Goal: Task Accomplishment & Management: Complete application form

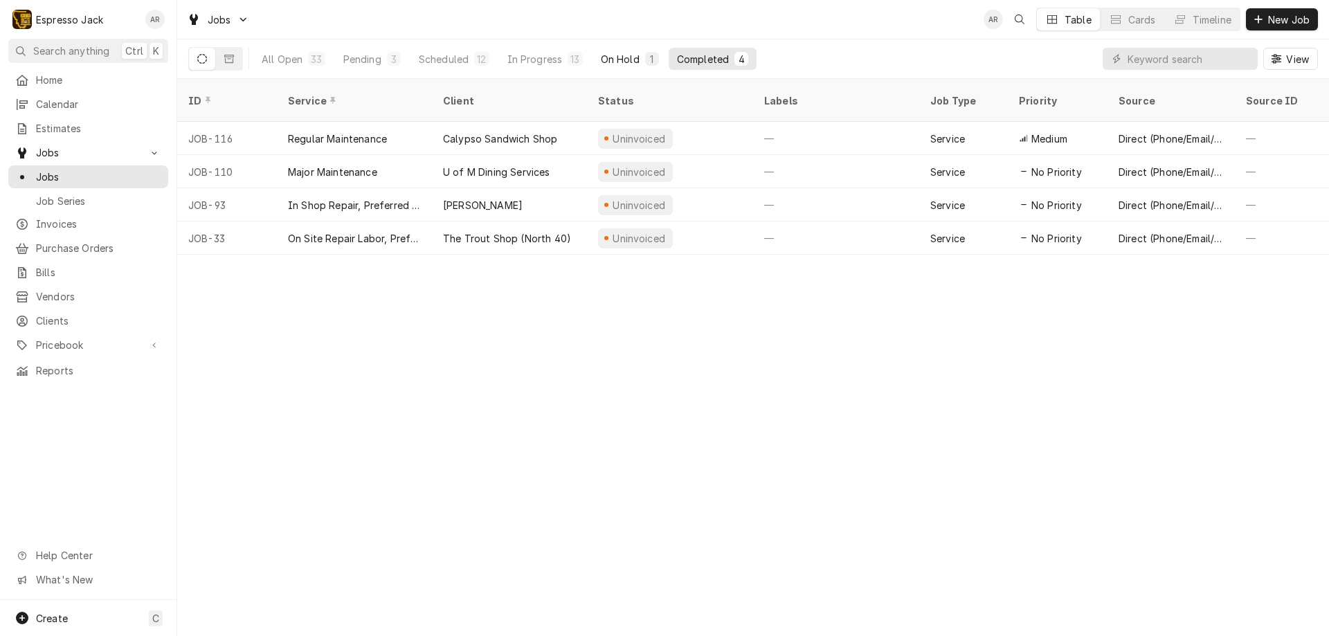
click at [626, 60] on div "On Hold" at bounding box center [620, 59] width 39 height 15
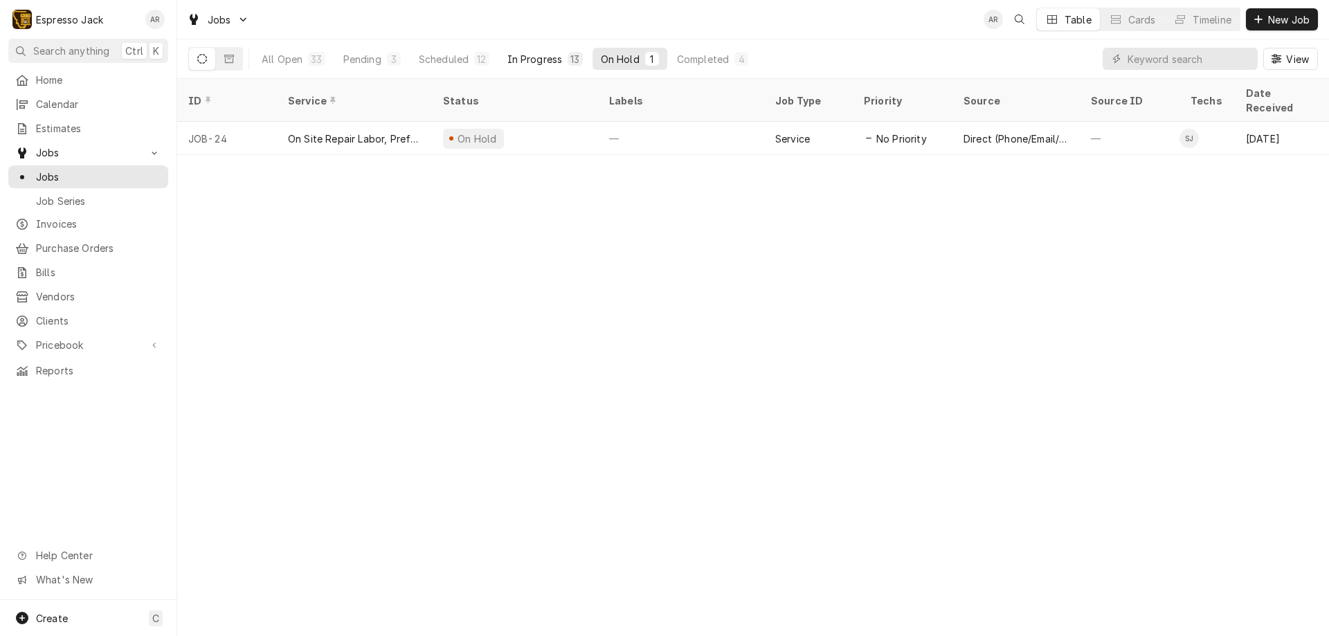
click at [541, 60] on div "In Progress" at bounding box center [534, 59] width 55 height 15
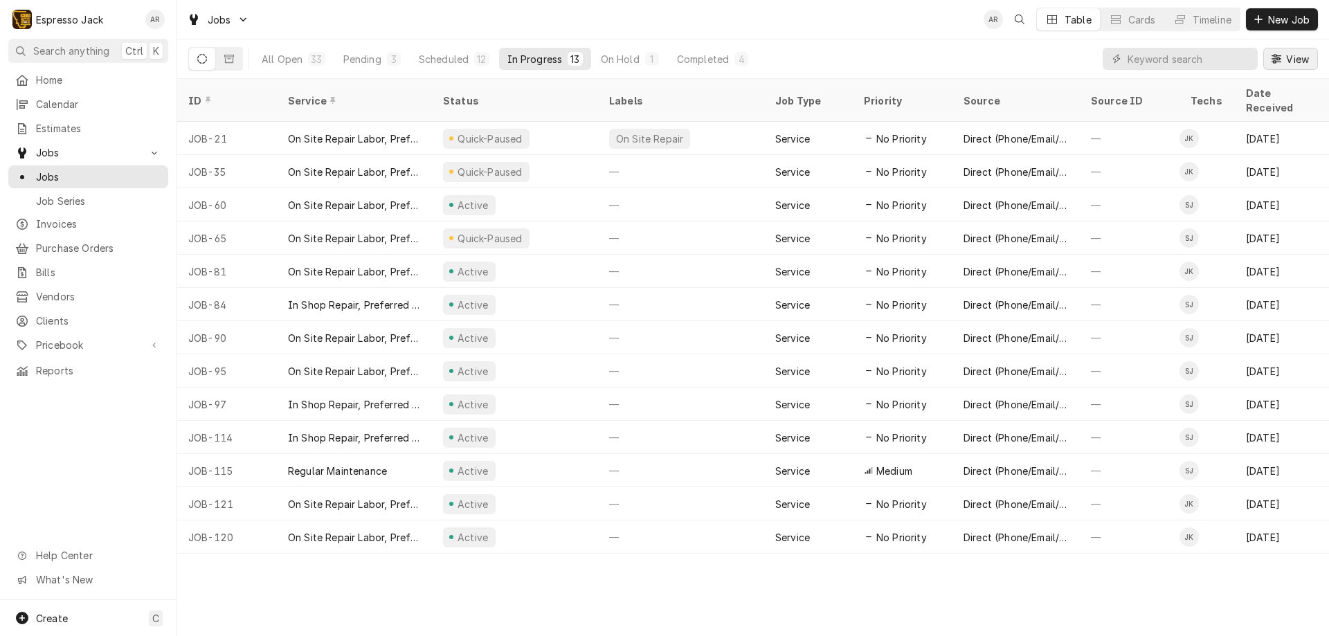
click at [1293, 60] on span "View" at bounding box center [1297, 59] width 28 height 15
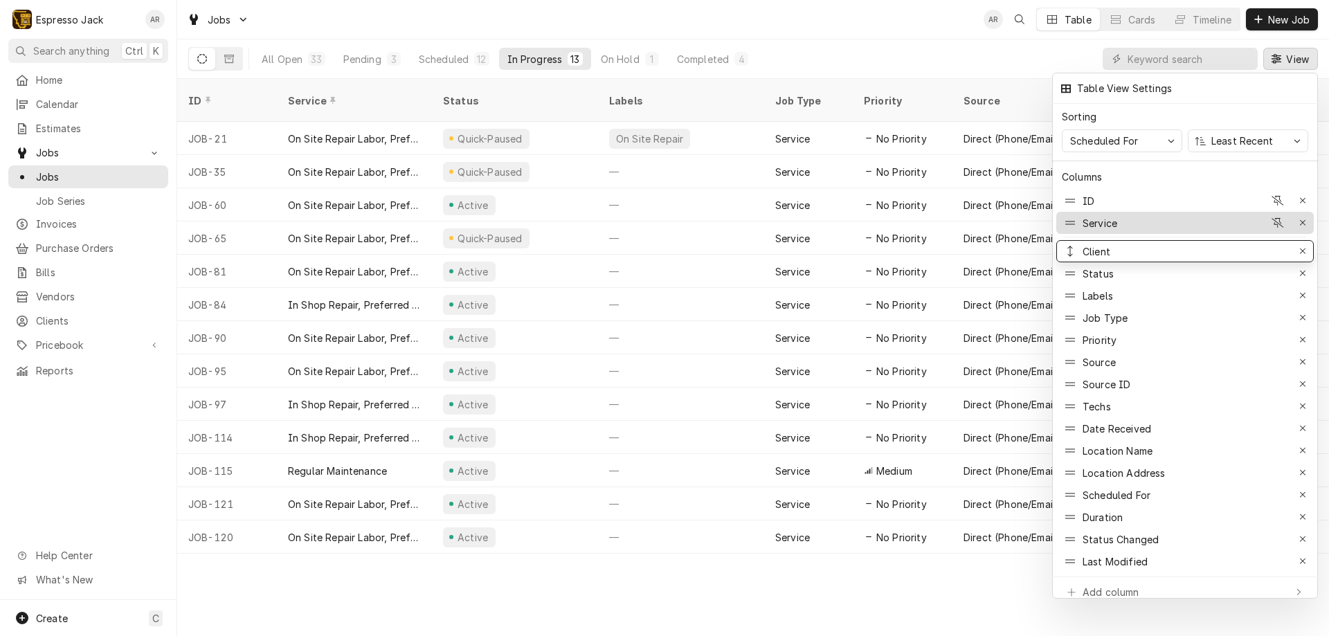
drag, startPoint x: 1113, startPoint y: 420, endPoint x: 1122, endPoint y: 212, distance: 207.8
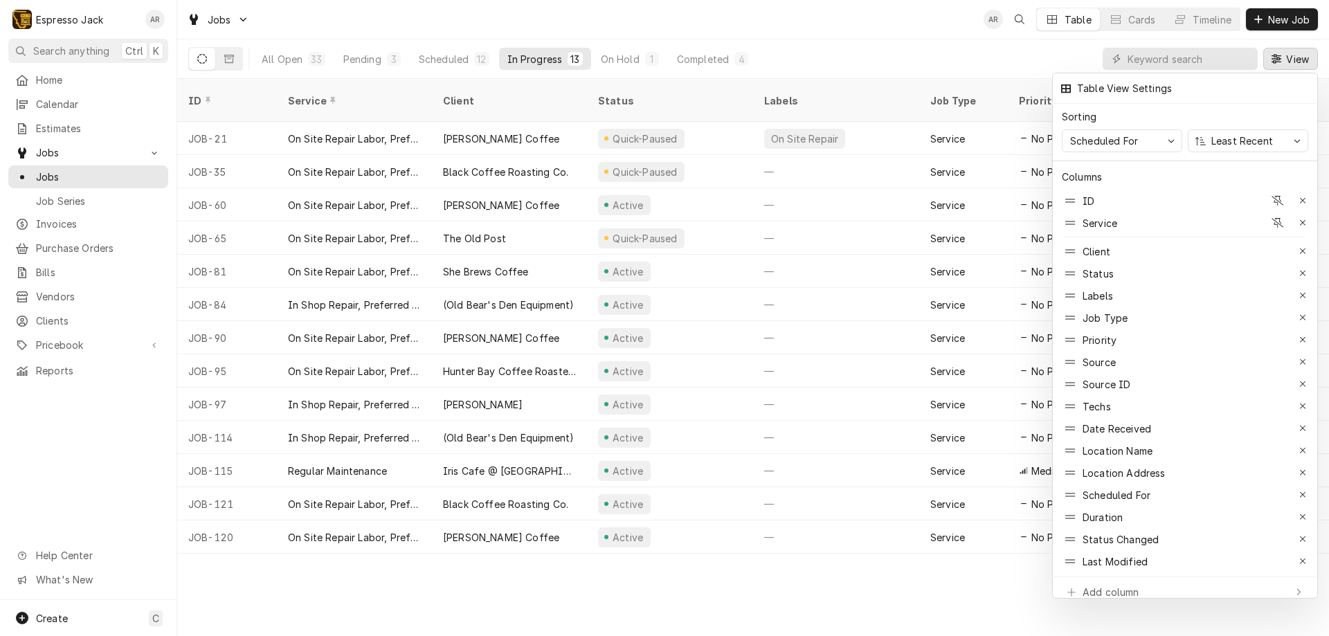
click at [1284, 17] on div at bounding box center [664, 318] width 1329 height 636
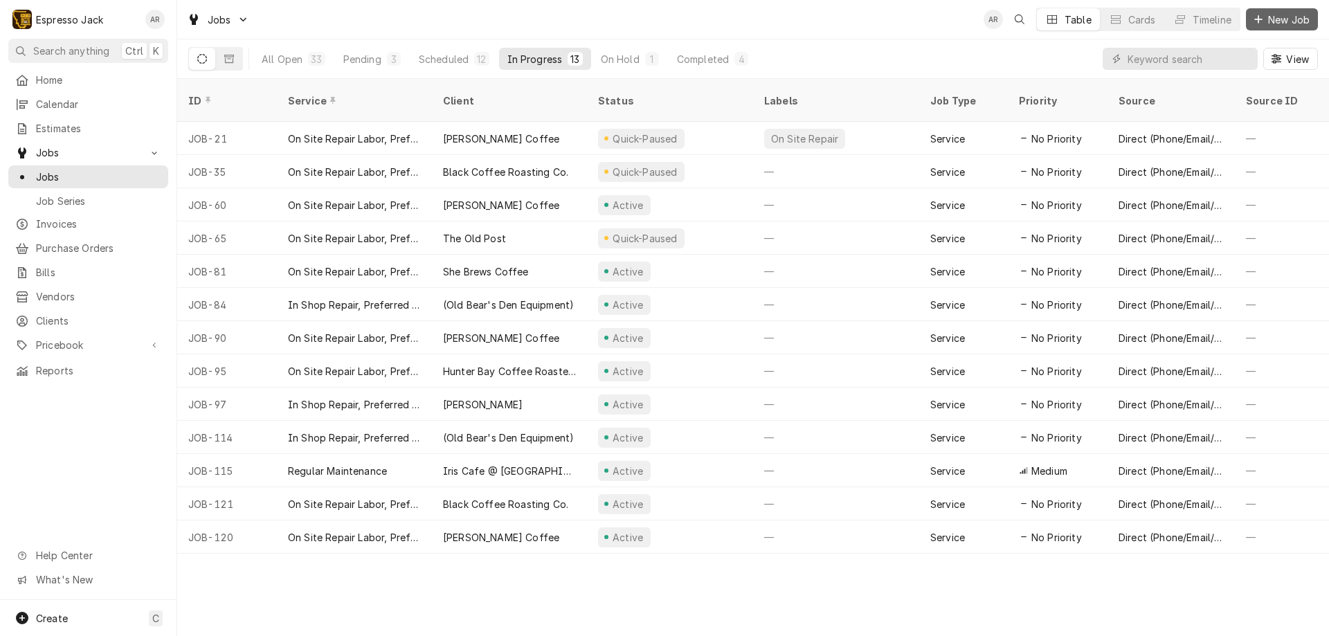
click at [1278, 21] on span "New Job" at bounding box center [1288, 19] width 47 height 15
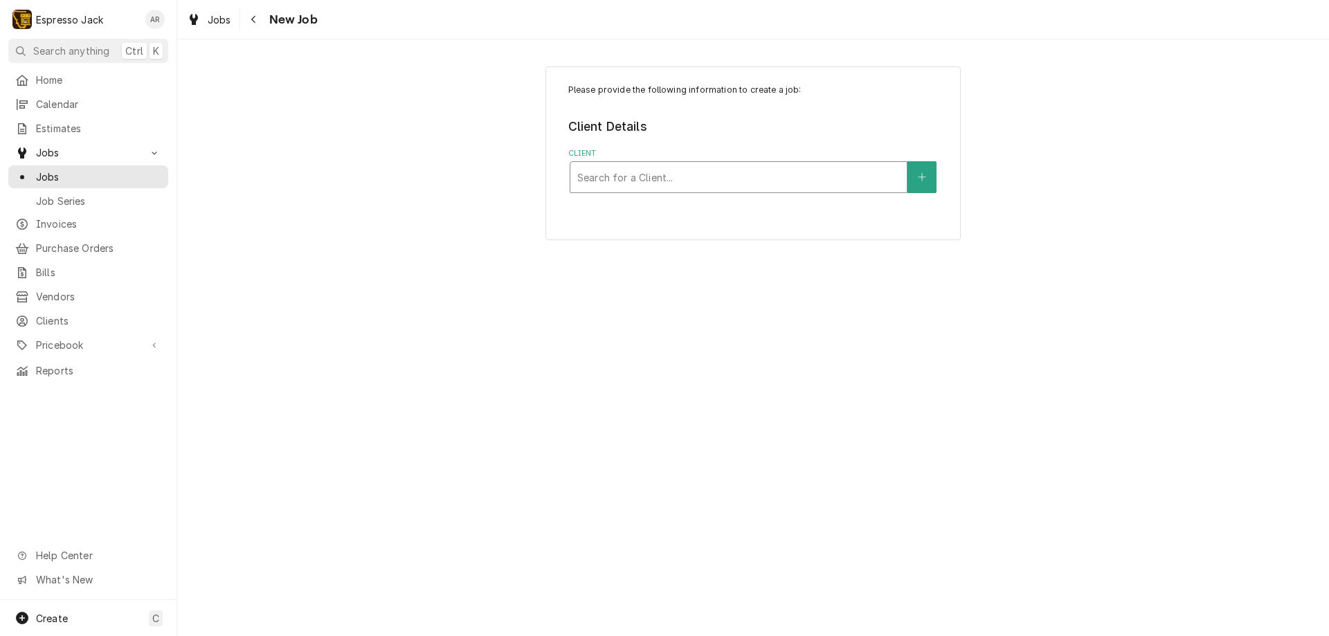
click at [612, 174] on div "Client" at bounding box center [738, 177] width 322 height 25
type input "break"
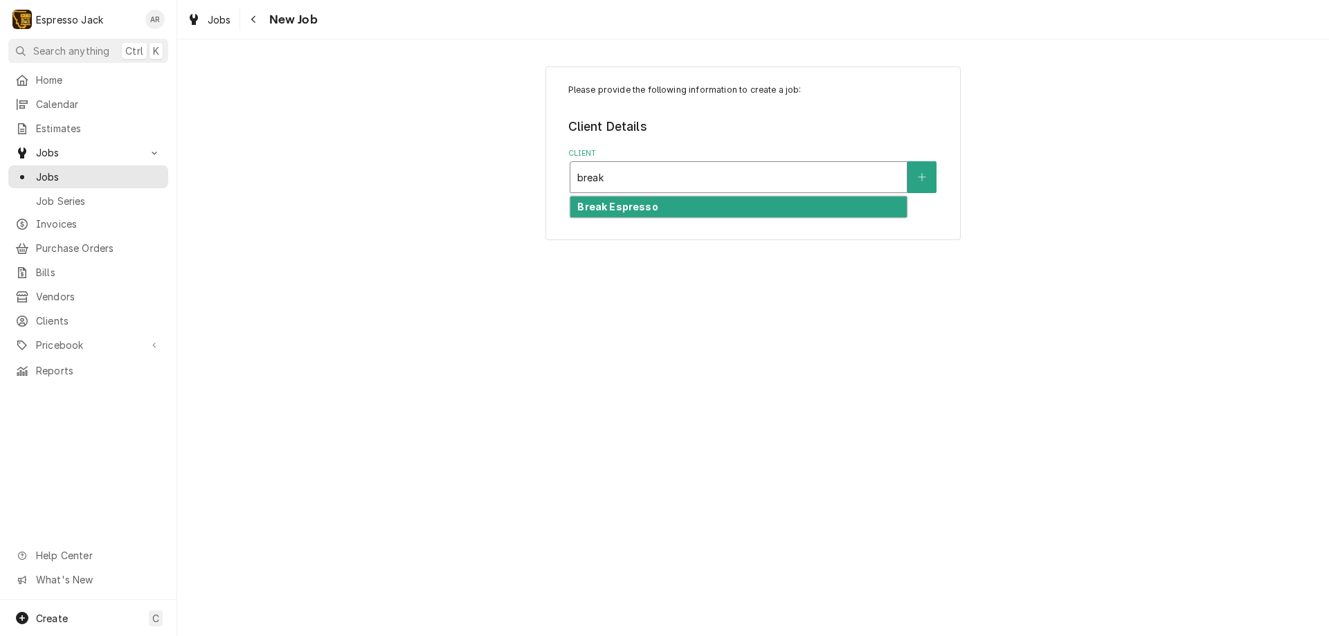
click at [623, 207] on strong "Break Espresso" at bounding box center [617, 207] width 80 height 12
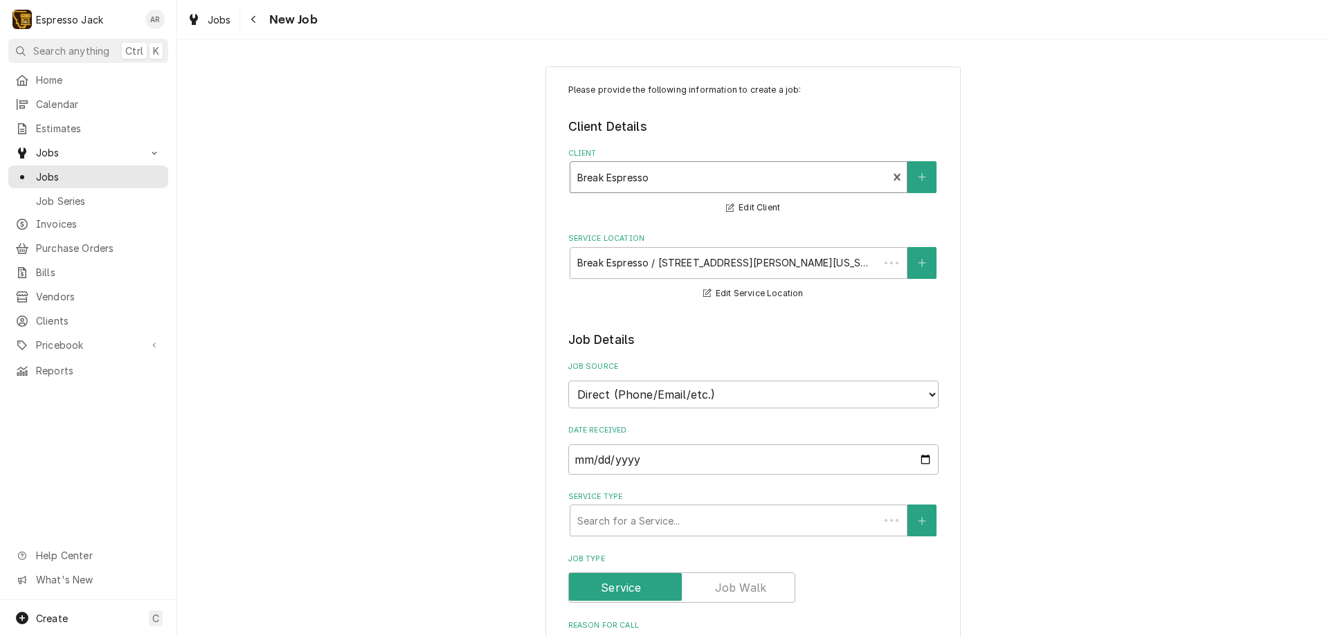
type textarea "x"
click at [922, 456] on input "[DATE]" at bounding box center [753, 459] width 370 height 30
type input "[DATE]"
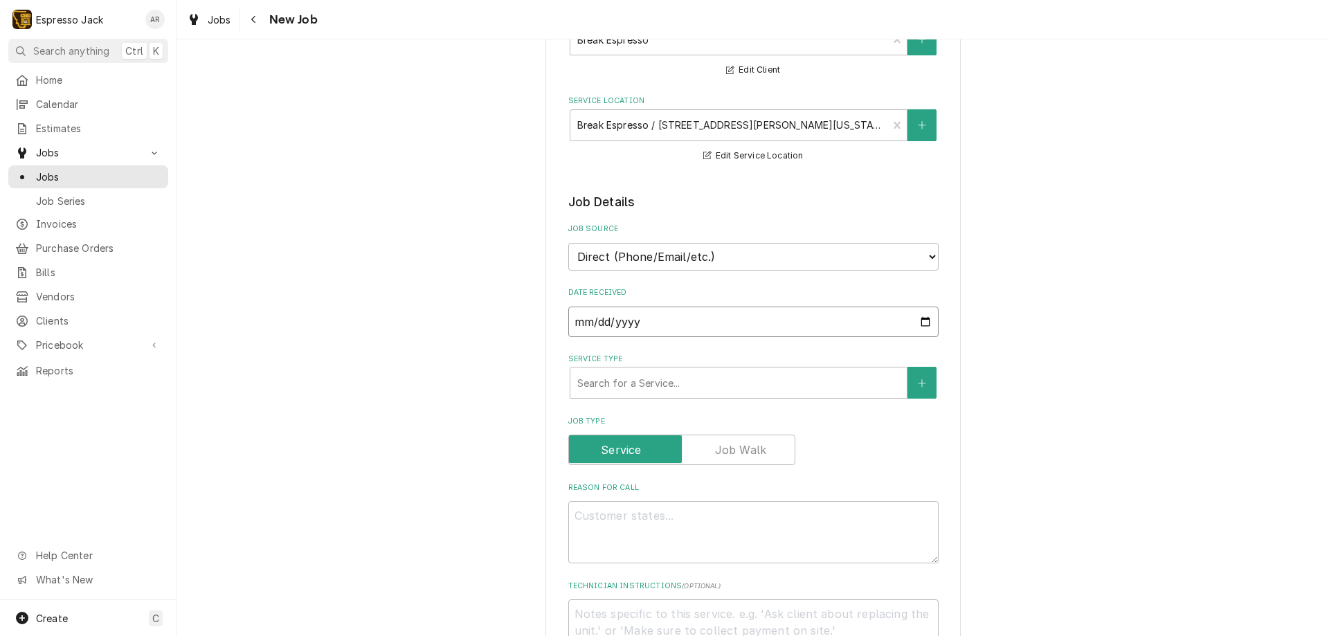
scroll to position [166, 0]
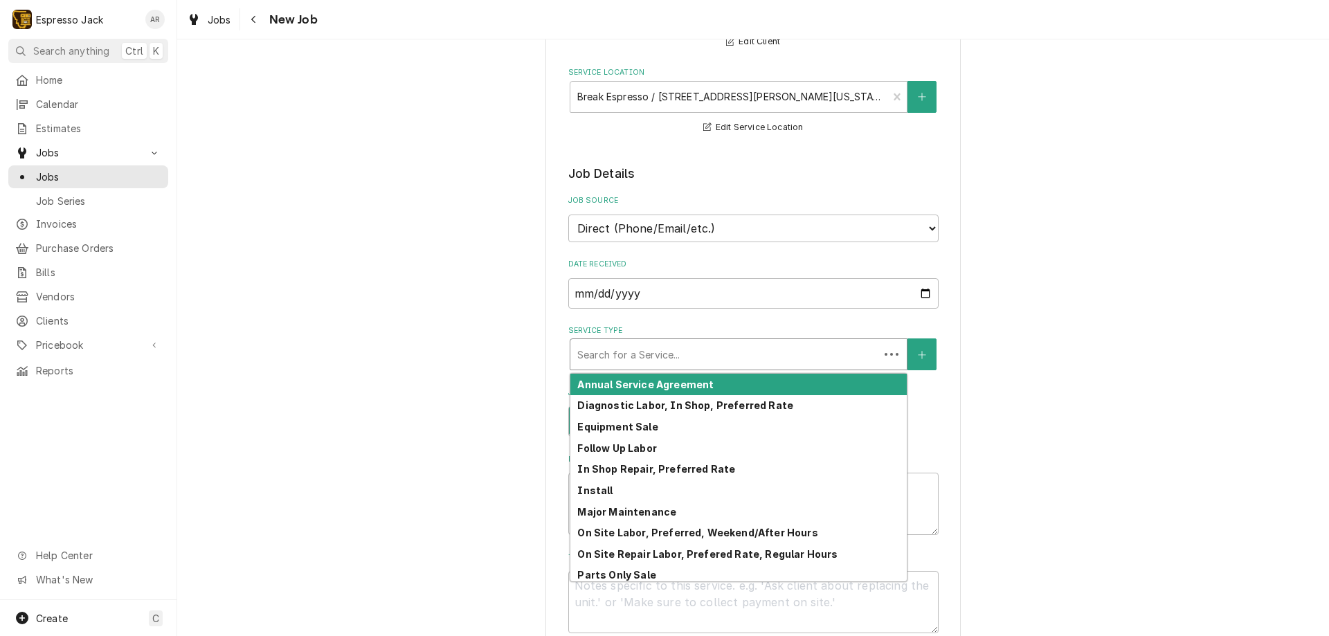
click at [692, 351] on div "Service Type" at bounding box center [724, 354] width 295 height 25
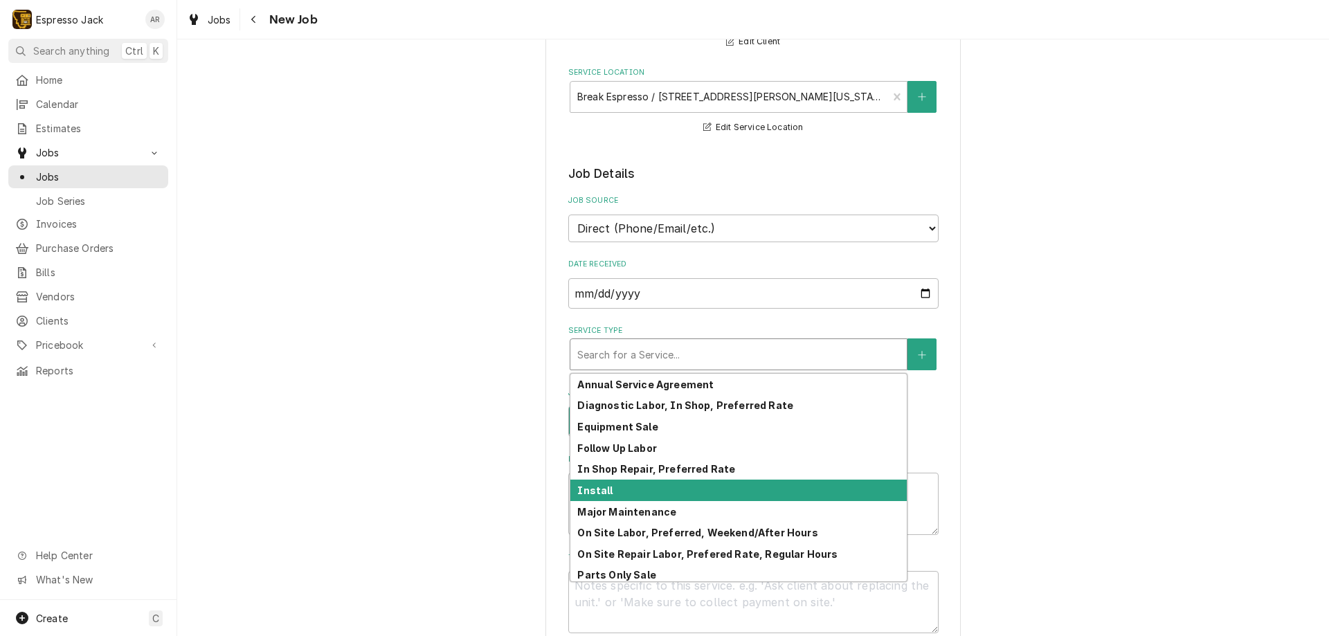
scroll to position [68, 0]
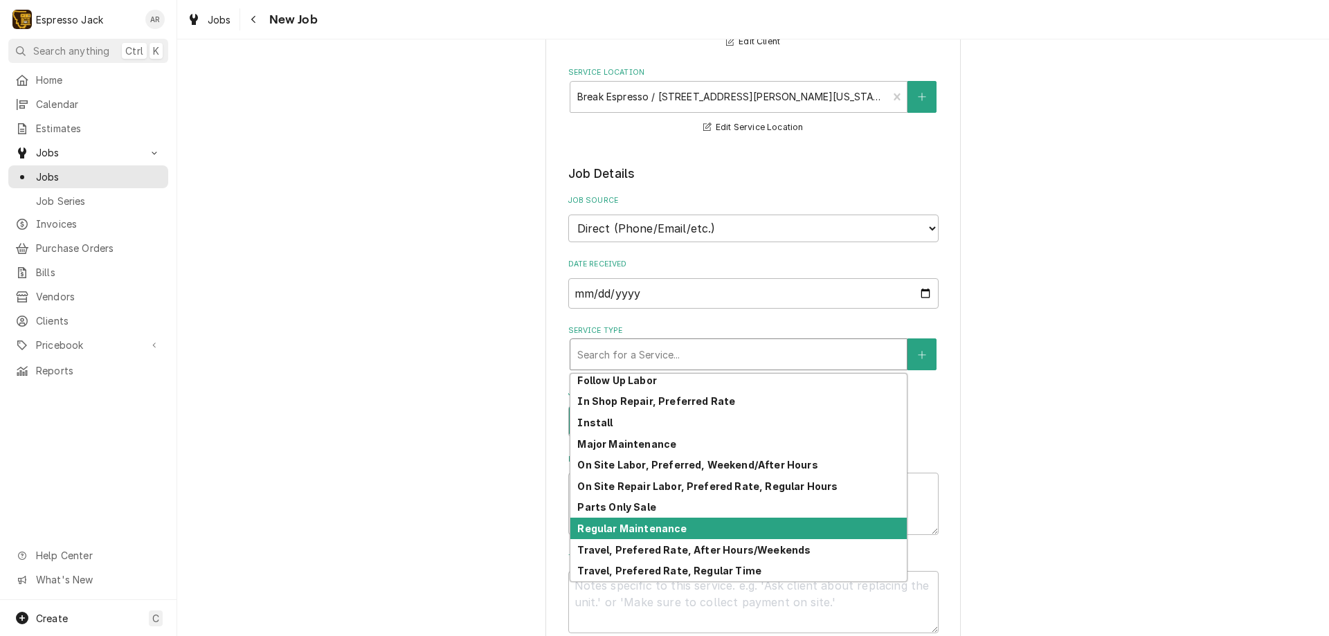
click at [648, 525] on strong "Regular Maintenance" at bounding box center [631, 528] width 109 height 12
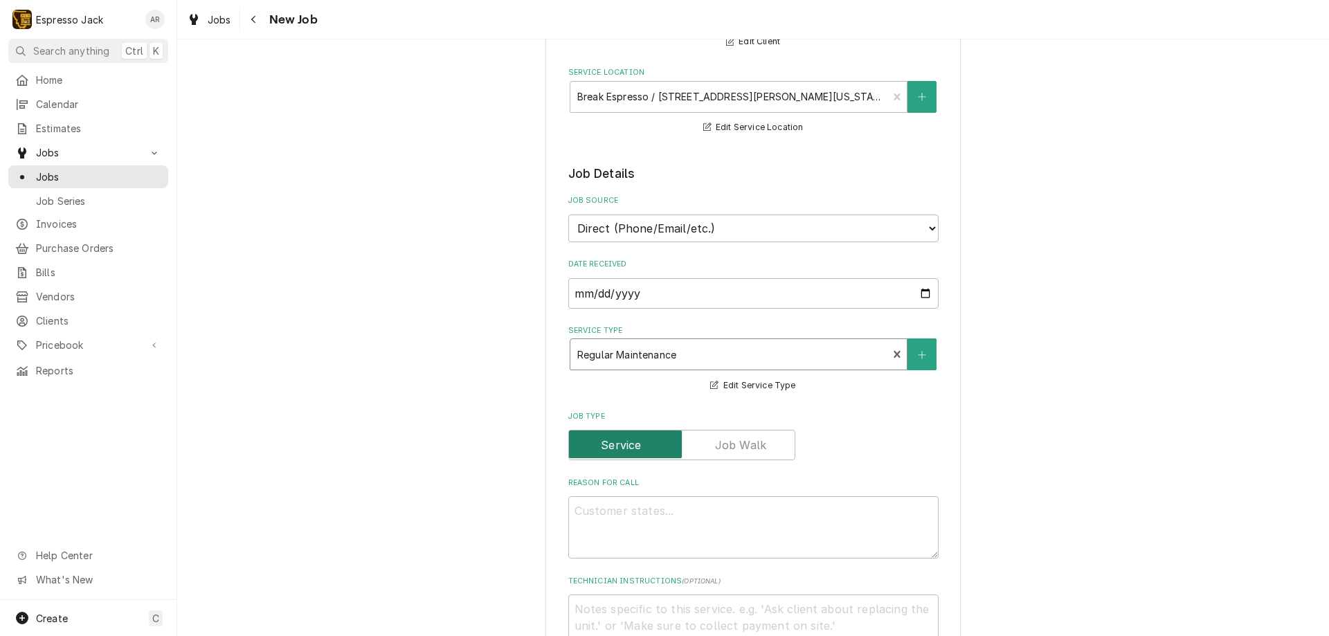
type textarea "x"
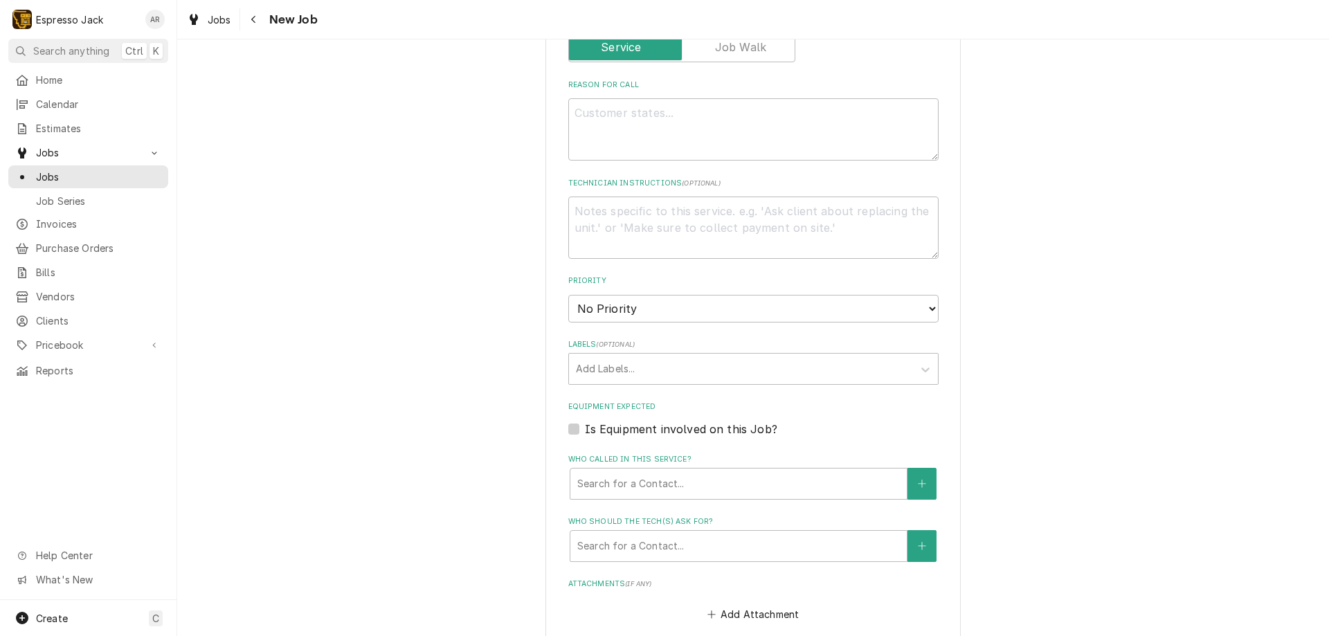
scroll to position [581, 0]
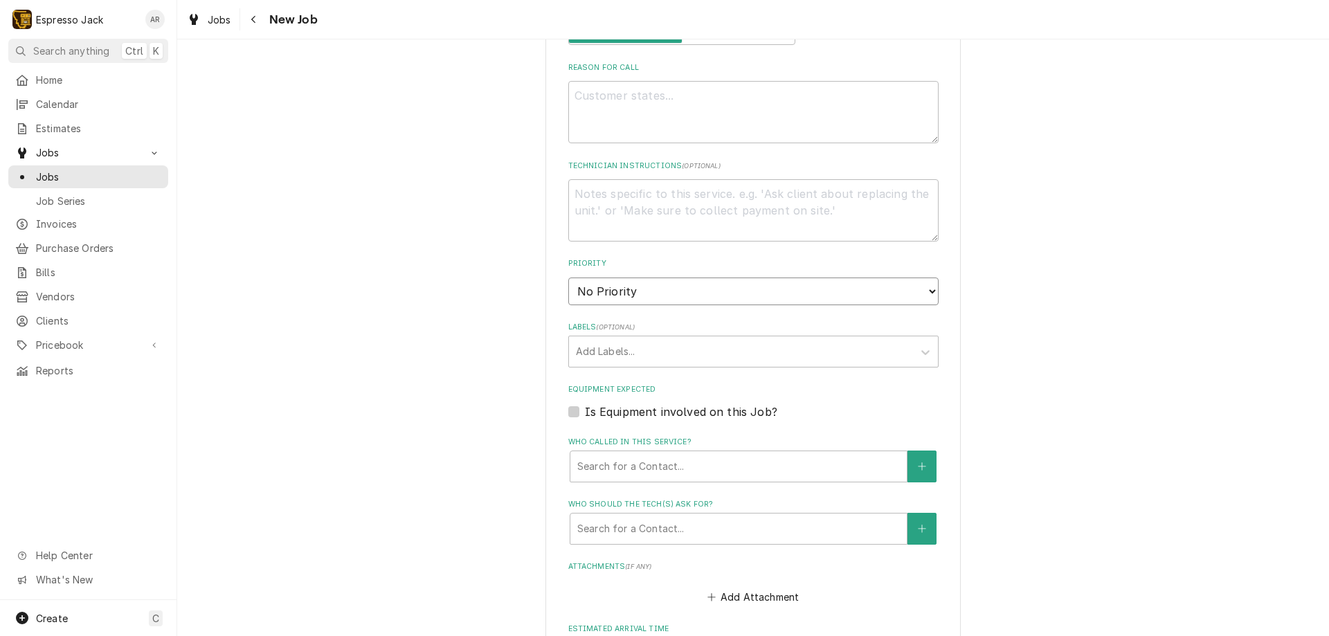
select select "3"
click at [568, 277] on select "No Priority Urgent High Medium Low" at bounding box center [753, 291] width 370 height 28
type textarea "x"
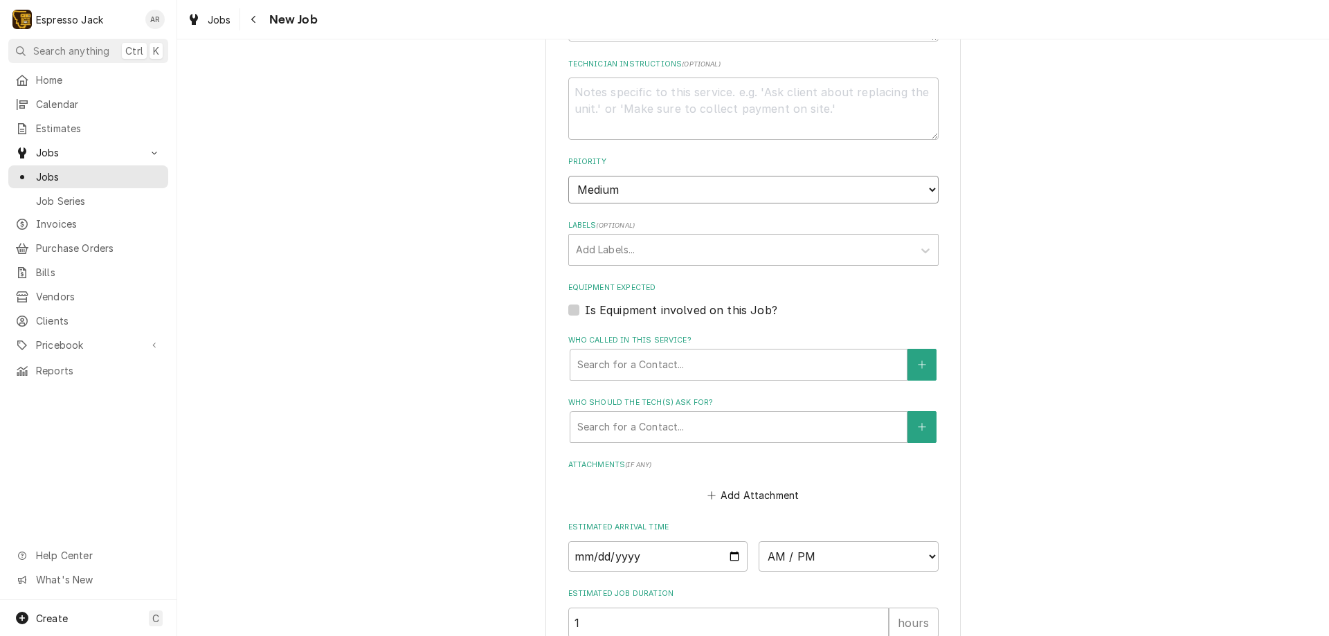
scroll to position [747, 0]
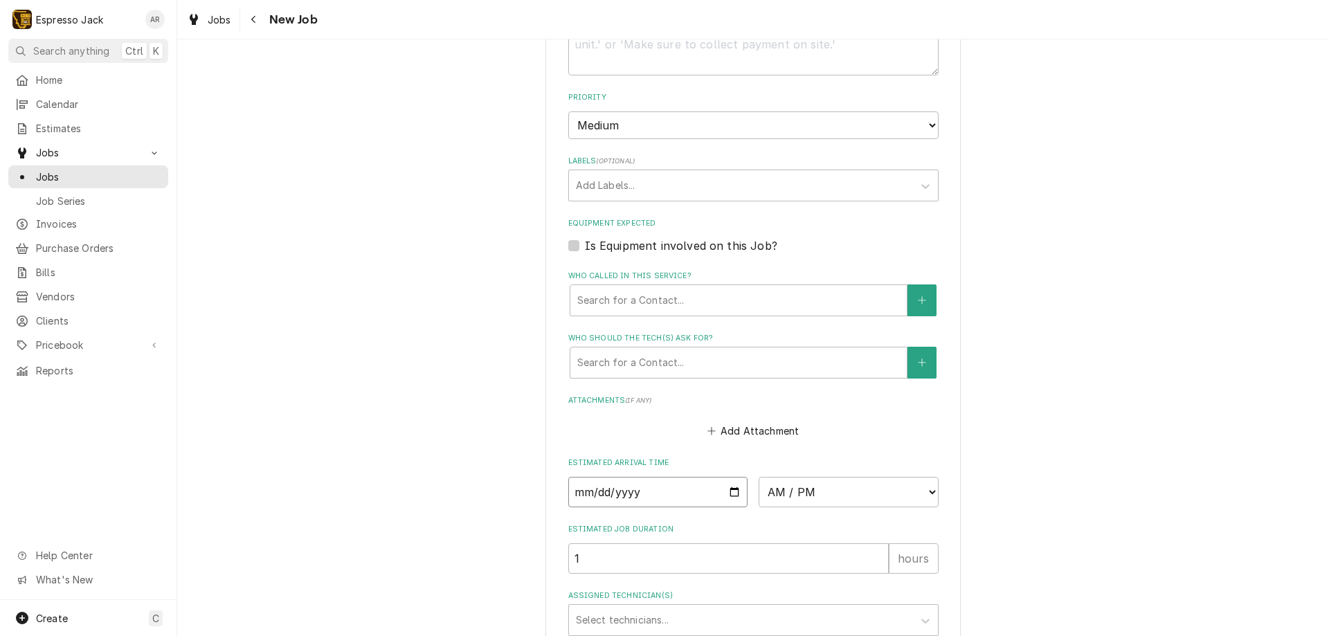
click at [729, 491] on input "Date" at bounding box center [658, 492] width 180 height 30
type input "2025-08-29"
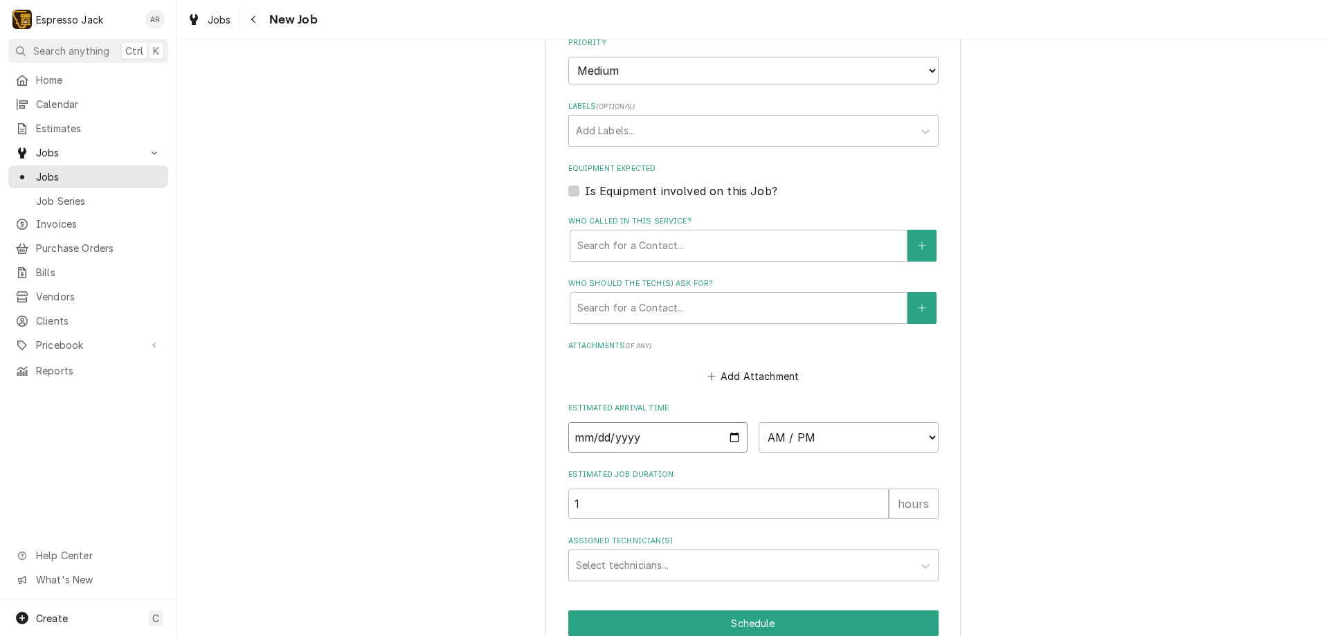
scroll to position [830, 0]
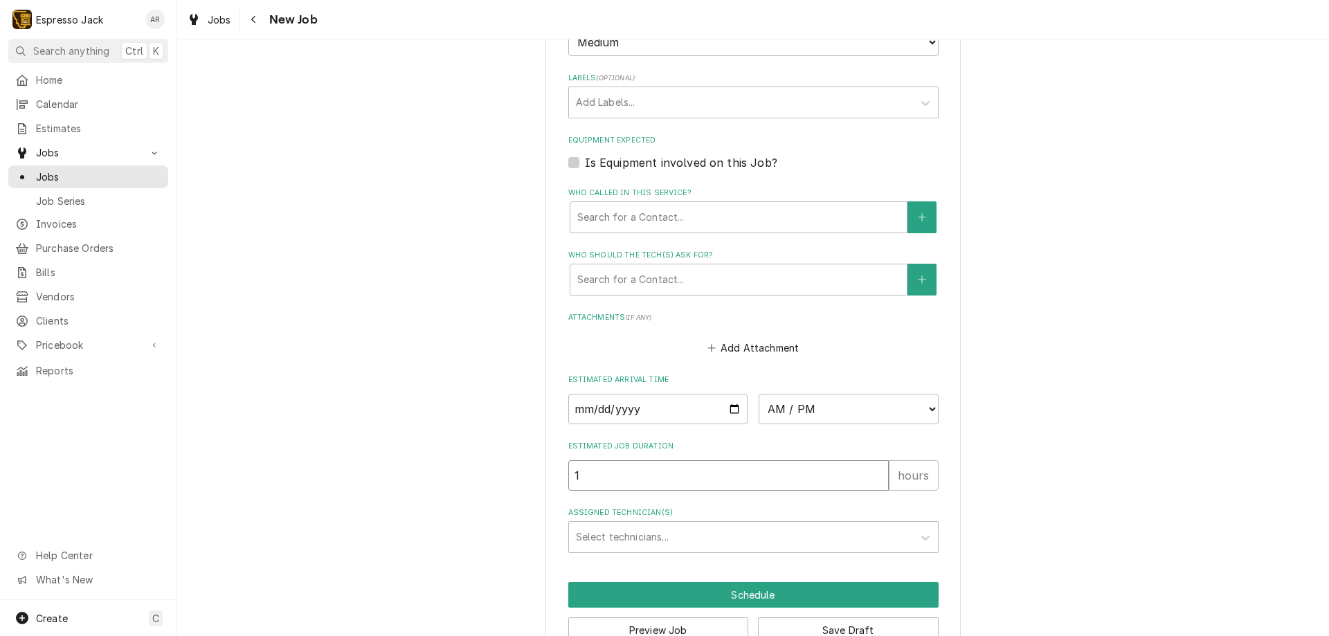
type textarea "x"
type input "2"
click at [873, 470] on input "2" at bounding box center [728, 475] width 320 height 30
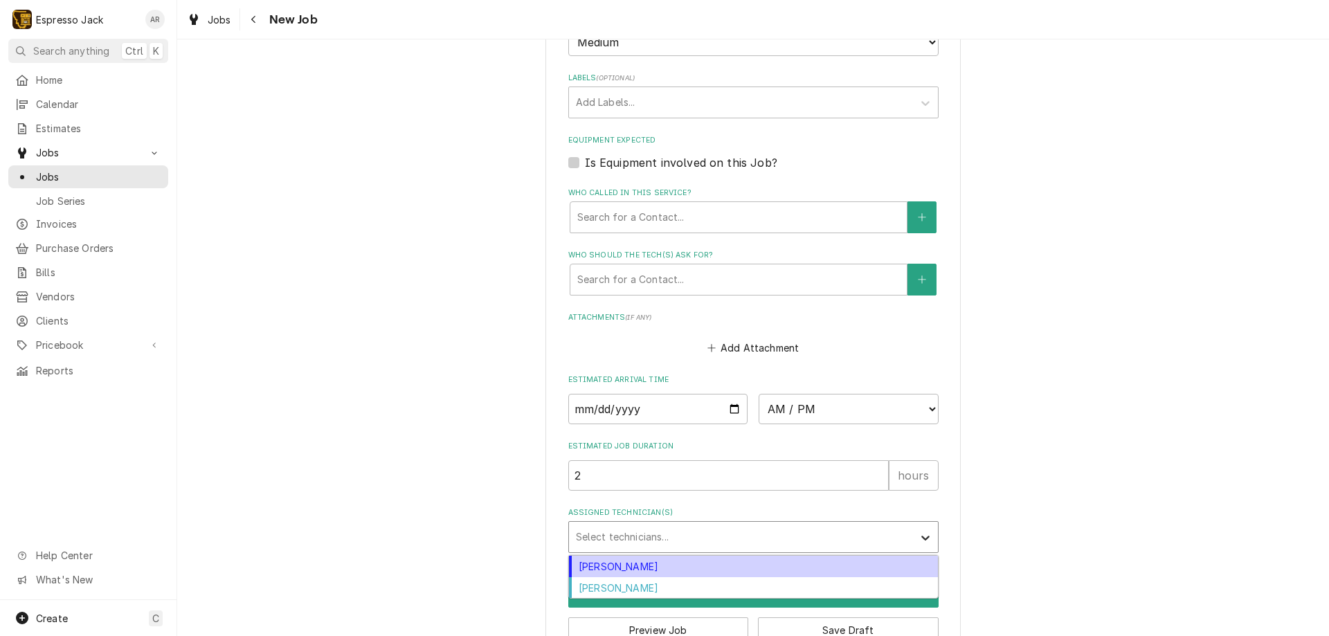
click at [918, 531] on icon "Assigned Technician(s)" at bounding box center [925, 538] width 14 height 14
click at [625, 565] on div "Jack Kehoe" at bounding box center [753, 566] width 369 height 21
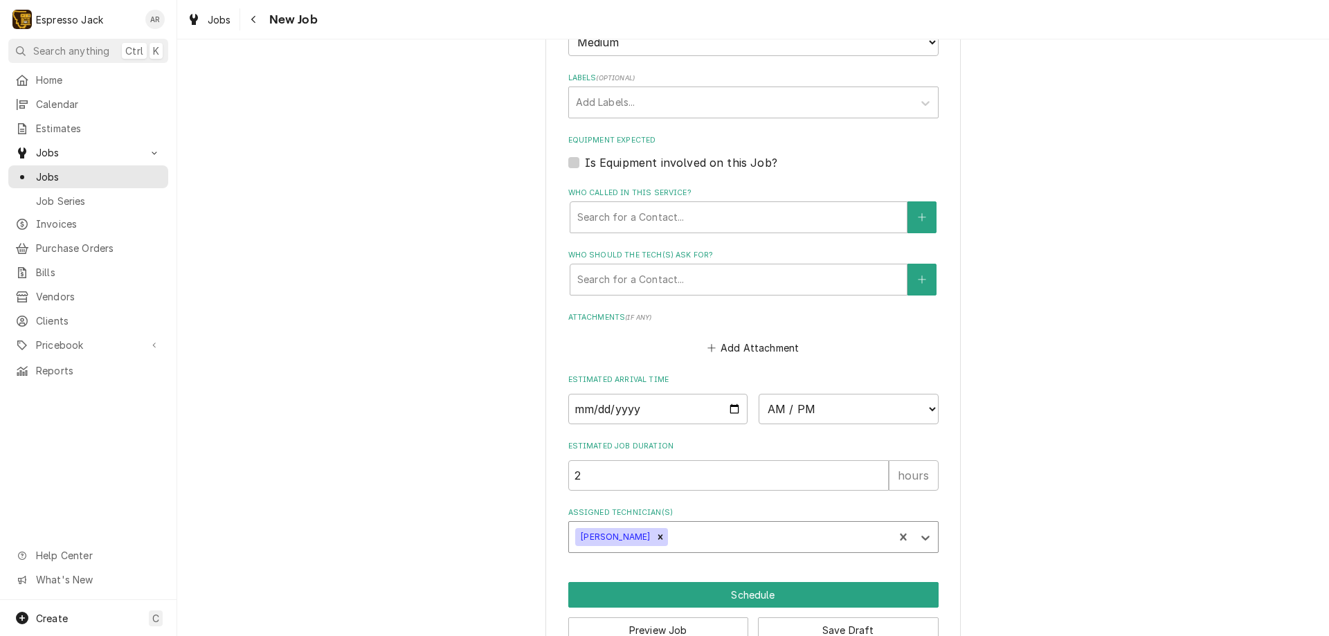
type textarea "x"
select select "14:00:00"
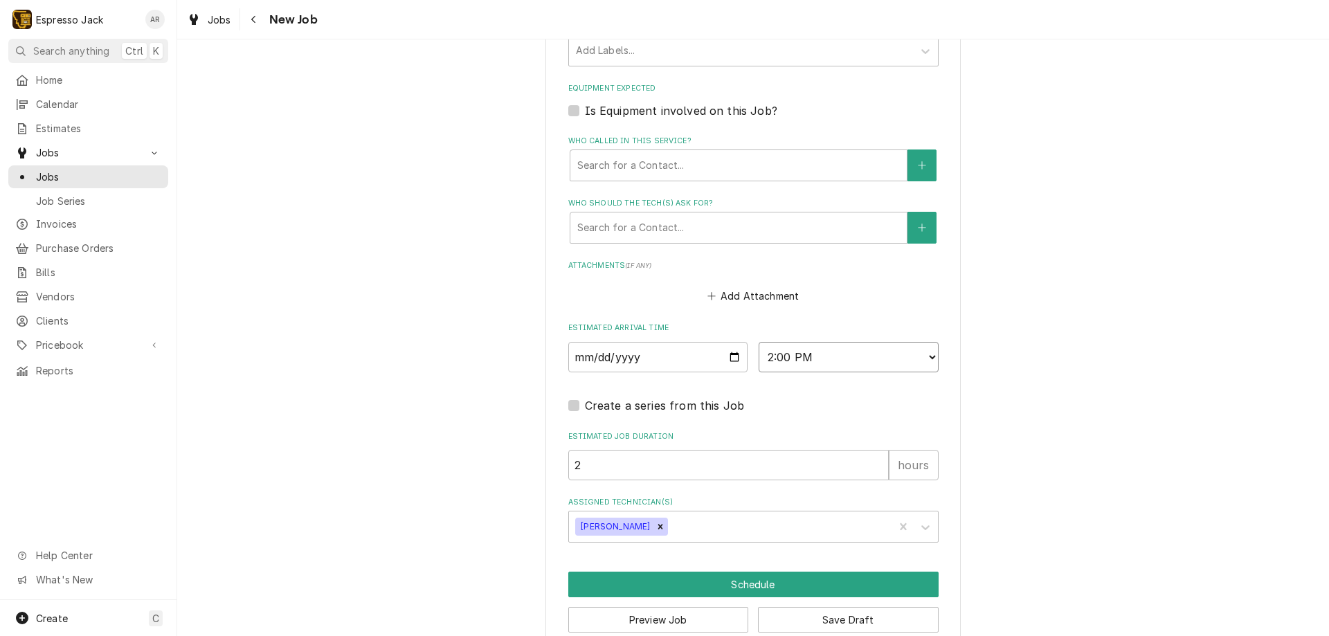
scroll to position [909, 0]
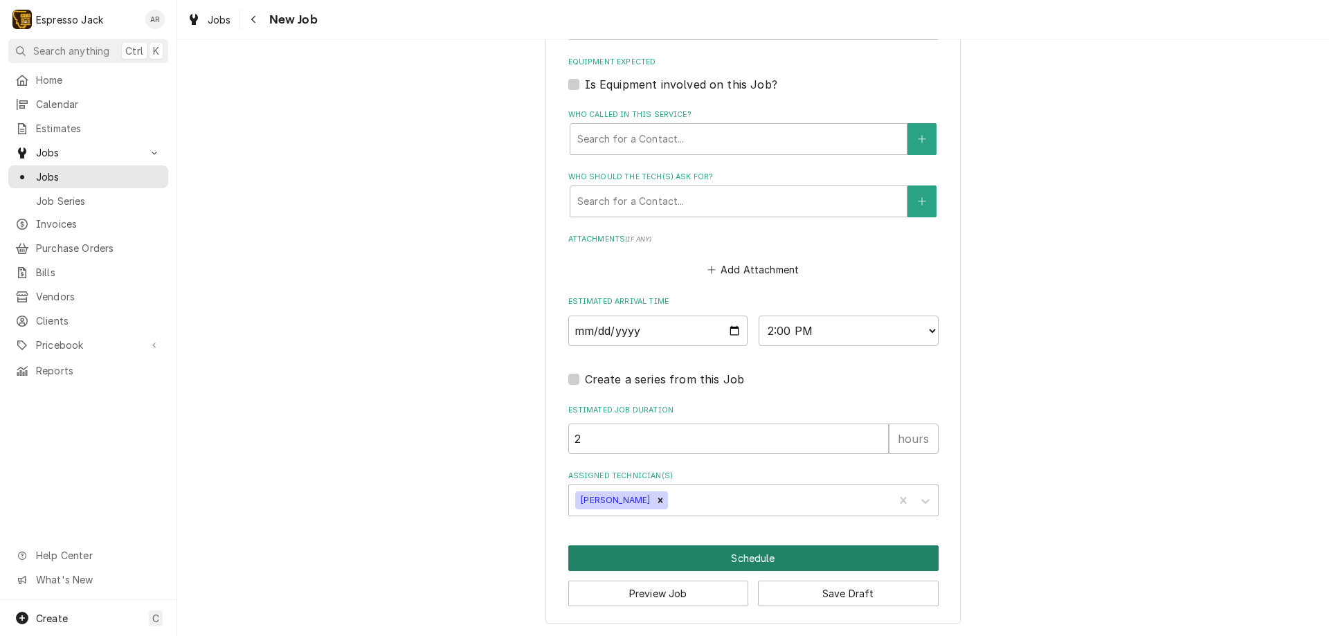
click at [749, 555] on button "Schedule" at bounding box center [753, 558] width 370 height 26
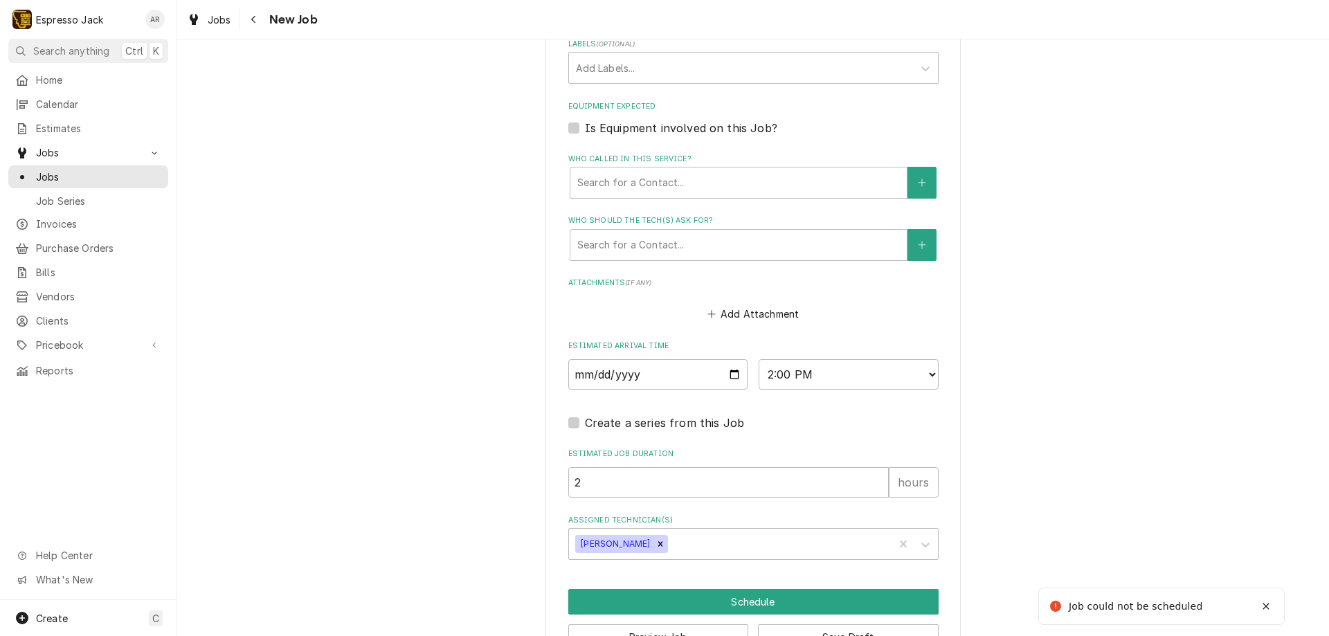
scroll to position [604, 0]
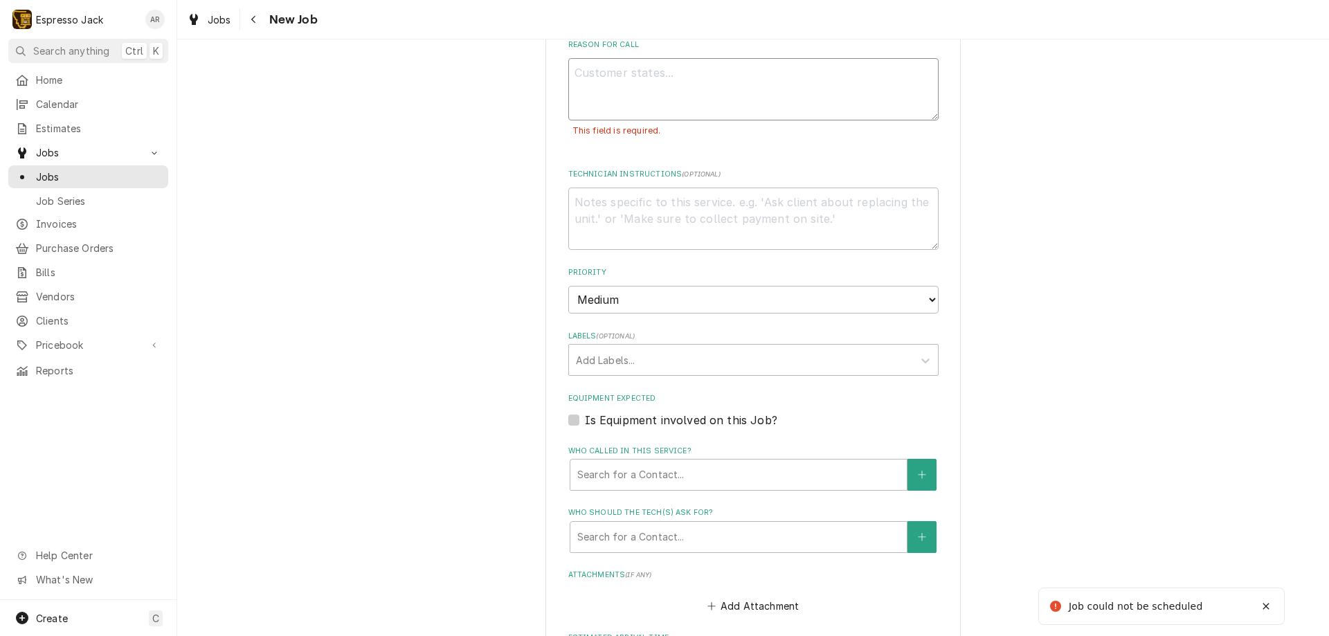
click at [598, 79] on textarea "Reason For Call" at bounding box center [753, 89] width 370 height 62
type textarea "x"
type textarea "R"
type textarea "x"
type textarea "Re"
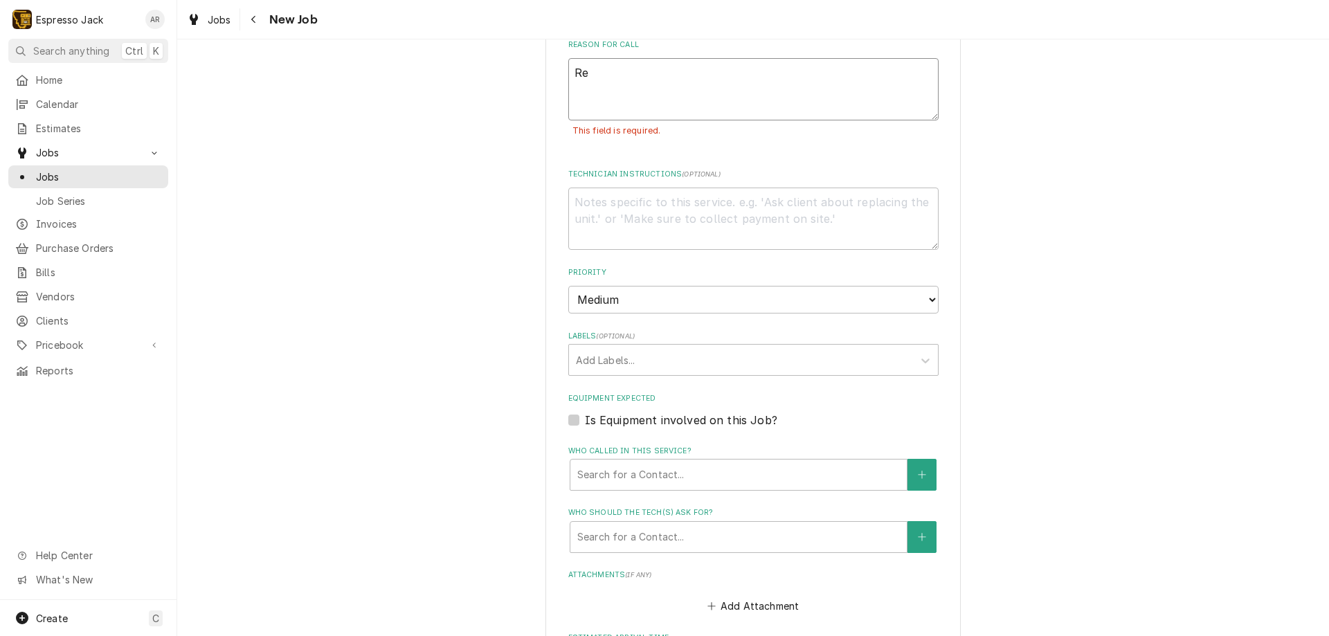
type textarea "x"
type textarea "Reg"
type textarea "x"
type textarea "Regu"
type textarea "x"
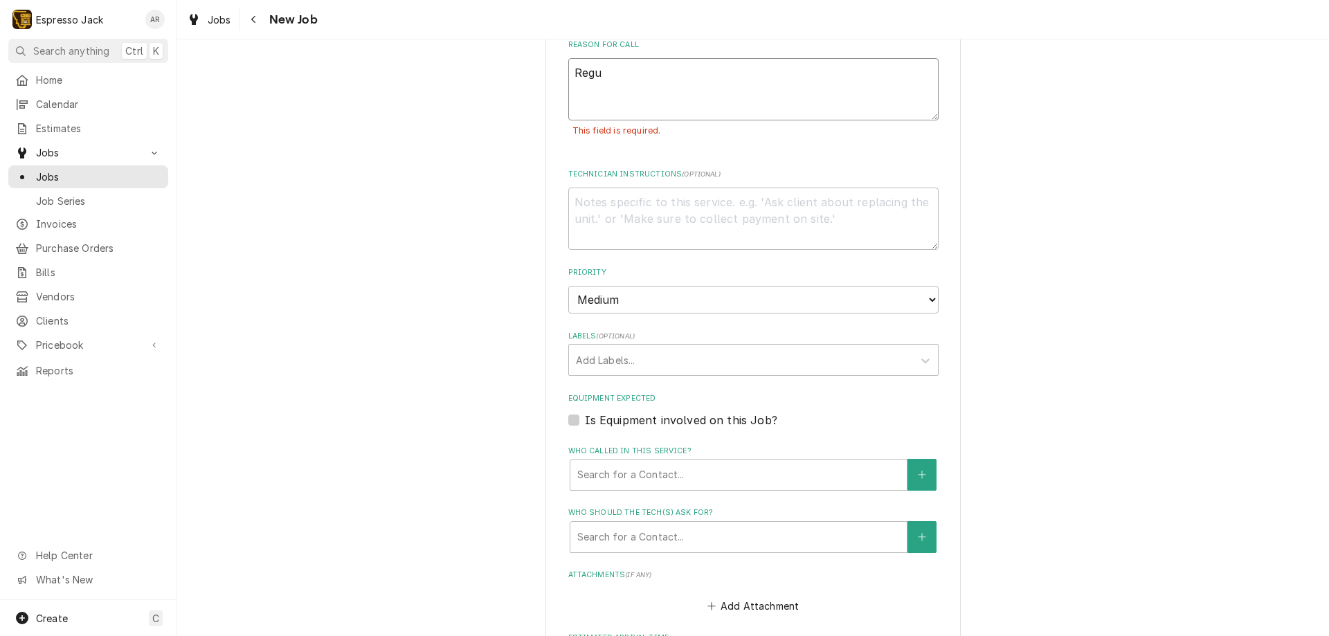
type textarea "Regul"
type textarea "x"
type textarea "Regula"
type textarea "x"
type textarea "Regular"
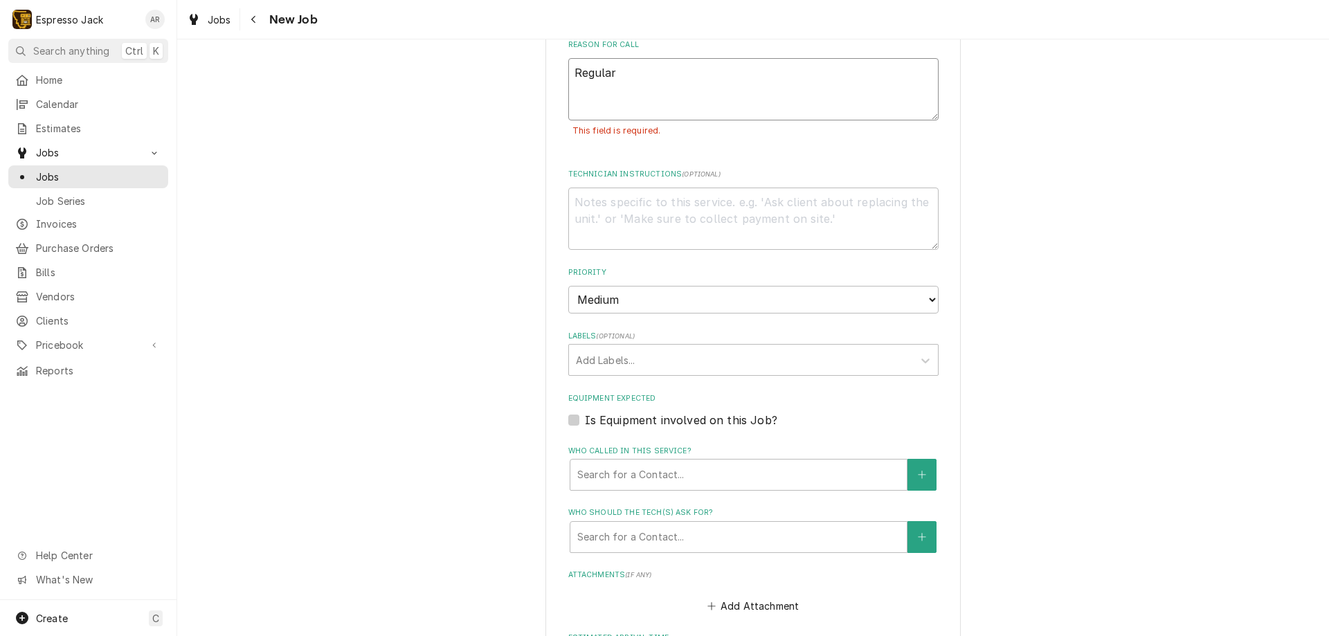
type textarea "x"
type textarea "Regular"
type textarea "x"
type textarea "Regular m"
type textarea "x"
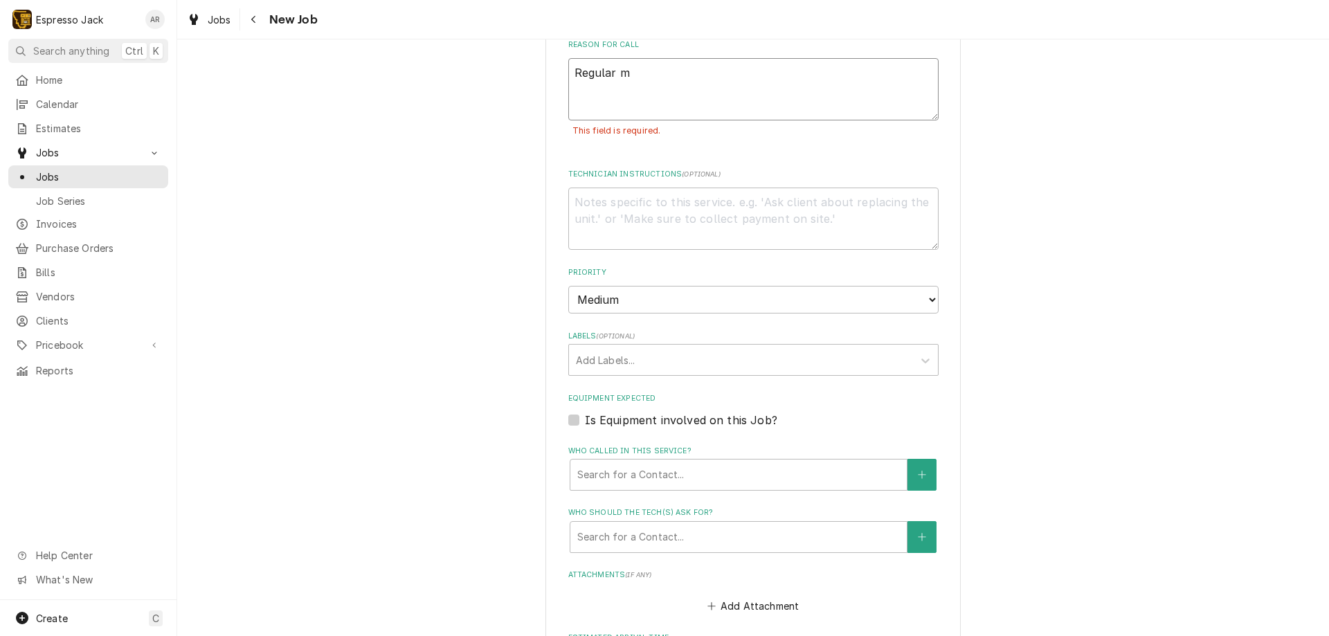
type textarea "Regular ma"
type textarea "x"
type textarea "Regular mai"
type textarea "x"
type textarea "Regular main"
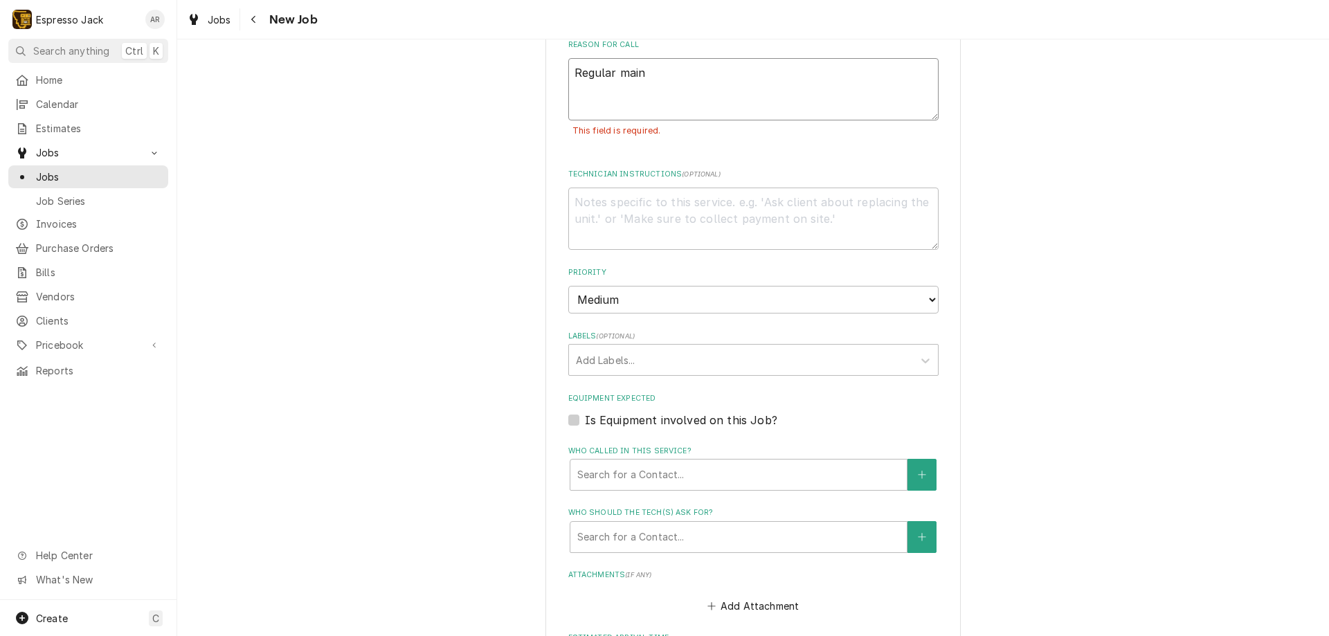
type textarea "x"
type textarea "Regular maint"
type textarea "x"
type textarea "Regular mainta"
type textarea "x"
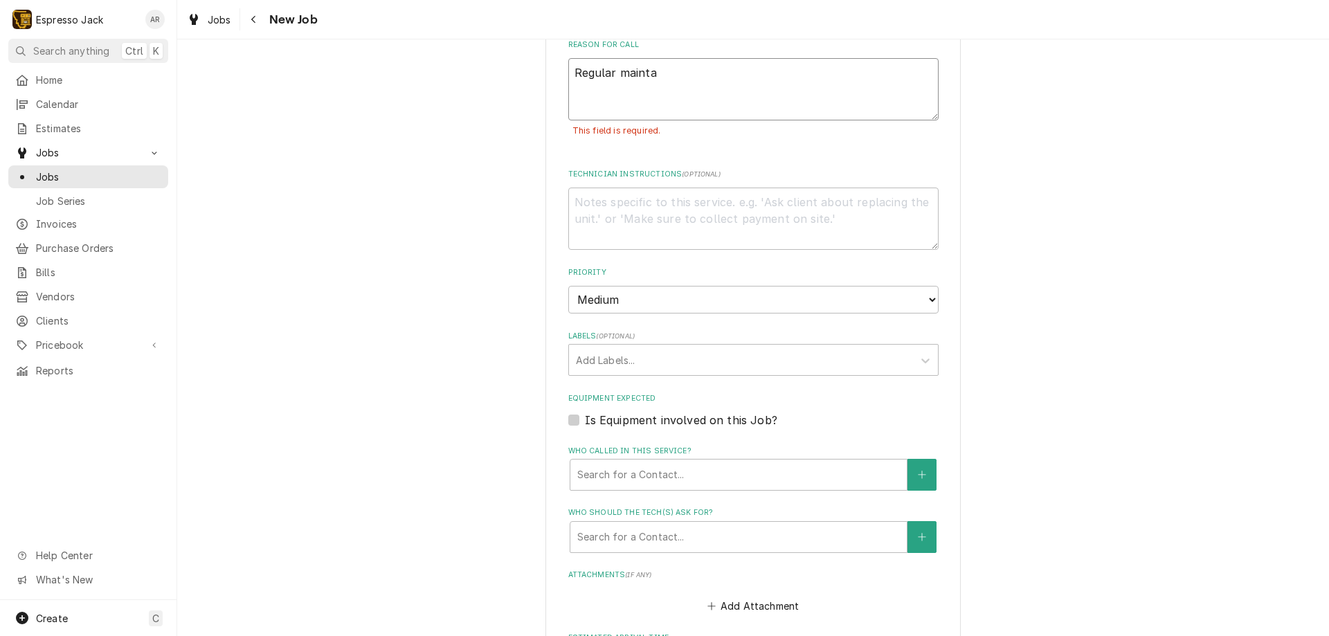
type textarea "Regular maintan"
type textarea "x"
type textarea "Regular maintanc"
type textarea "x"
type textarea "Regular maintance"
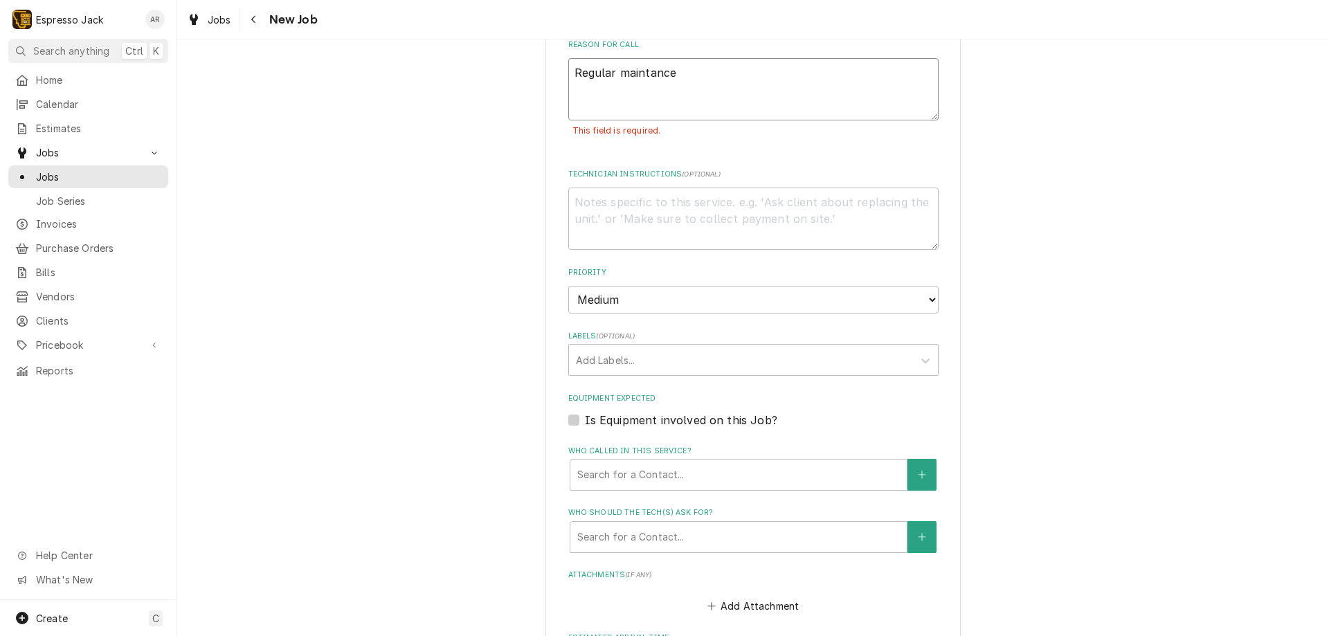
type textarea "x"
type textarea "Regular maintance"
type textarea "x"
type textarea "Regular maintenance"
type textarea "x"
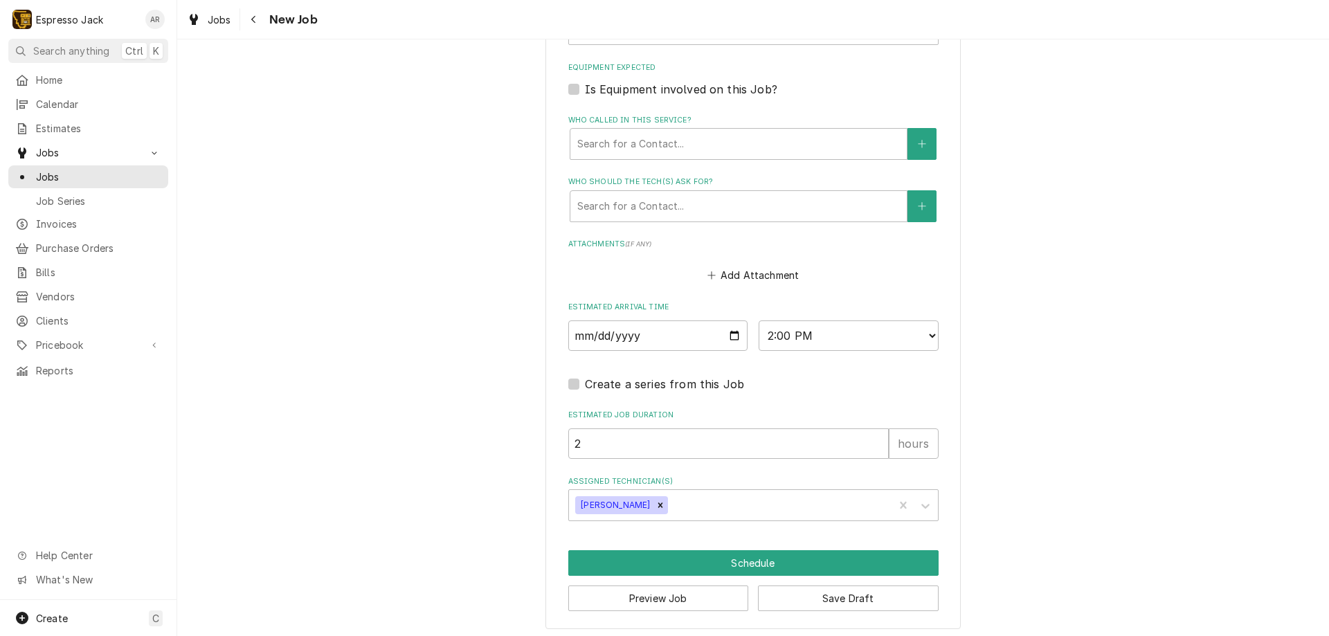
scroll to position [940, 0]
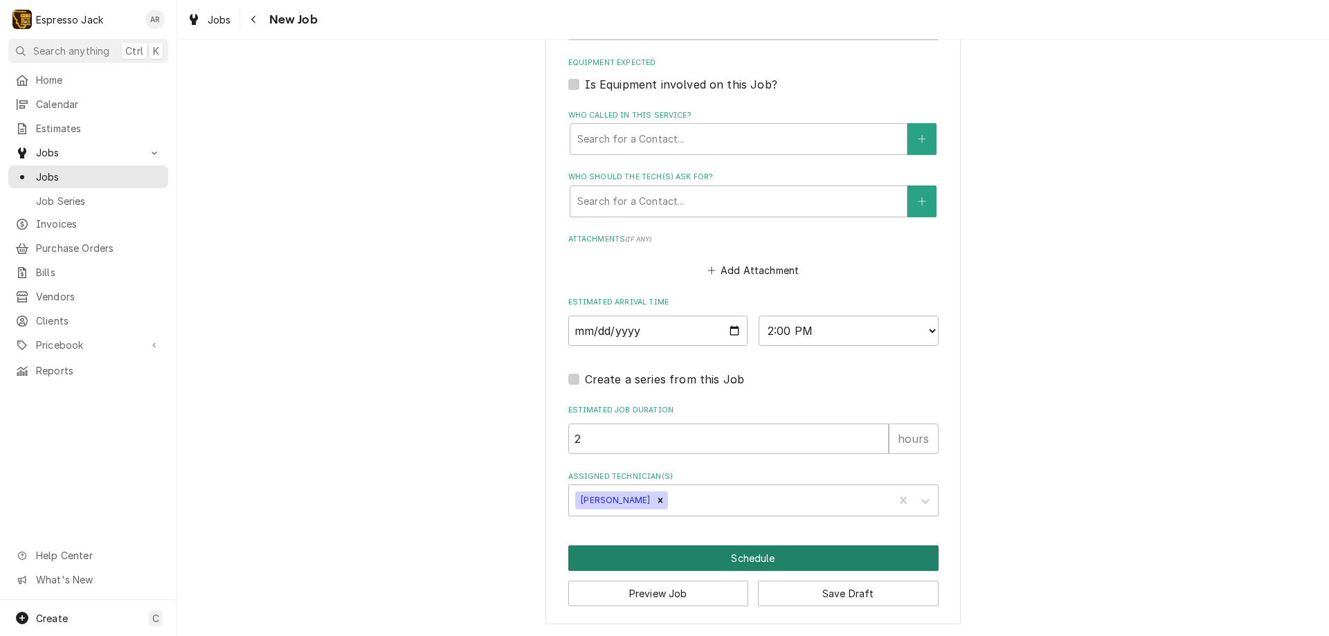
type textarea "Regular maintenance"
click at [633, 552] on button "Schedule" at bounding box center [753, 558] width 370 height 26
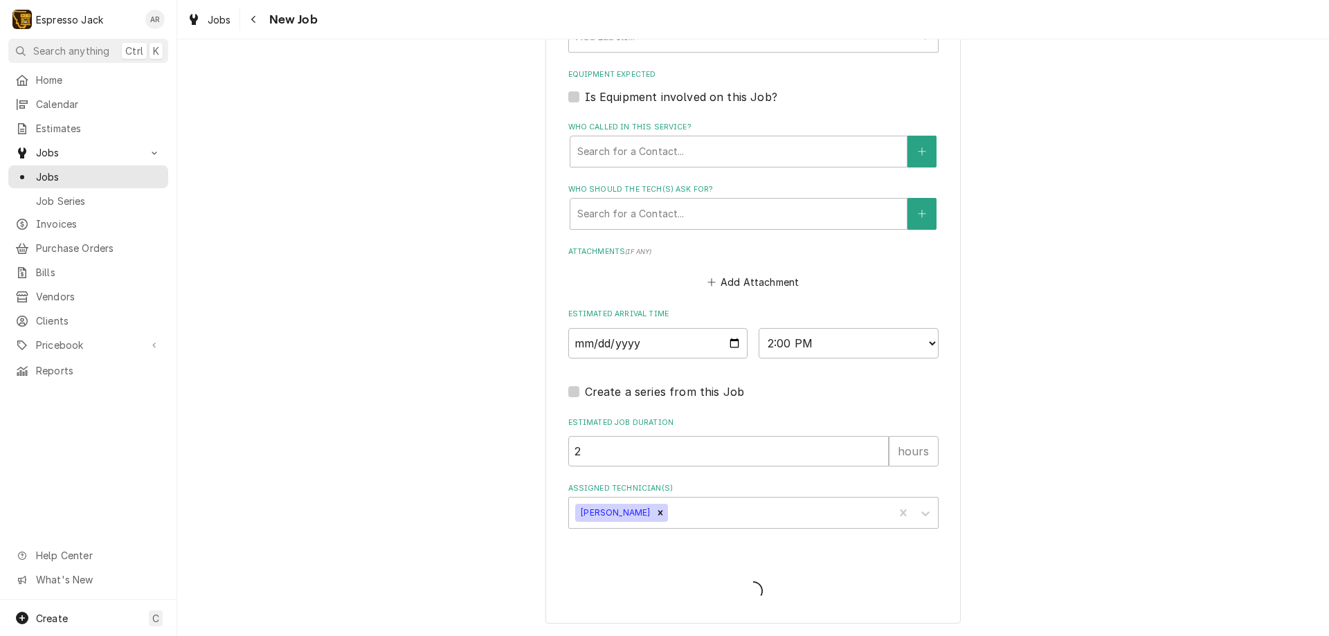
type textarea "x"
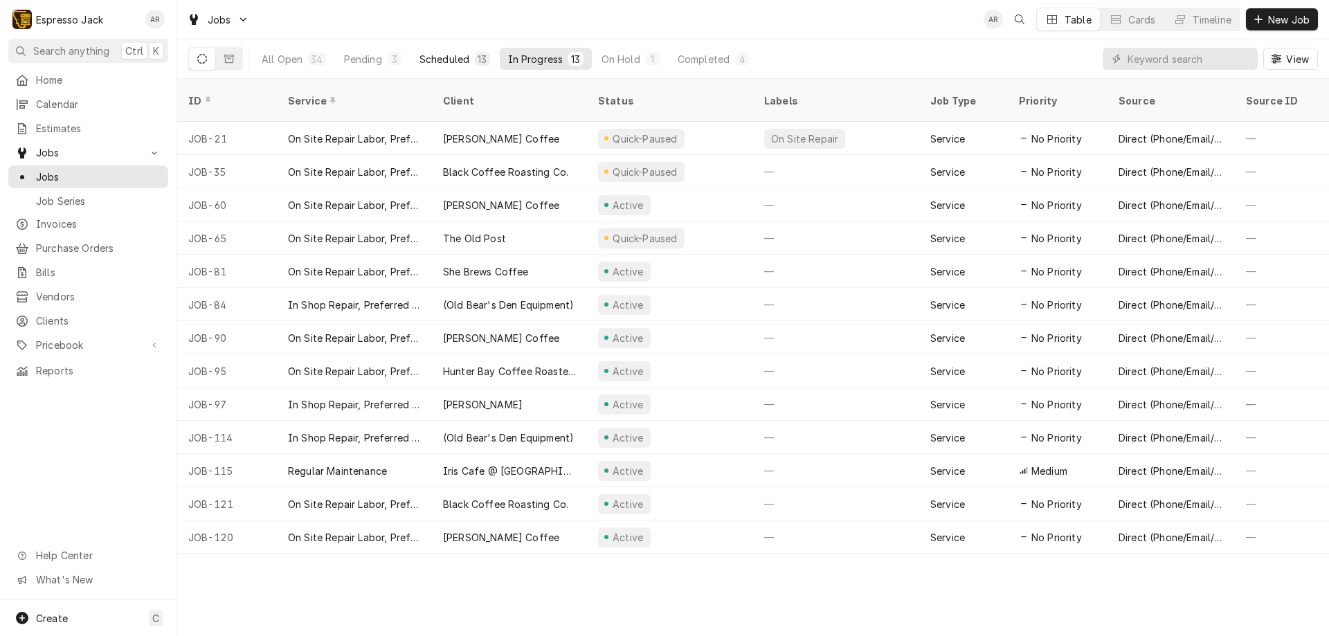
click at [450, 55] on div "Scheduled" at bounding box center [444, 59] width 50 height 15
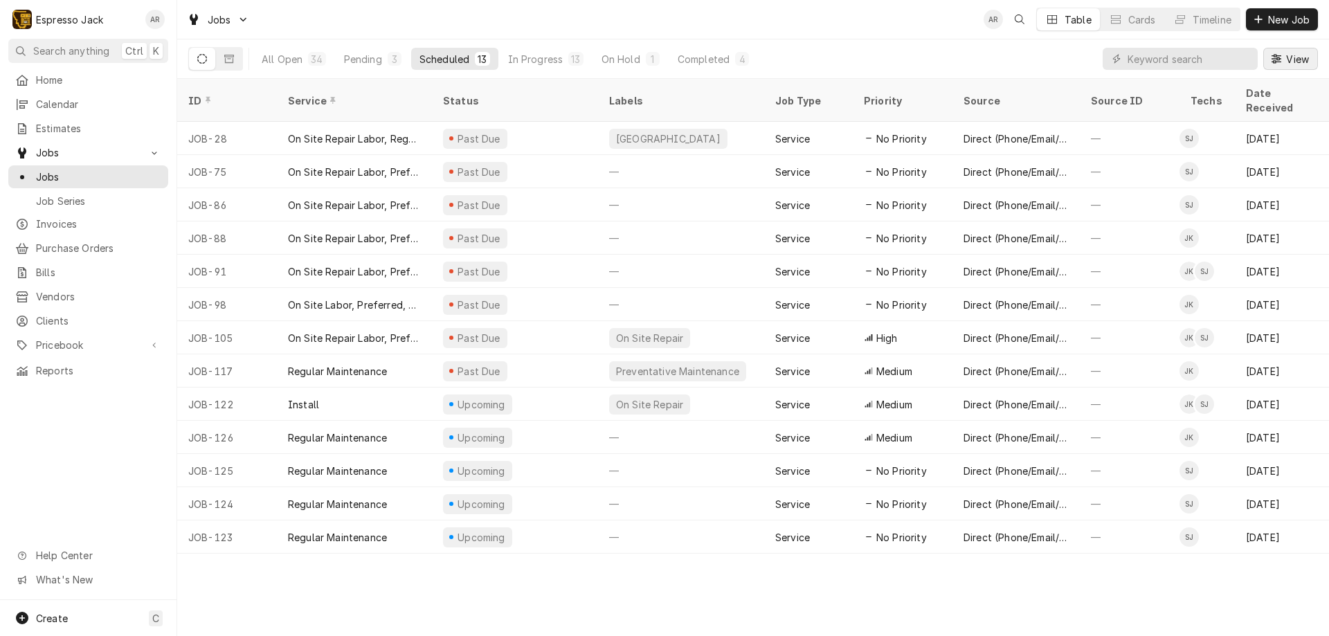
click at [1291, 60] on span "View" at bounding box center [1297, 59] width 28 height 15
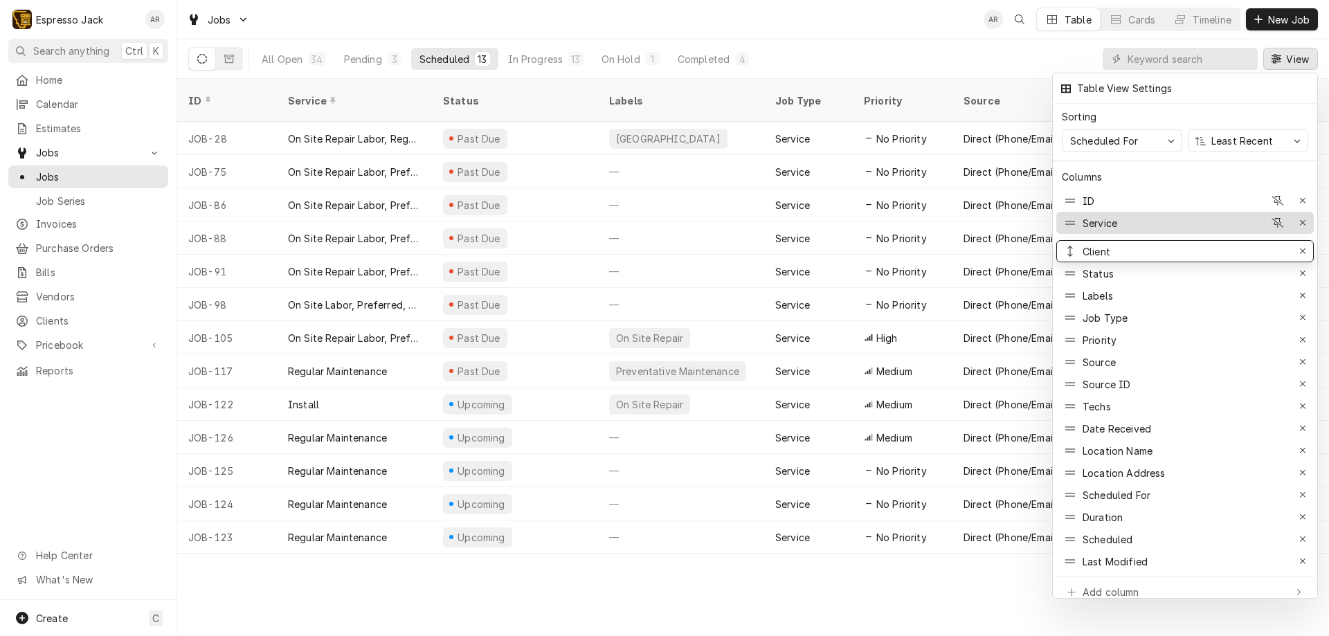
drag, startPoint x: 1118, startPoint y: 420, endPoint x: 1111, endPoint y: 208, distance: 211.9
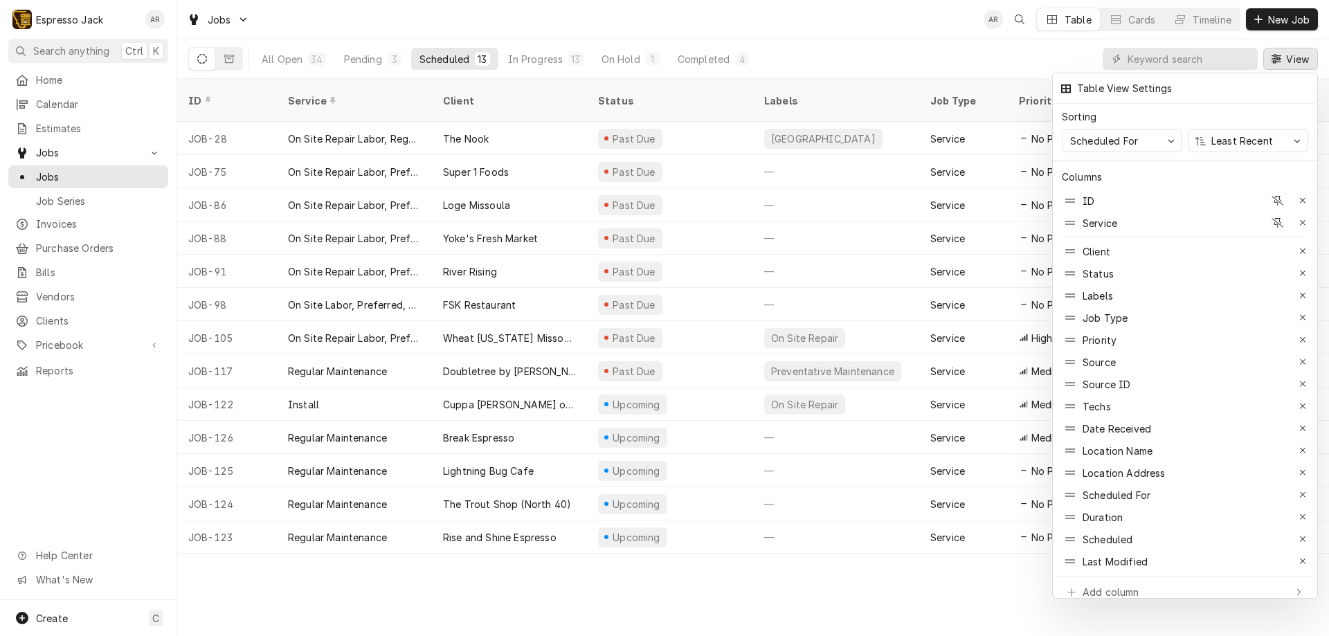
click at [1293, 15] on div at bounding box center [664, 318] width 1329 height 636
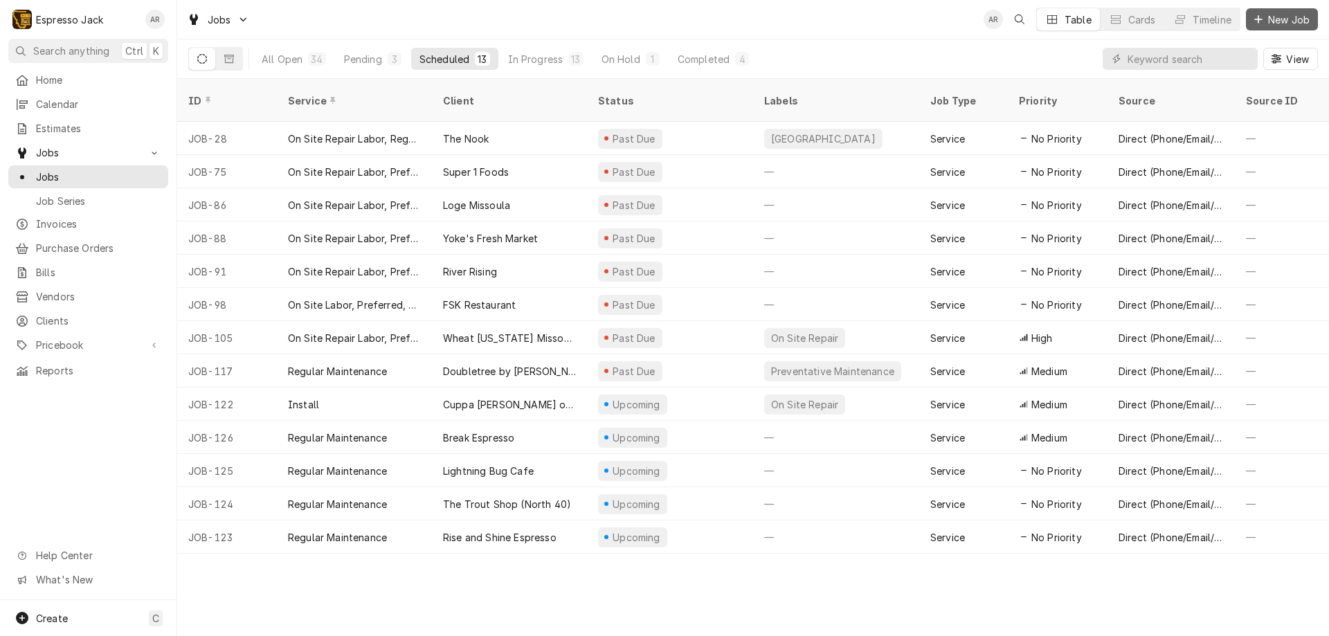
click at [1291, 15] on span "New Job" at bounding box center [1288, 19] width 47 height 15
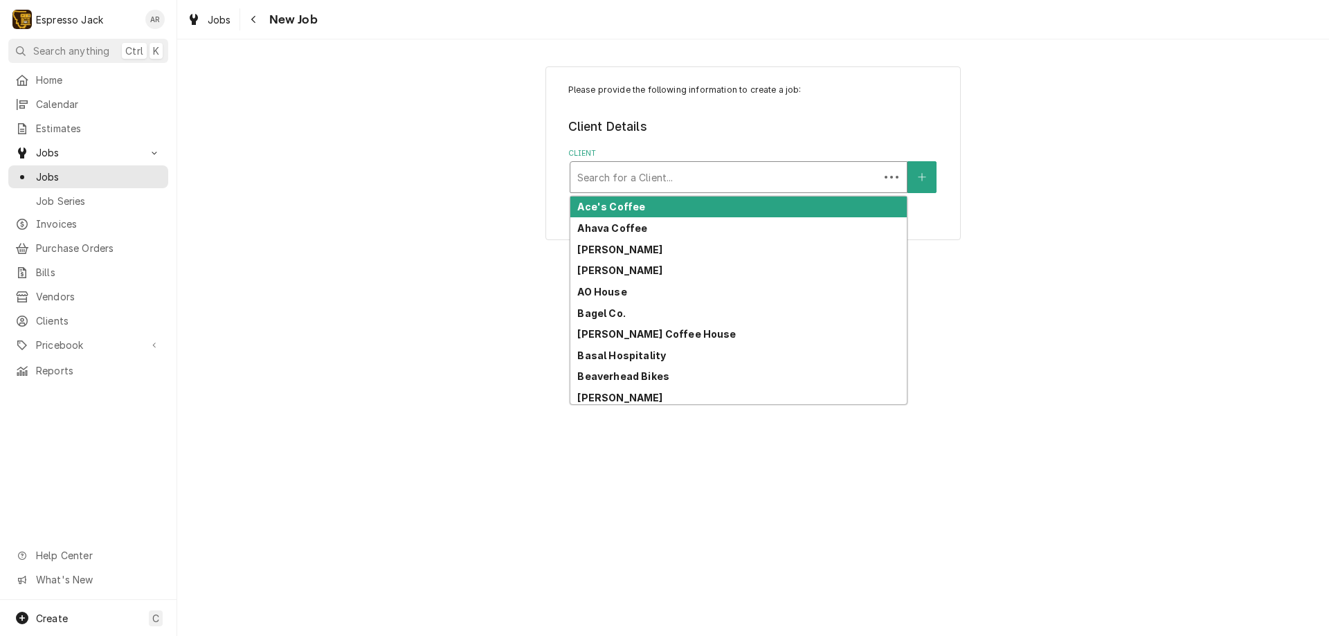
click at [653, 175] on div "Client" at bounding box center [724, 177] width 295 height 25
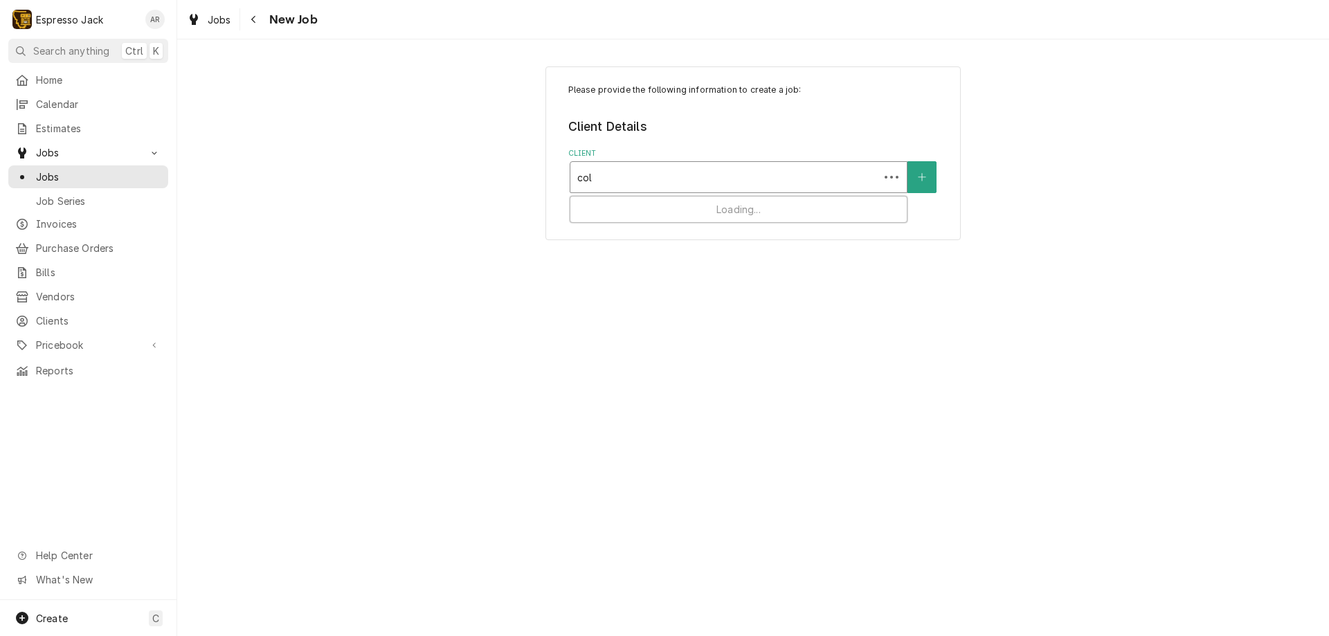
type input "coll"
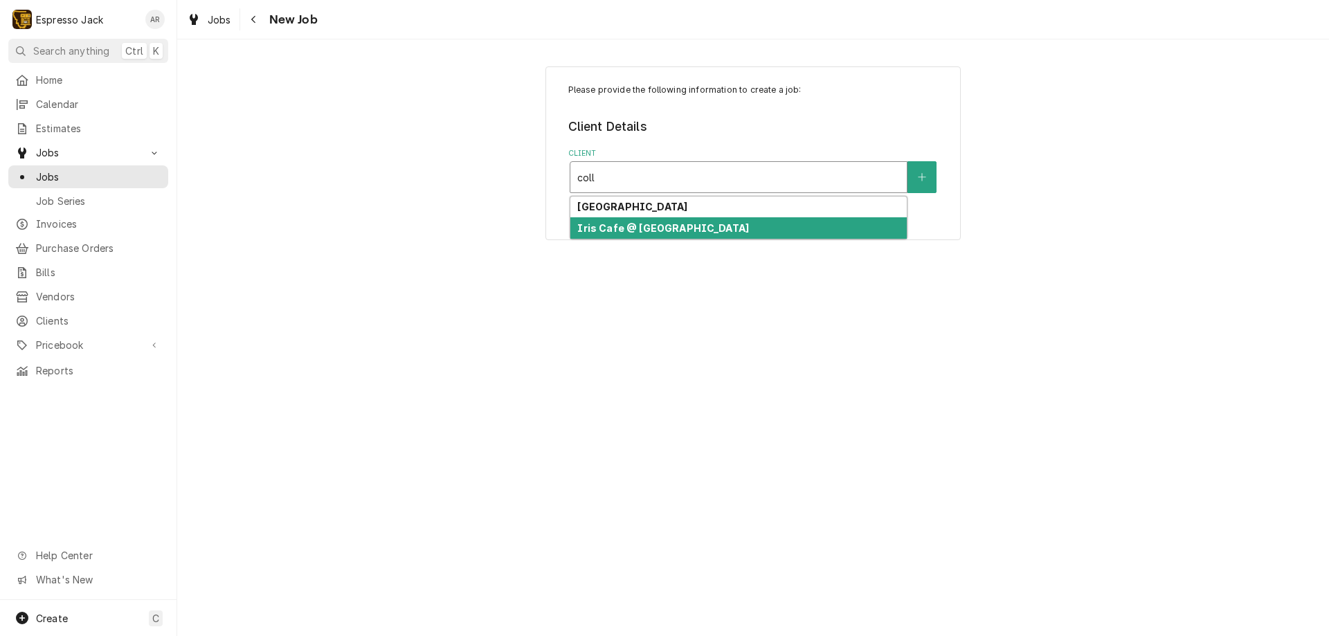
click at [676, 230] on strong "Iris Cafe @ Missoula College" at bounding box center [663, 228] width 172 height 12
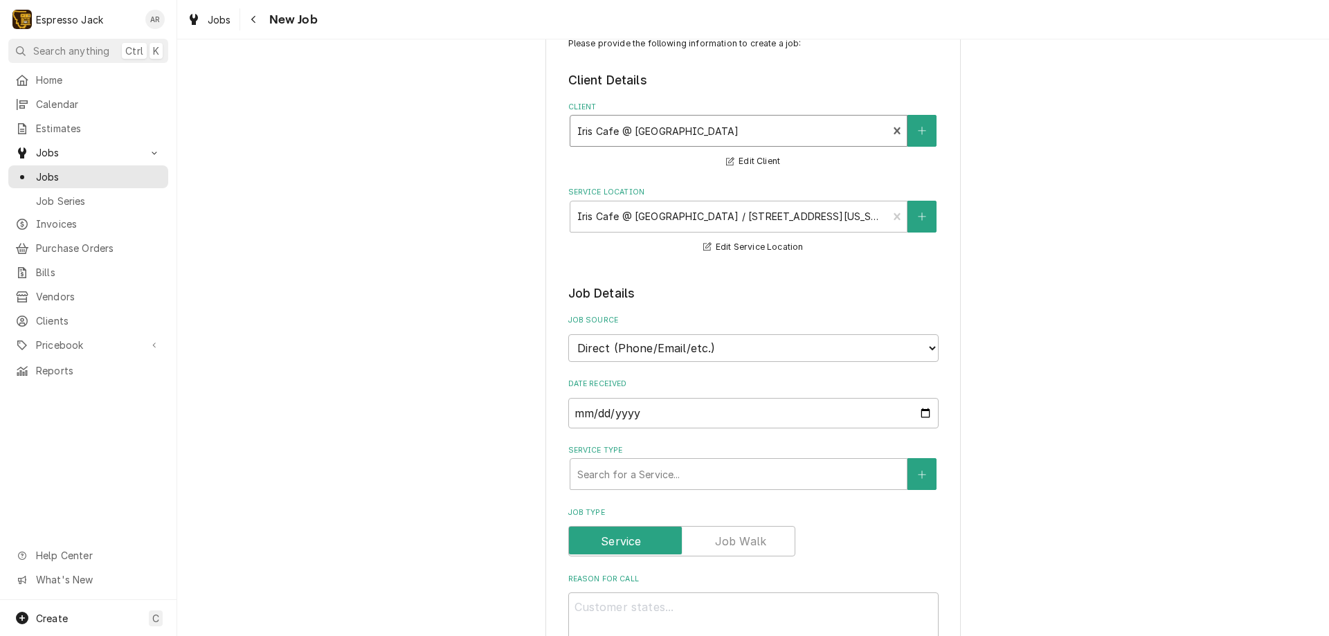
scroll to position [166, 0]
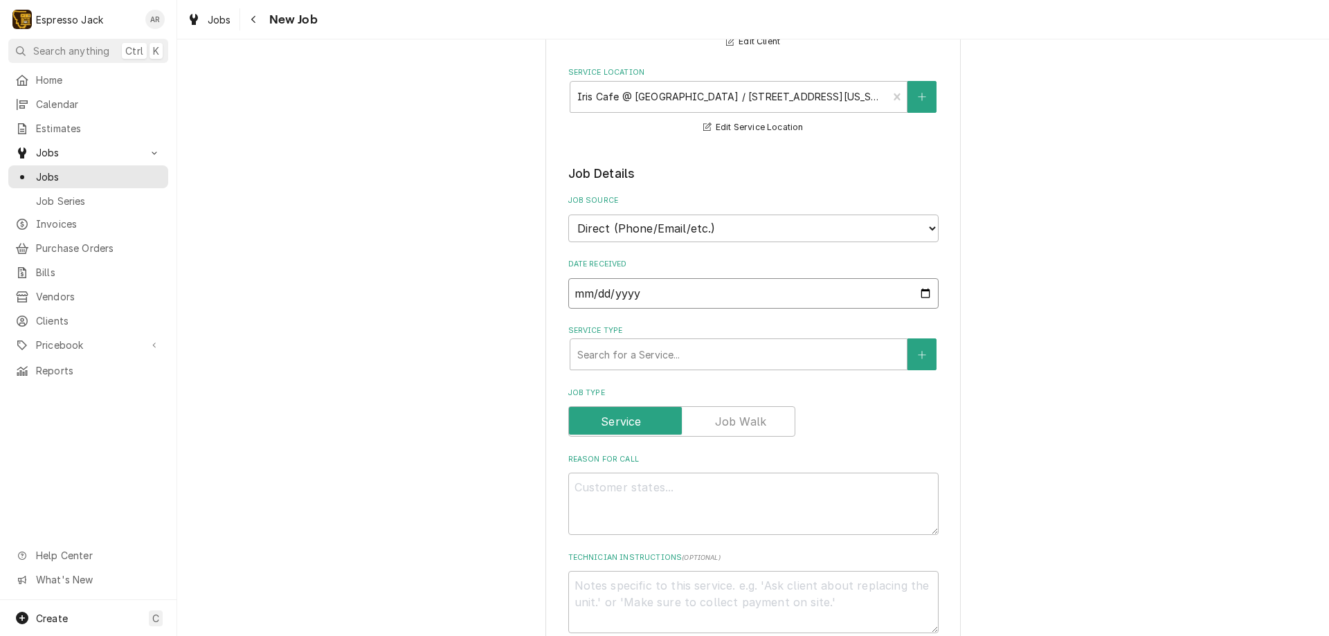
click at [922, 291] on input "[DATE]" at bounding box center [753, 293] width 370 height 30
type textarea "x"
type input "[DATE]"
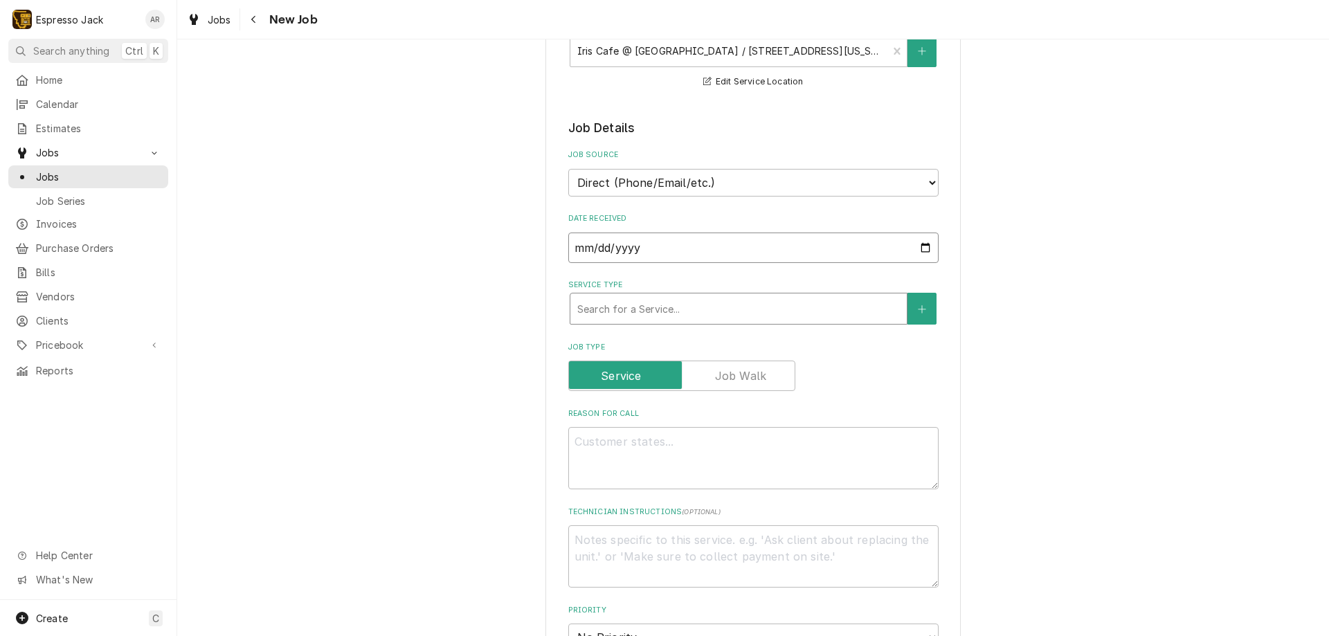
scroll to position [249, 0]
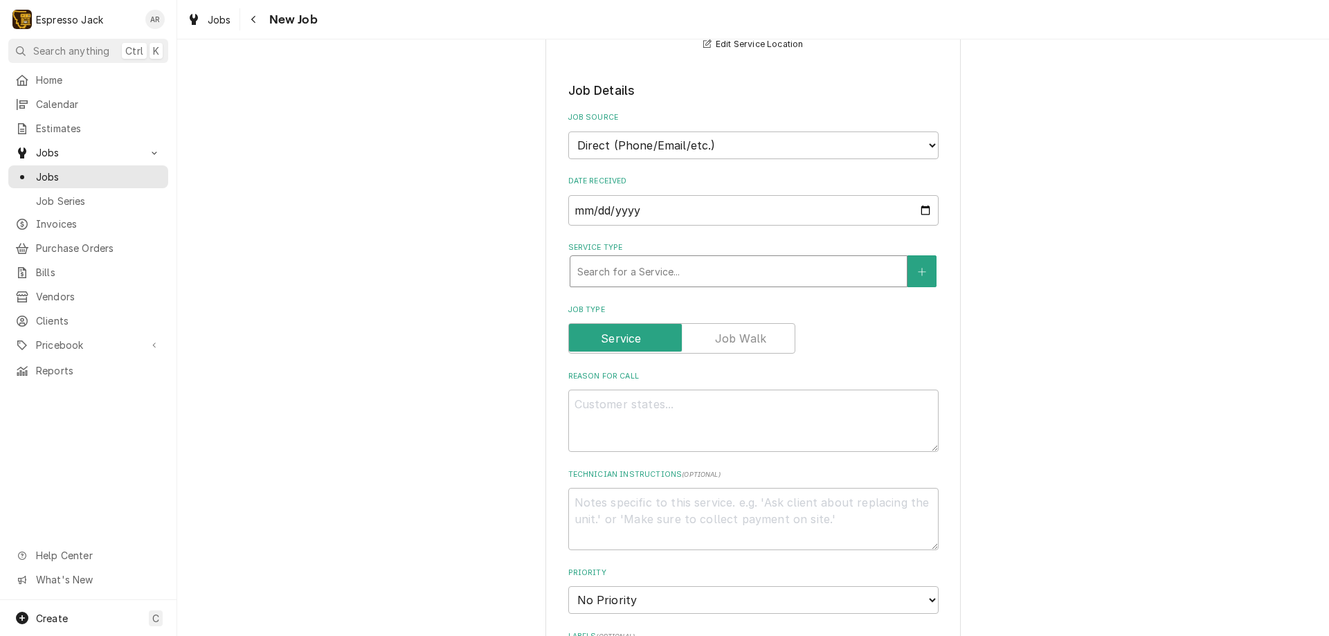
click at [666, 264] on div "Service Type" at bounding box center [738, 271] width 322 height 25
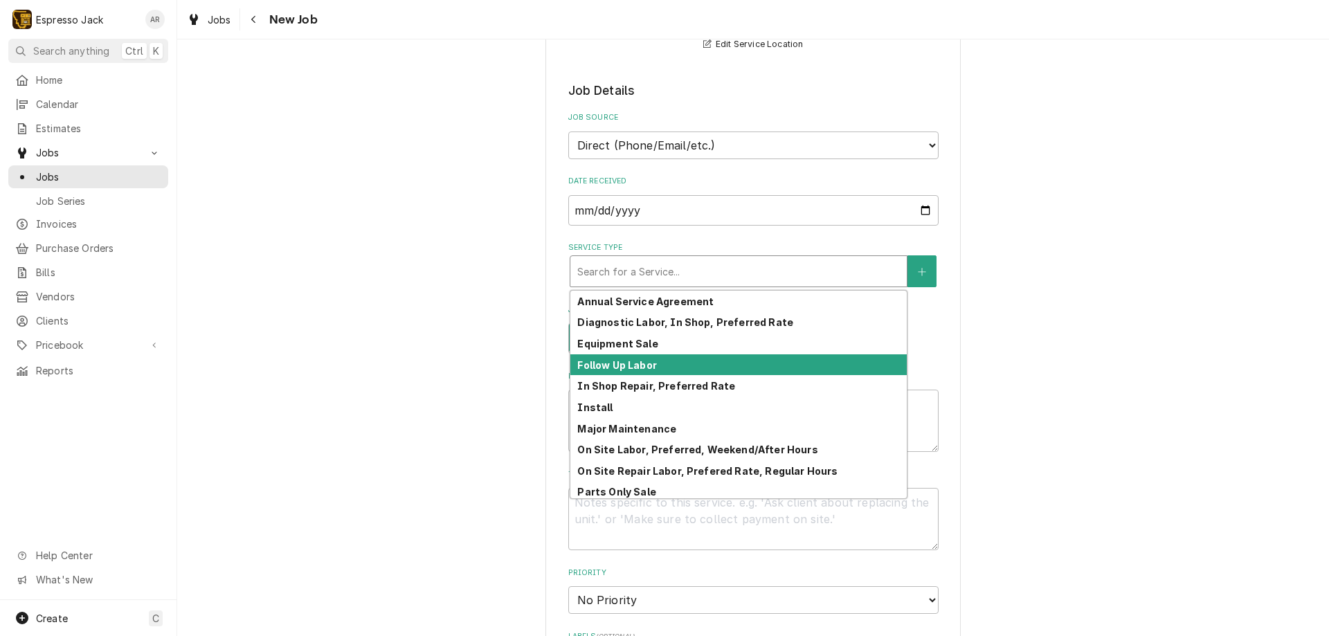
click at [661, 363] on div "Follow Up Labor" at bounding box center [738, 364] width 336 height 21
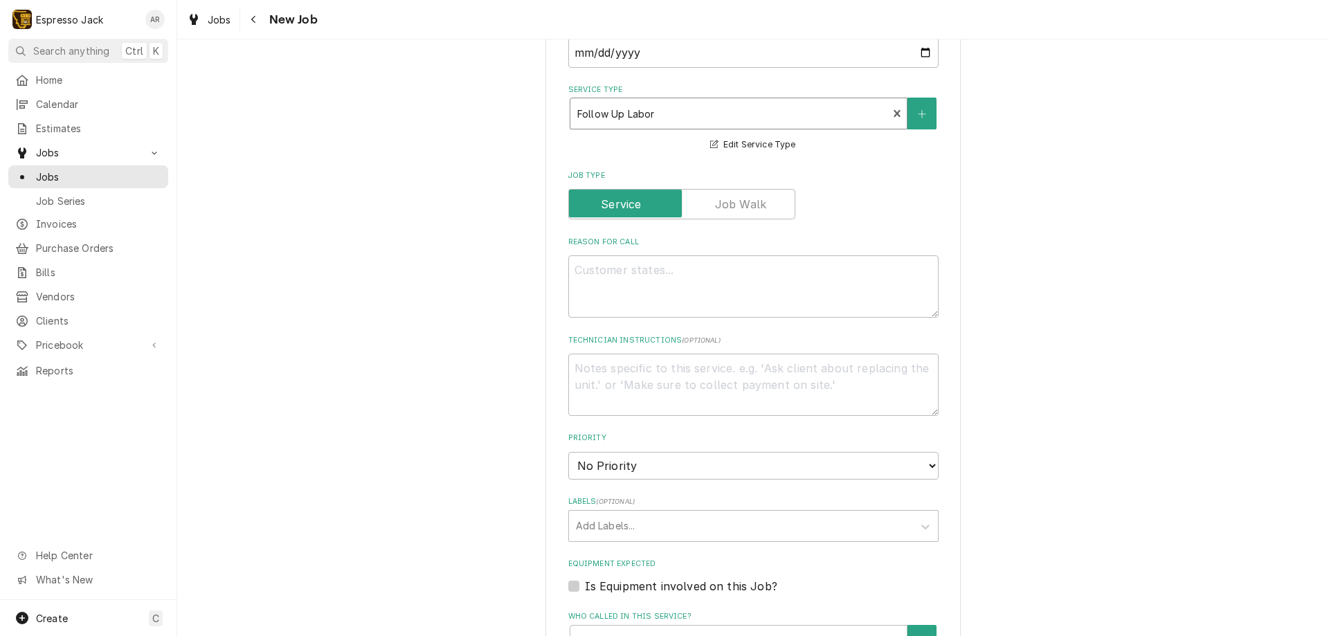
scroll to position [415, 0]
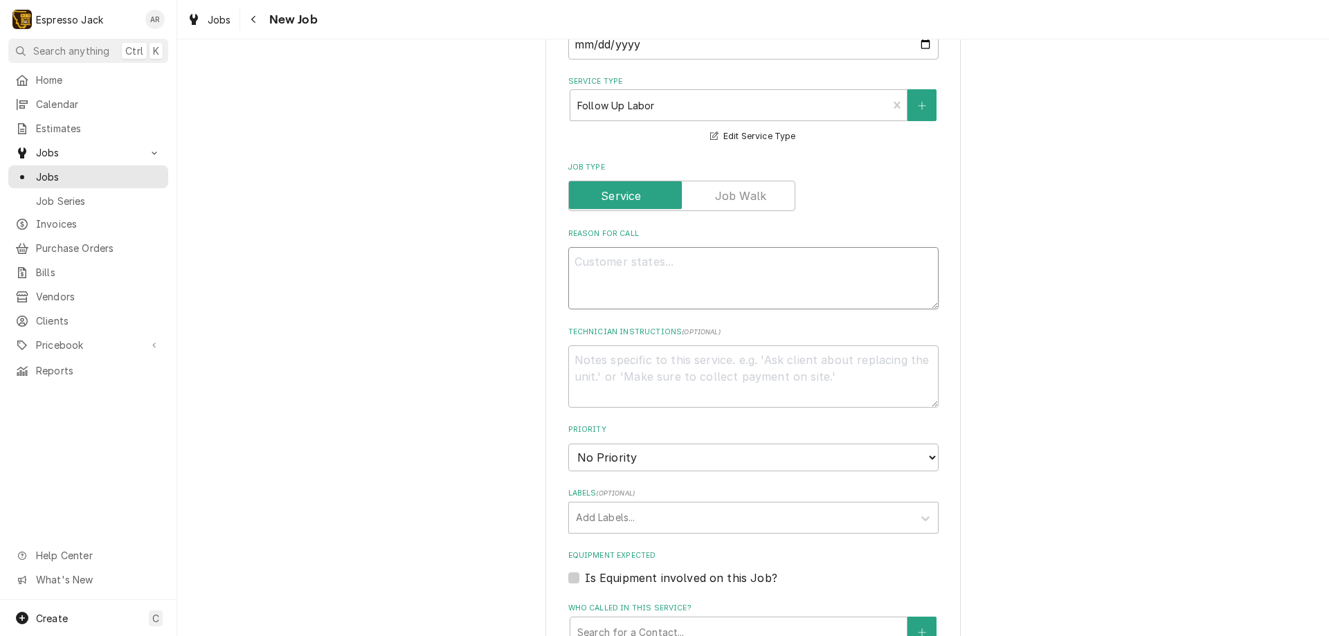
click at [594, 265] on textarea "Reason For Call" at bounding box center [753, 278] width 370 height 62
type textarea "x"
type textarea "F"
type textarea "x"
type textarea "Fo"
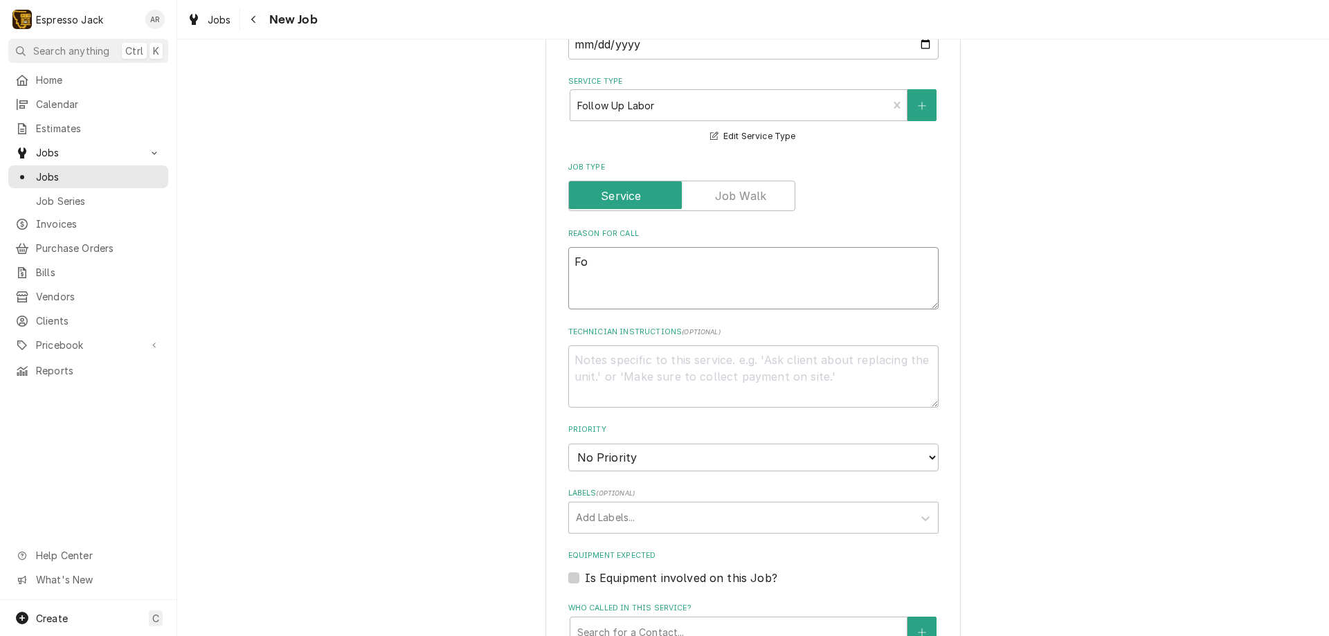
type textarea "x"
type textarea "Fol"
type textarea "x"
type textarea "Foll"
type textarea "x"
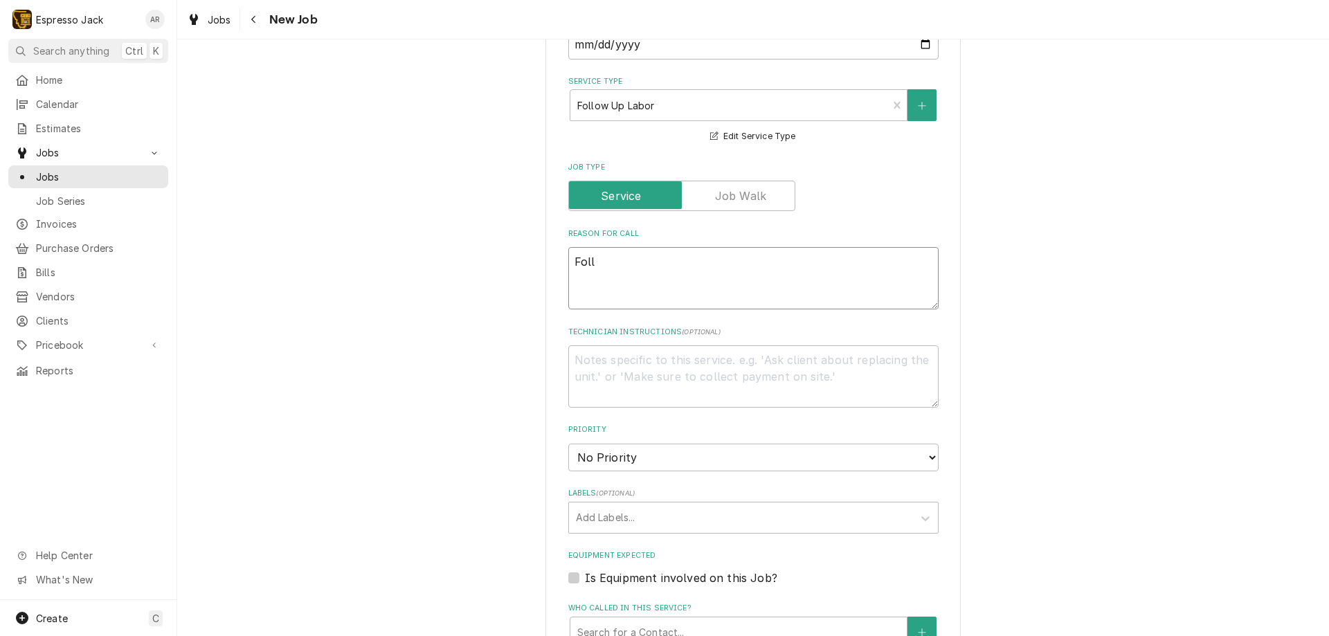
type textarea "Follo"
type textarea "x"
type textarea "Follow"
type textarea "x"
type textarea "Follow"
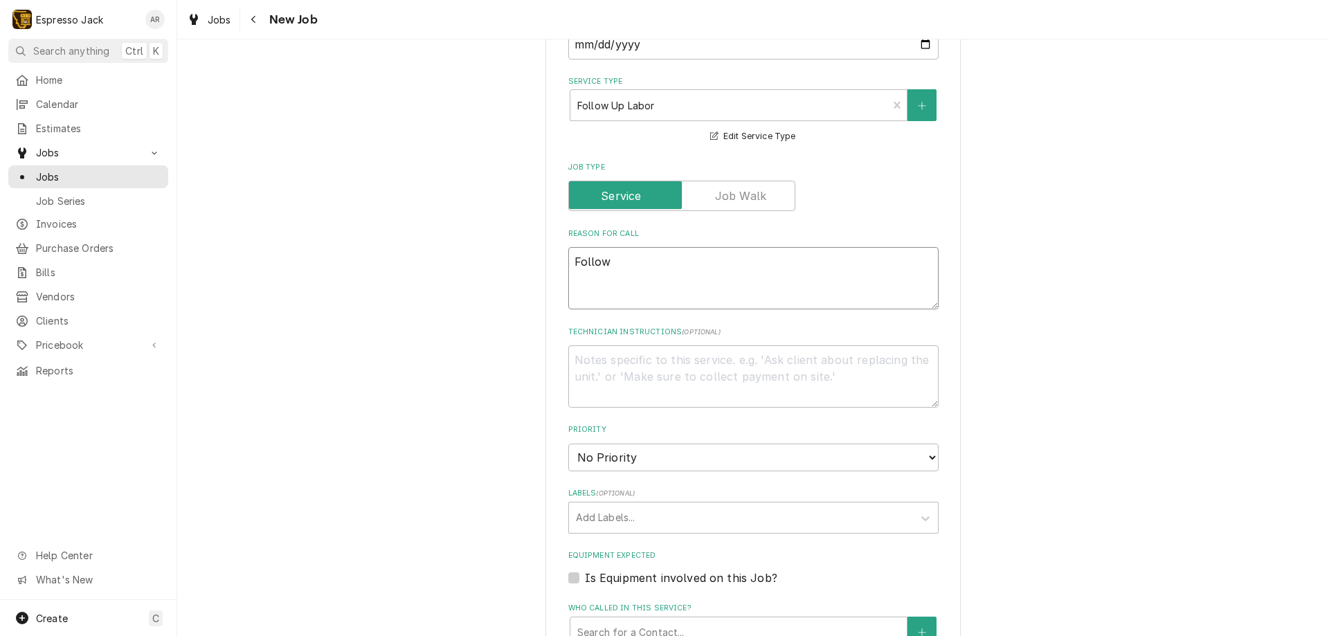
type textarea "x"
type textarea "Follow u"
type textarea "x"
type textarea "Follow up"
type textarea "x"
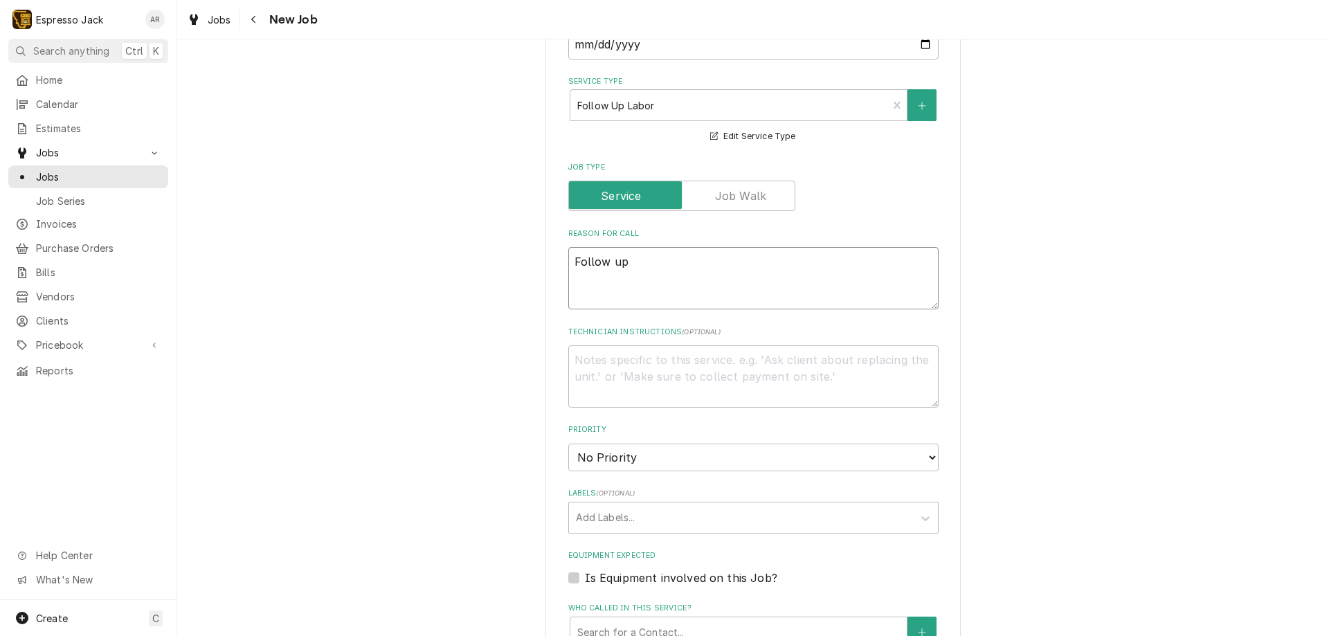
type textarea "Follow up"
type textarea "x"
type textarea "Follow up m"
type textarea "x"
type textarea "Follow up mai"
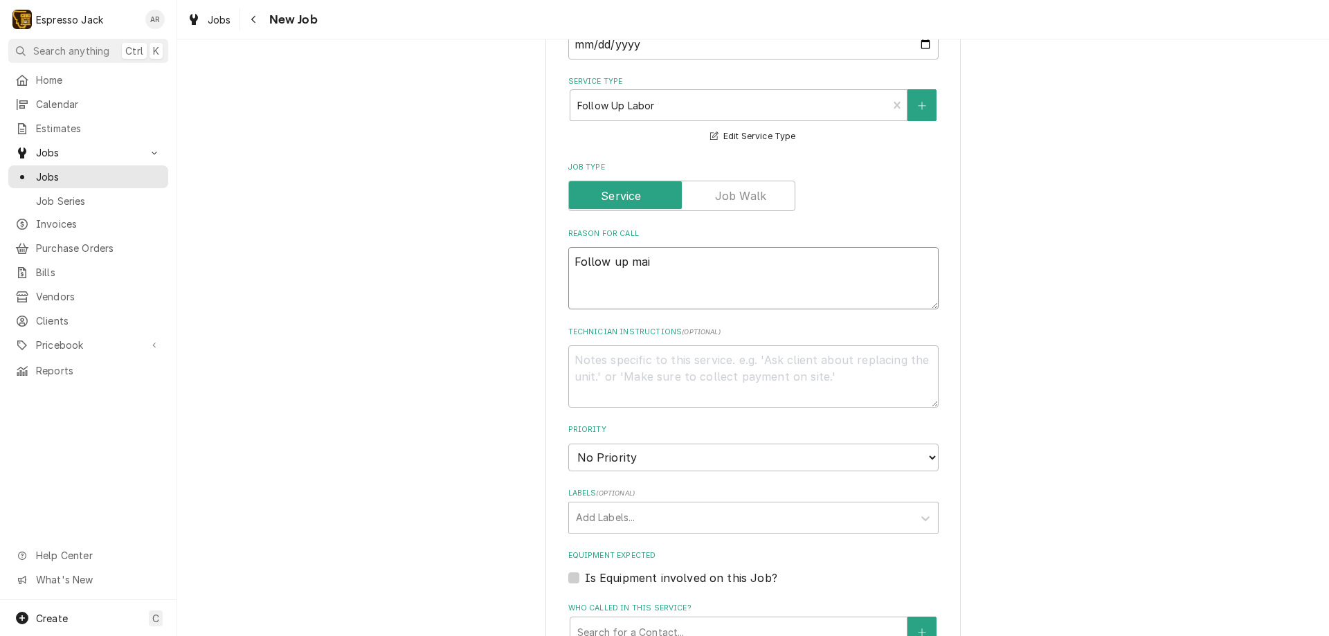
type textarea "x"
type textarea "Follow up main"
type textarea "x"
type textarea "Follow up maint"
type textarea "x"
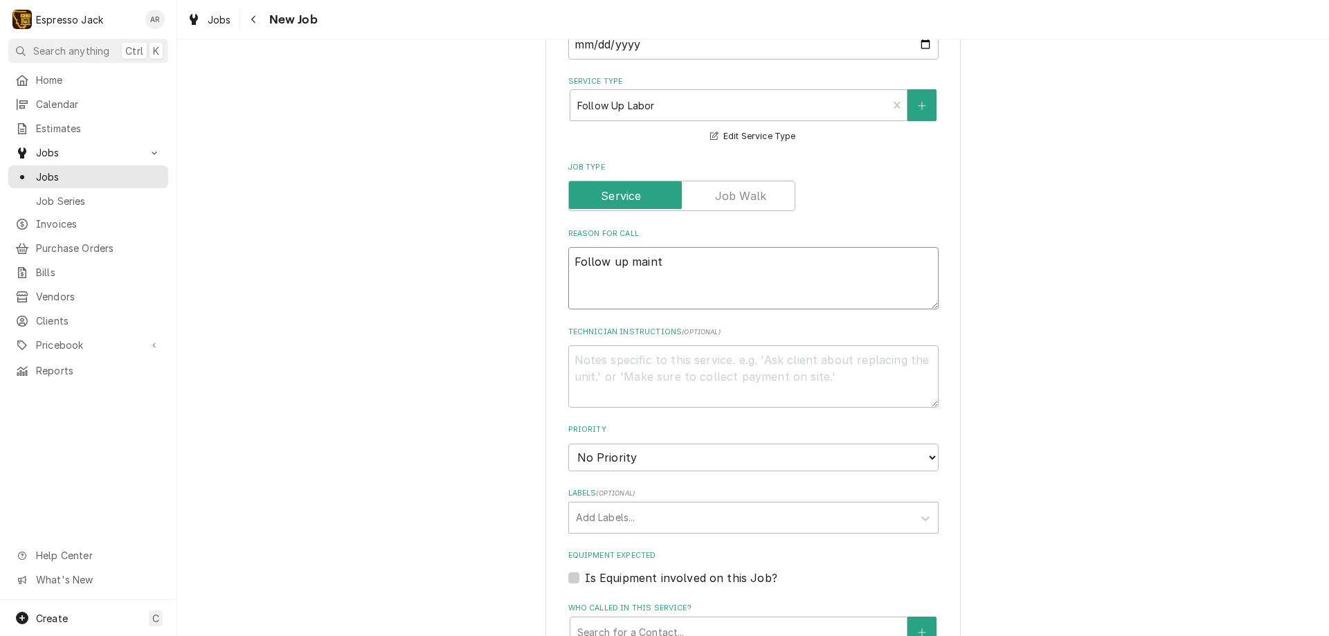
type textarea "Follow up mainta"
type textarea "x"
type textarea "Follow up maintai"
type textarea "x"
type textarea "Follow up maintain"
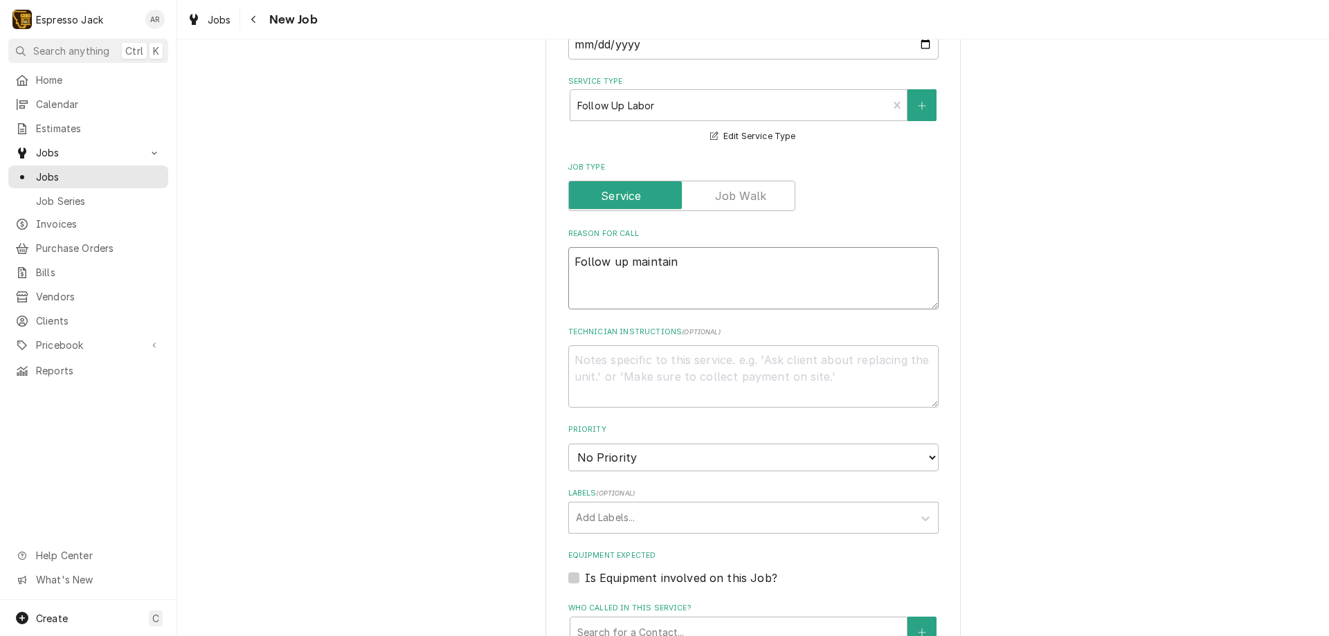
type textarea "x"
type textarea "Follow up maintaina"
type textarea "x"
type textarea "Follow up maintainan"
type textarea "x"
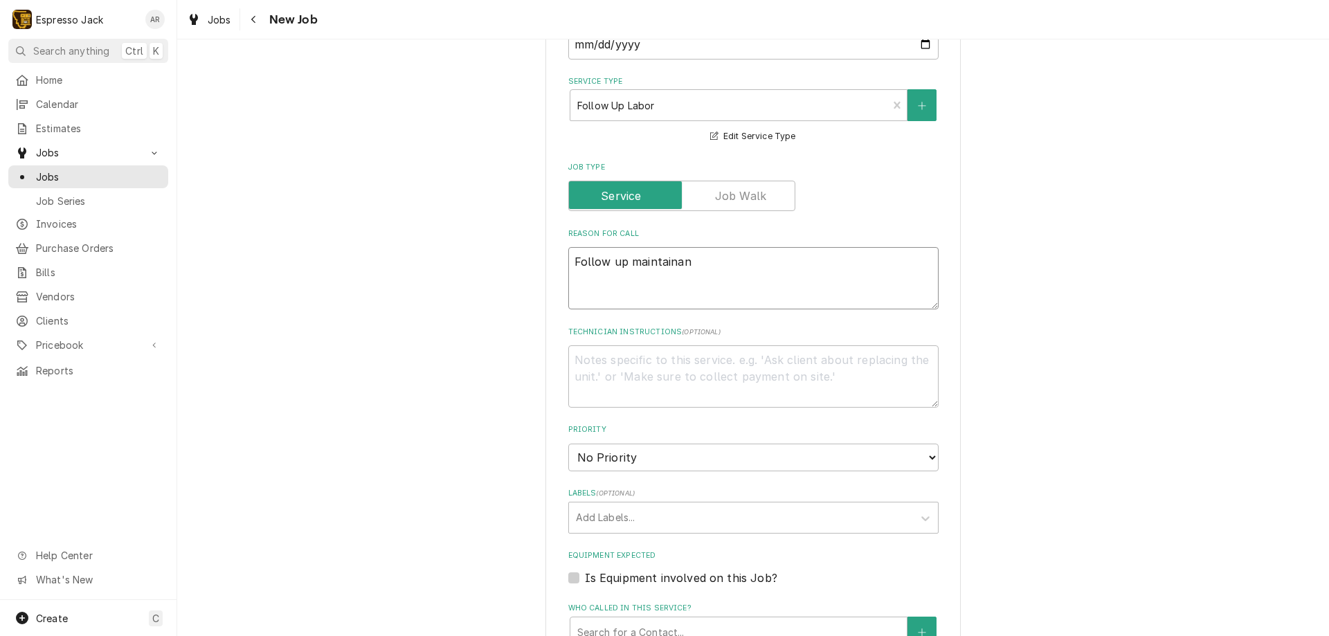
type textarea "Follow up maintainanc"
type textarea "x"
type textarea "Follow up maintainance"
type textarea "x"
type textarea "Follow up maintainance"
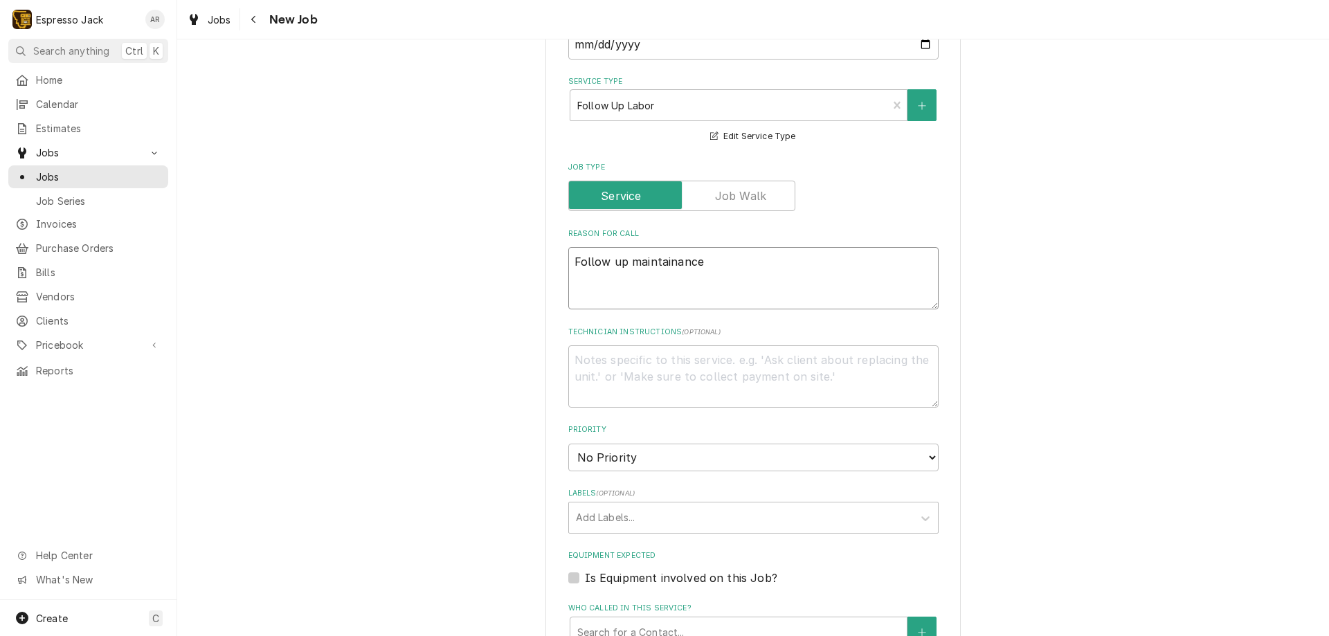
type textarea "x"
type textarea "Follow up maintenance"
type textarea "x"
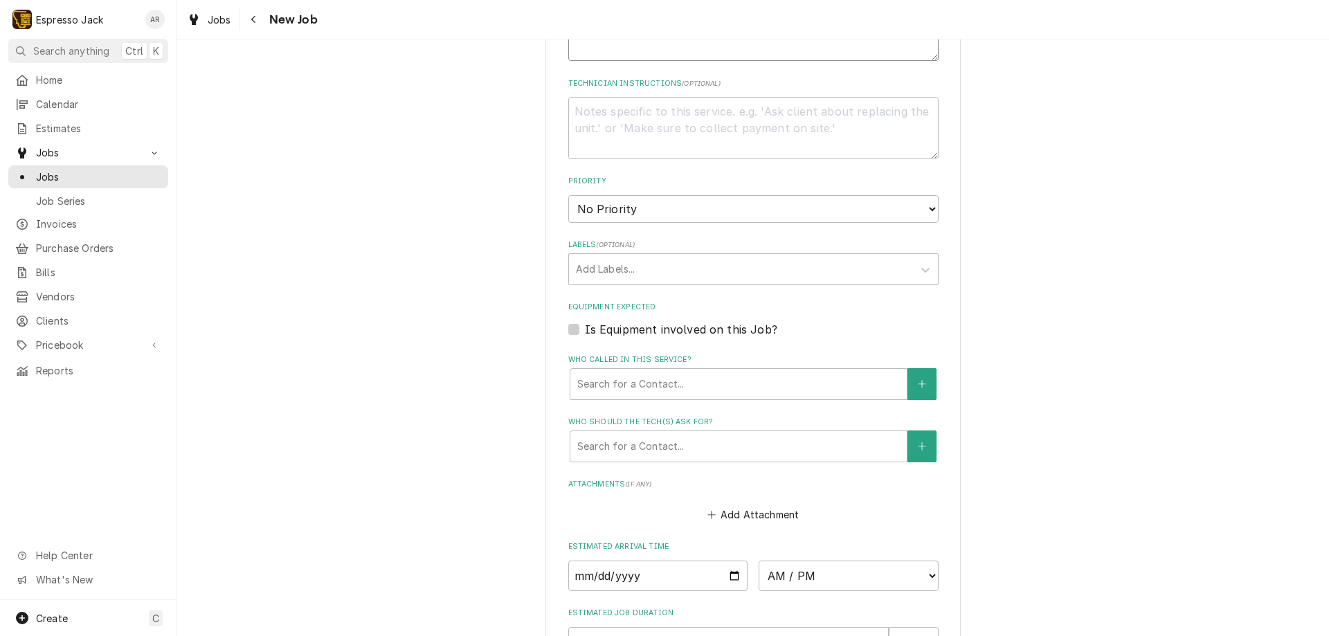
scroll to position [664, 0]
type textarea "Follow up maintenance"
select select "3"
click at [568, 194] on select "No Priority Urgent High Medium Low" at bounding box center [753, 208] width 370 height 28
type textarea "x"
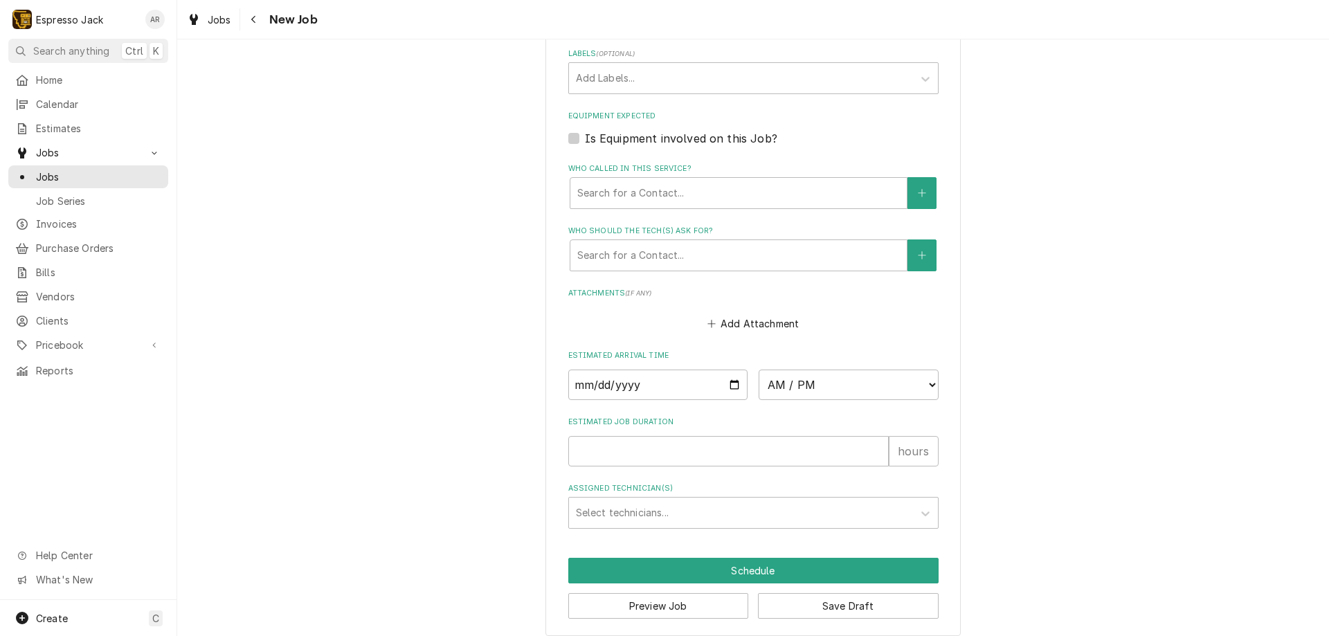
scroll to position [867, 0]
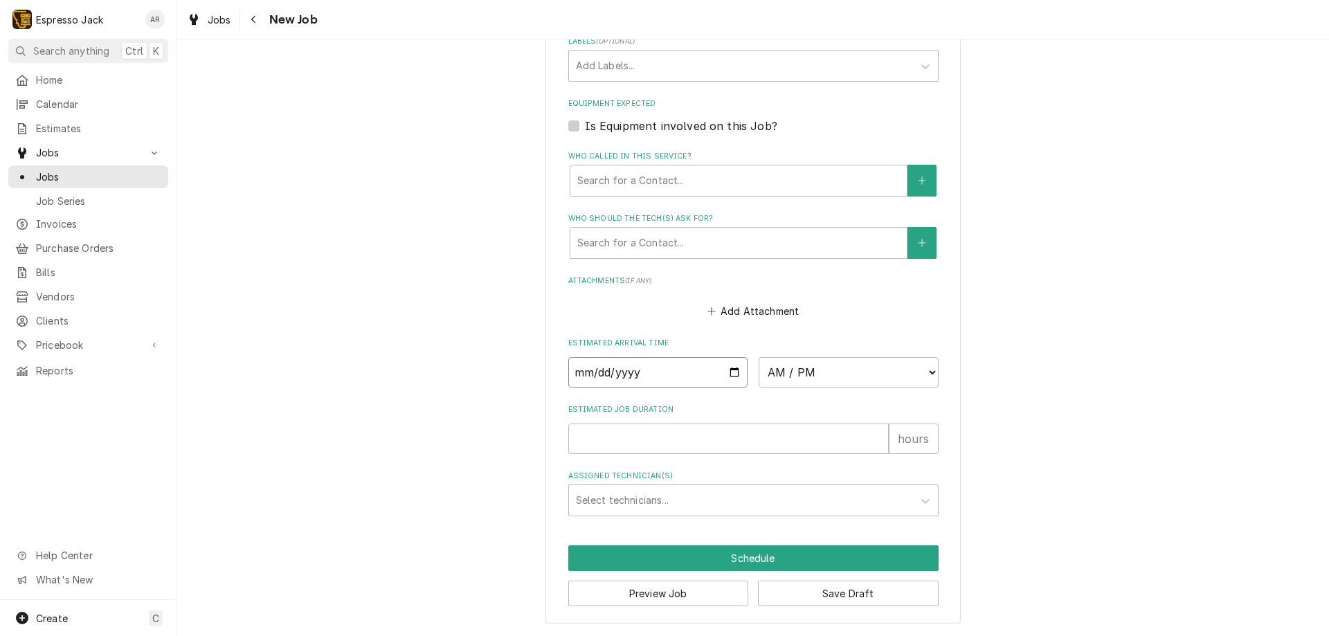
click at [732, 372] on input "Date" at bounding box center [658, 372] width 180 height 30
type input "2025-08-29"
type textarea "x"
select select "16:00:00"
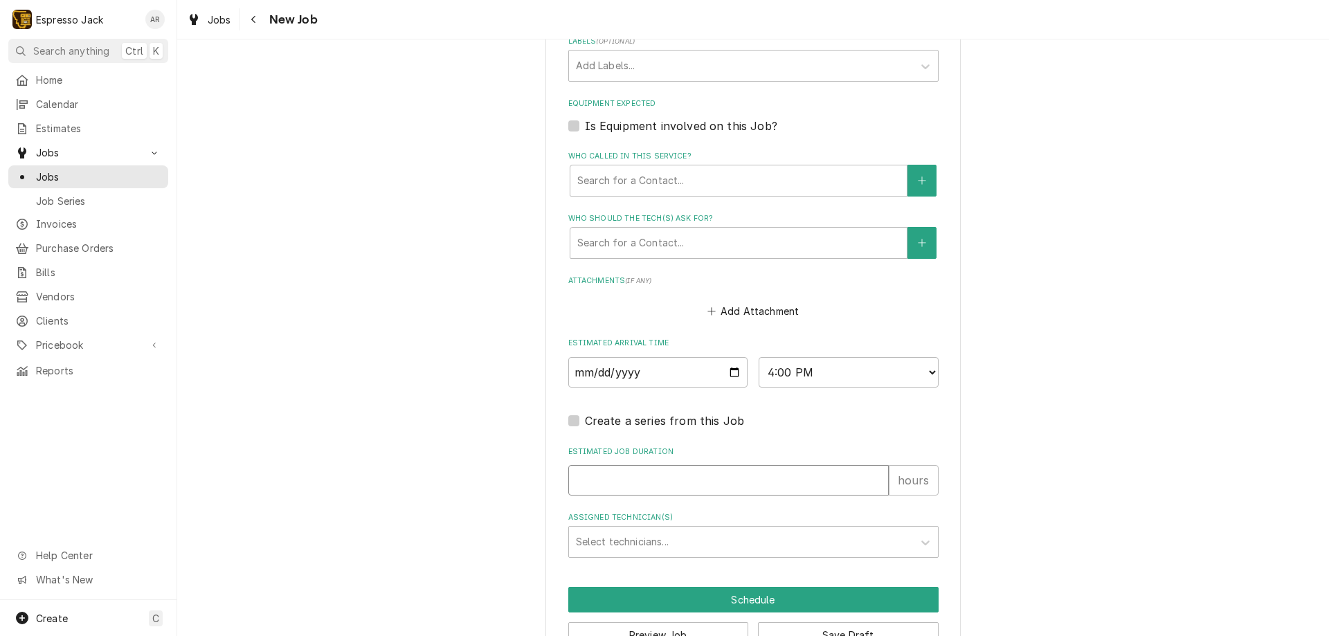
click at [635, 482] on input "Estimated Job Duration" at bounding box center [728, 480] width 320 height 30
type textarea "x"
type input "2"
type textarea "x"
type input "2"
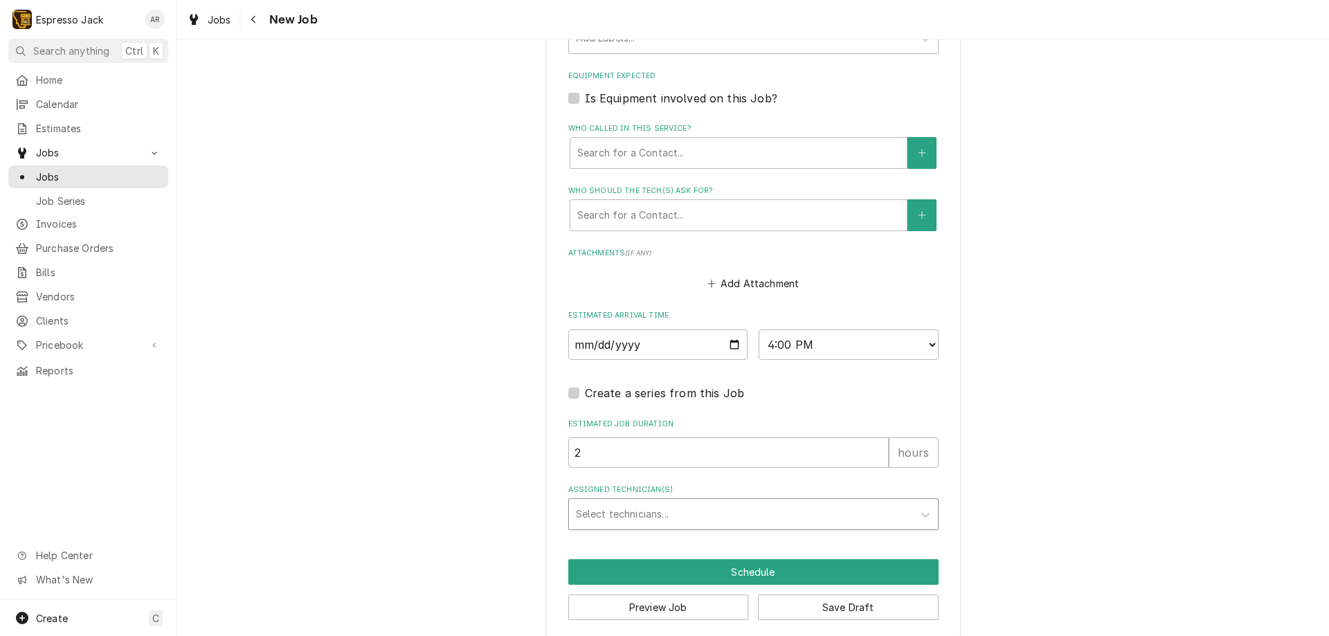
scroll to position [909, 0]
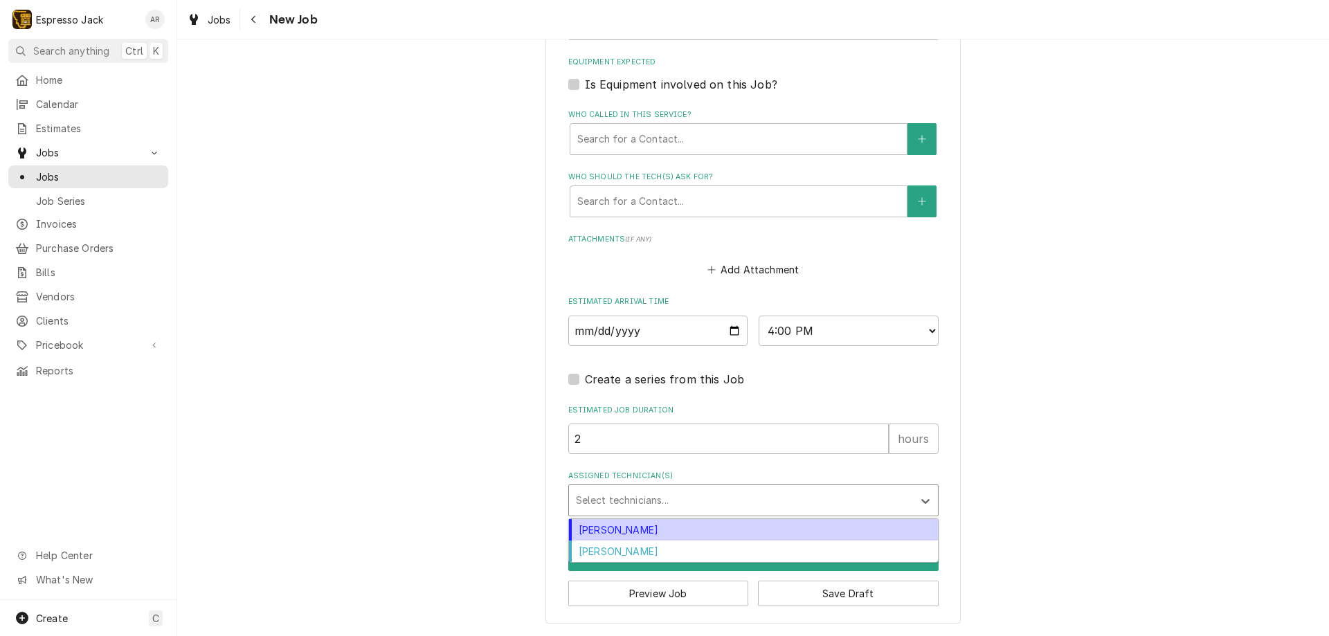
click at [662, 492] on div "Assigned Technician(s)" at bounding box center [741, 500] width 330 height 25
click at [639, 535] on div "[PERSON_NAME]" at bounding box center [753, 529] width 369 height 21
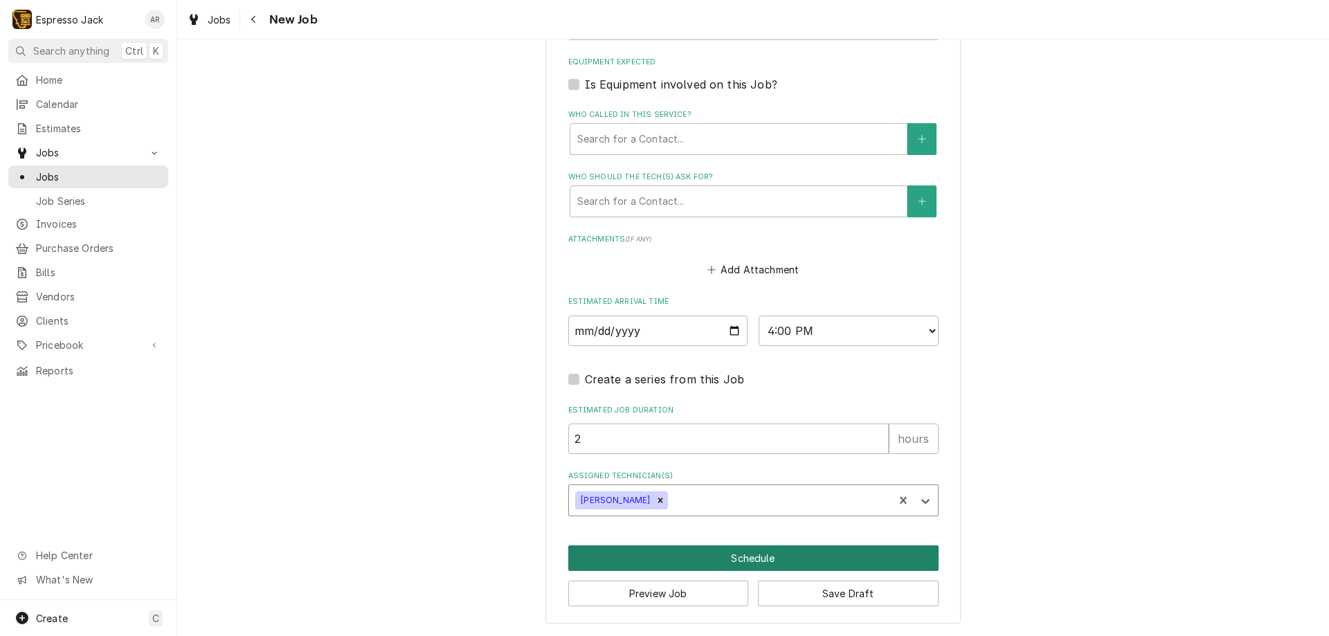
click at [681, 552] on button "Schedule" at bounding box center [753, 558] width 370 height 26
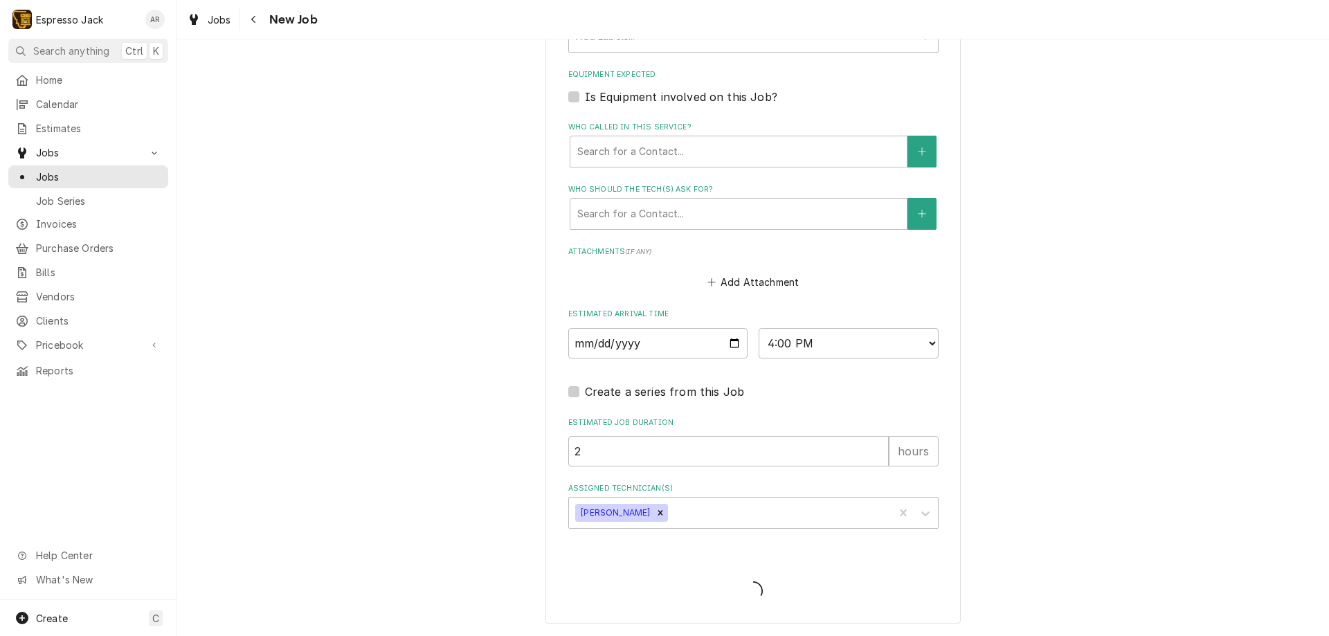
scroll to position [896, 0]
type textarea "x"
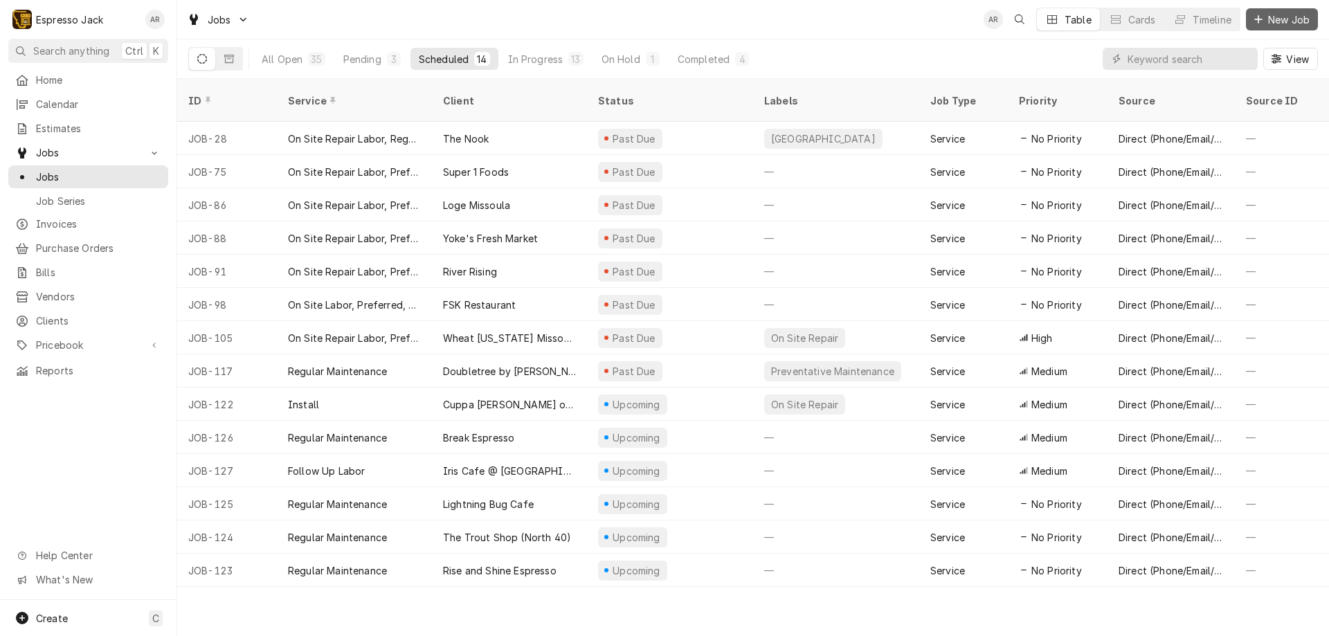
click at [1285, 19] on span "New Job" at bounding box center [1288, 19] width 47 height 15
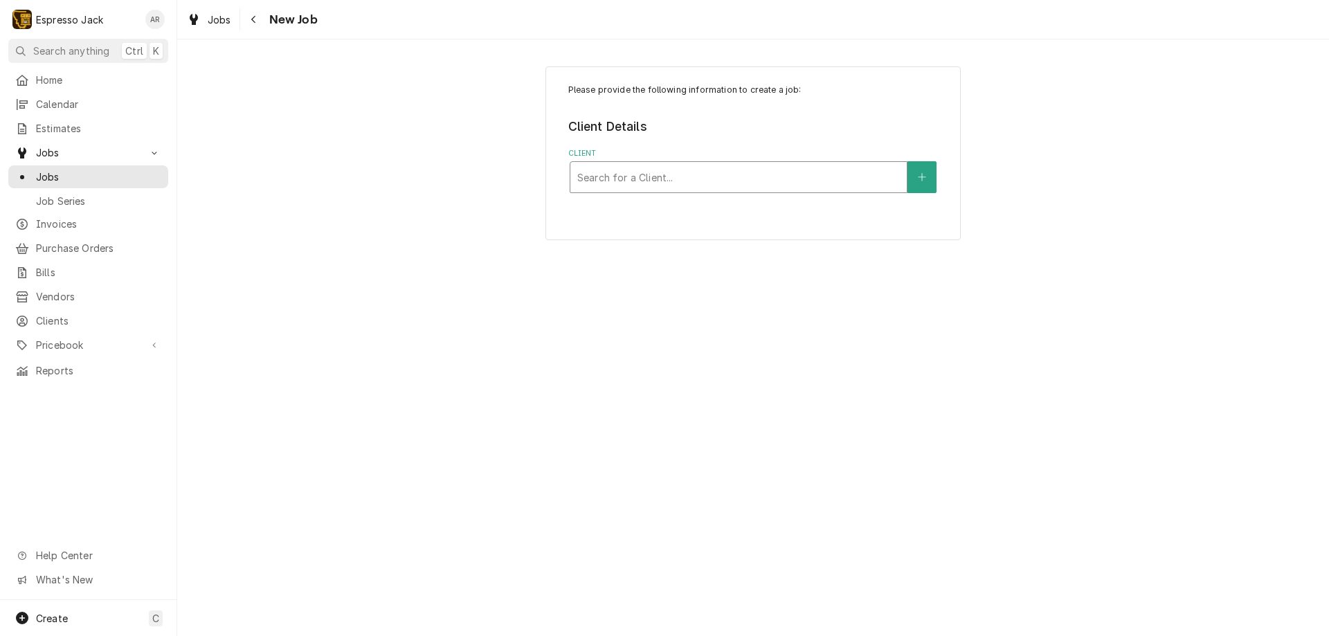
click at [675, 177] on div "Client" at bounding box center [738, 177] width 322 height 25
type input "drizzle"
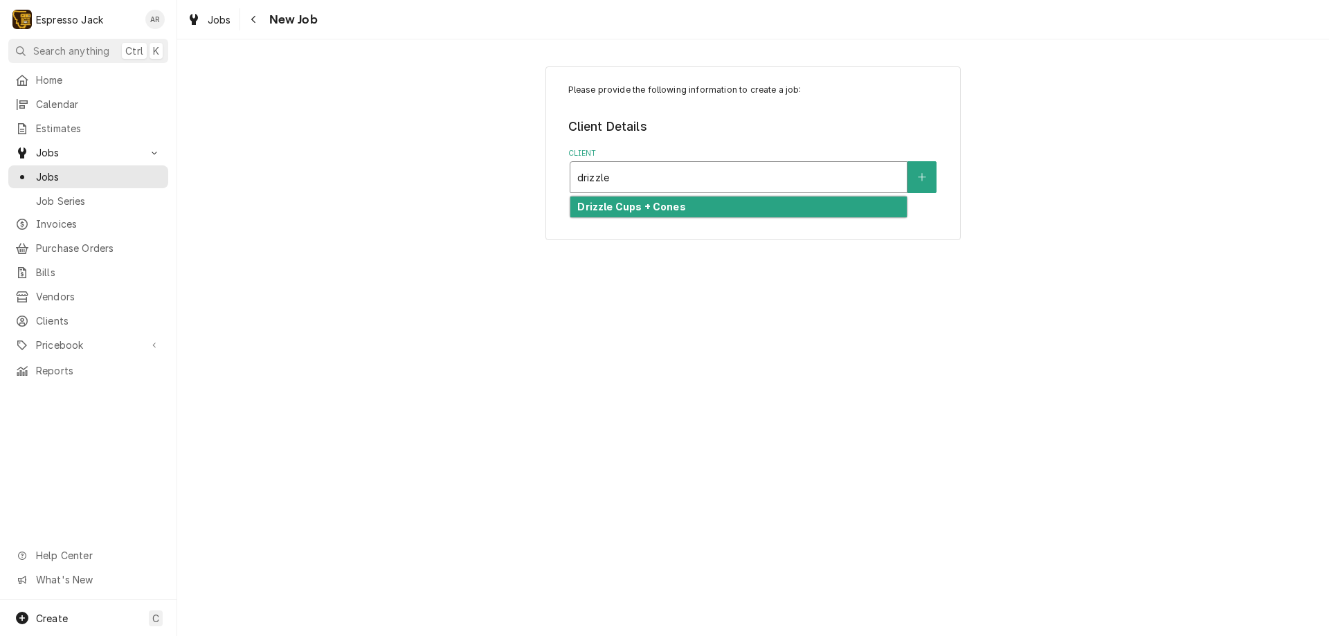
click at [654, 210] on strong "Drizzle Cups + Cones" at bounding box center [631, 207] width 108 height 12
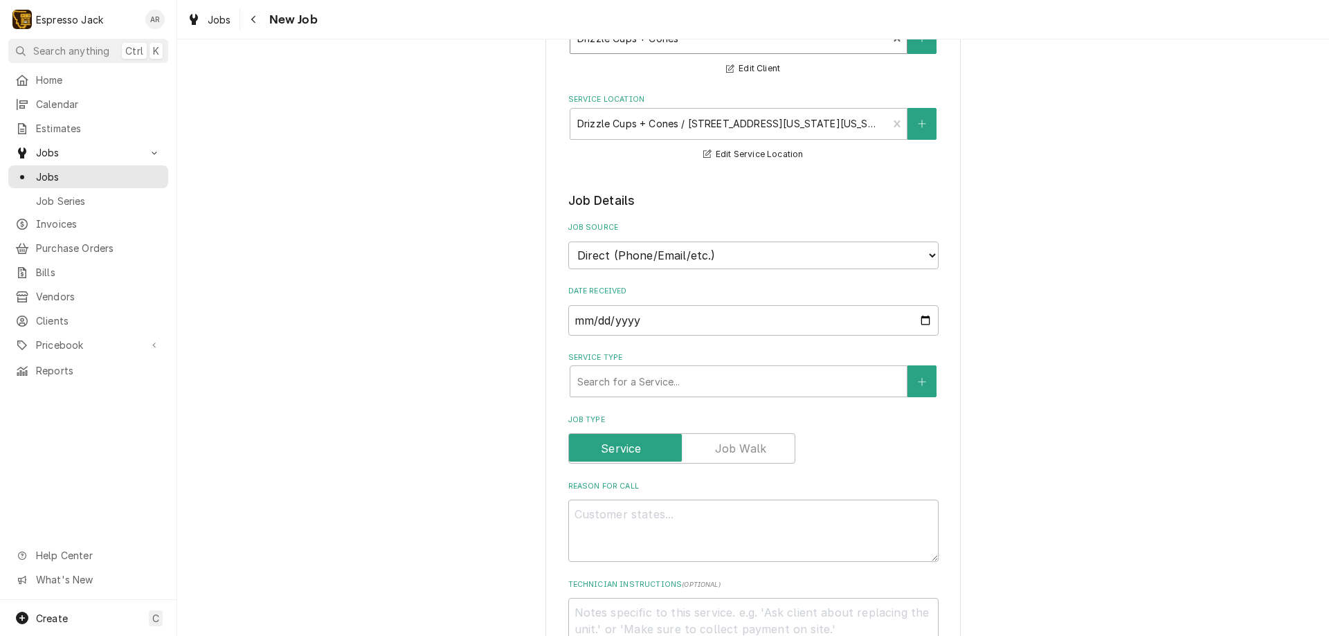
scroll to position [166, 0]
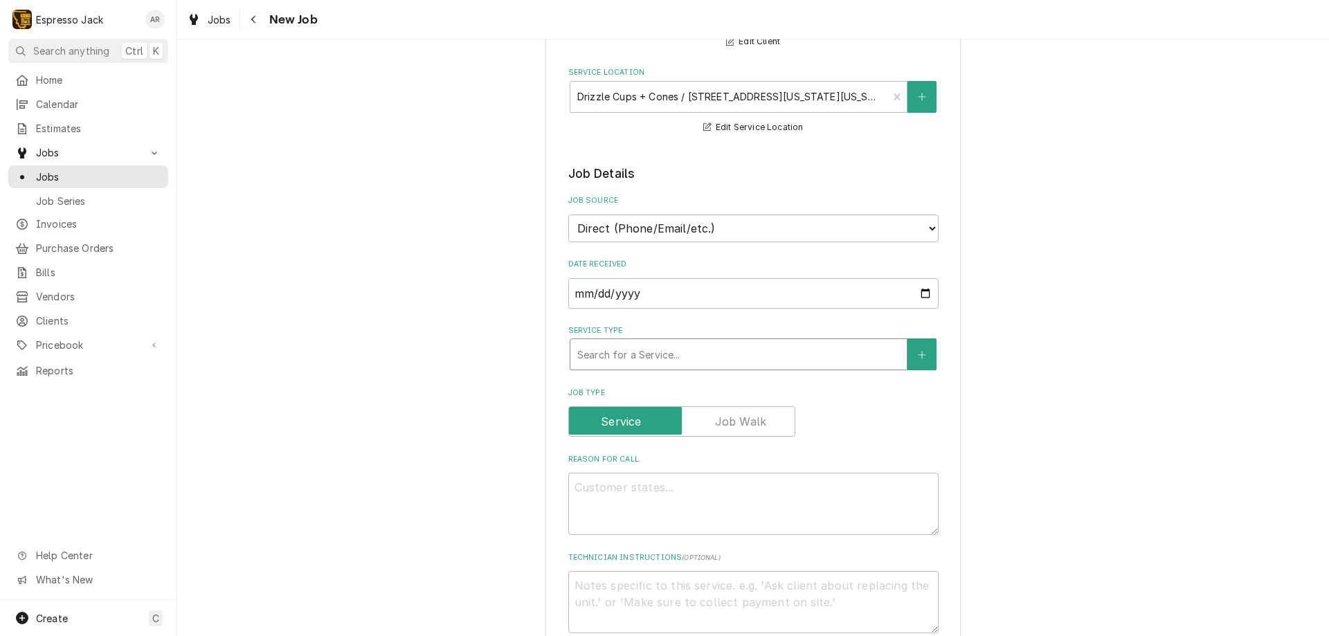
click at [641, 357] on div "Service Type" at bounding box center [738, 354] width 322 height 25
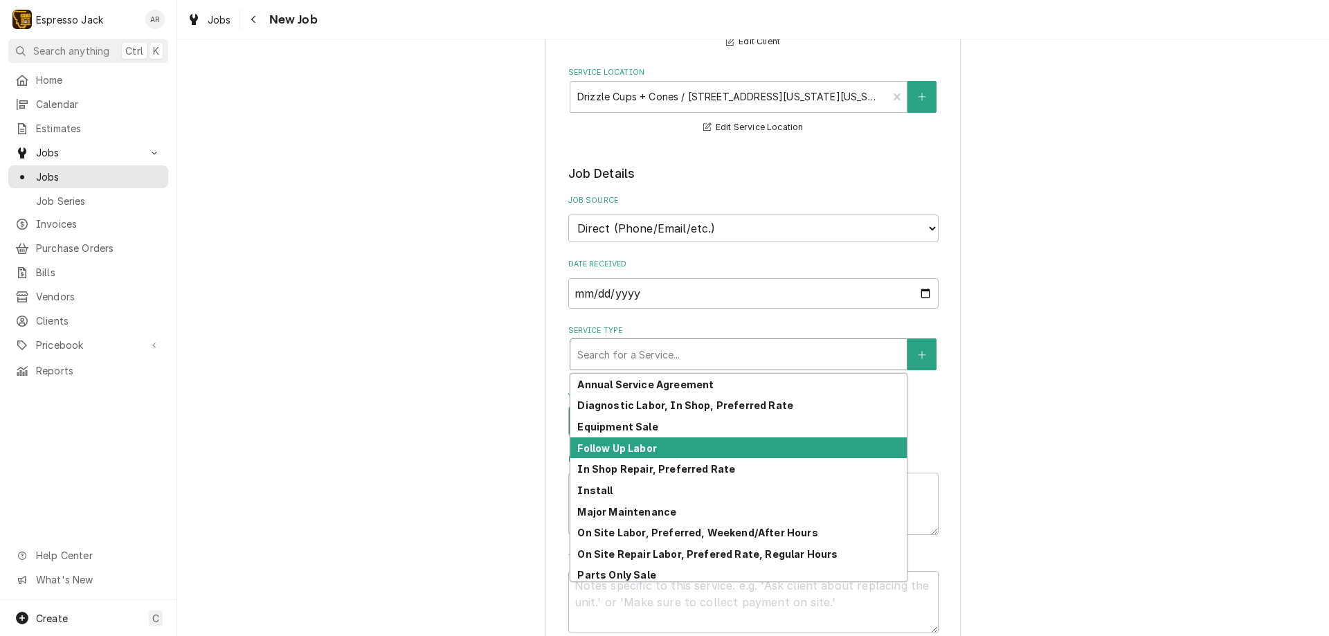
scroll to position [68, 0]
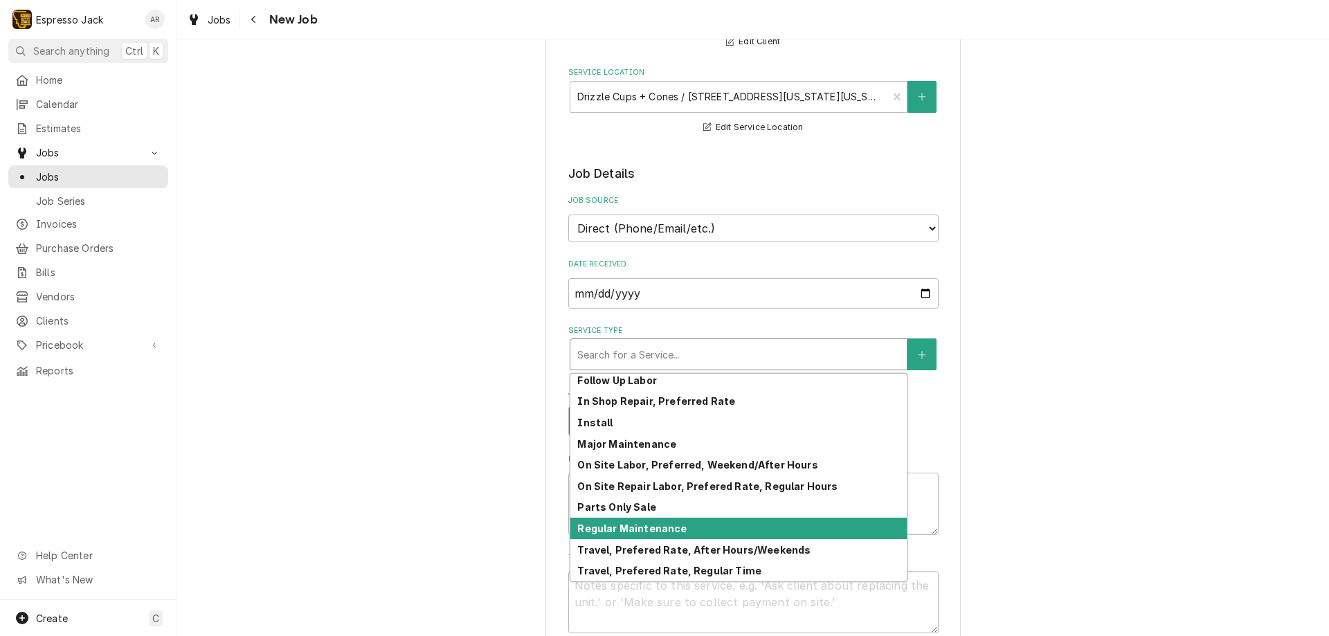
click at [649, 533] on strong "Regular Maintenance" at bounding box center [631, 528] width 109 height 12
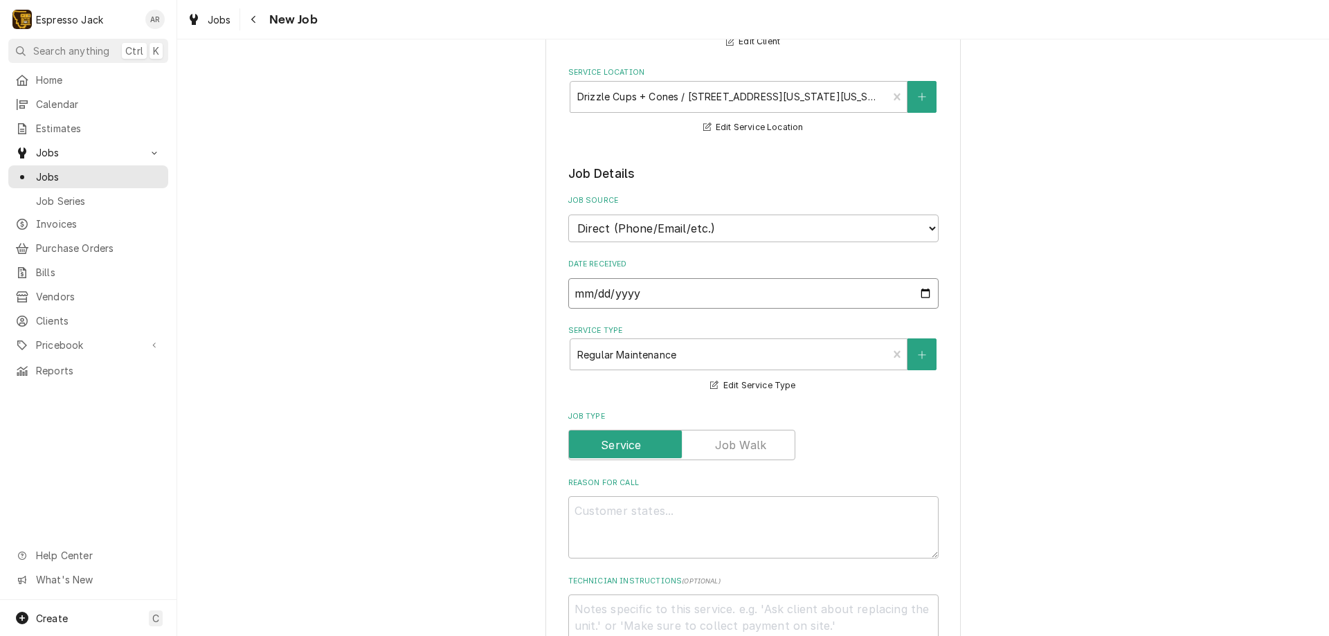
click at [915, 293] on input "2025-08-27" at bounding box center [753, 293] width 370 height 30
type textarea "x"
type input "[DATE]"
type textarea "x"
type input "[DATE]"
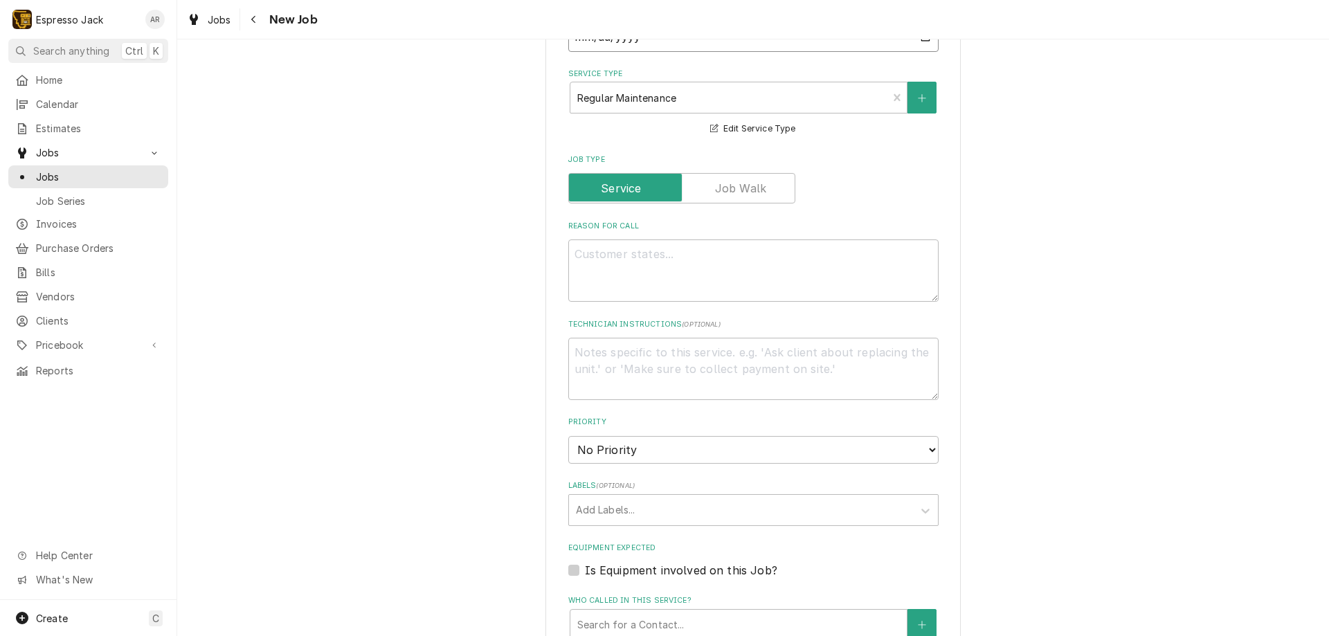
scroll to position [498, 0]
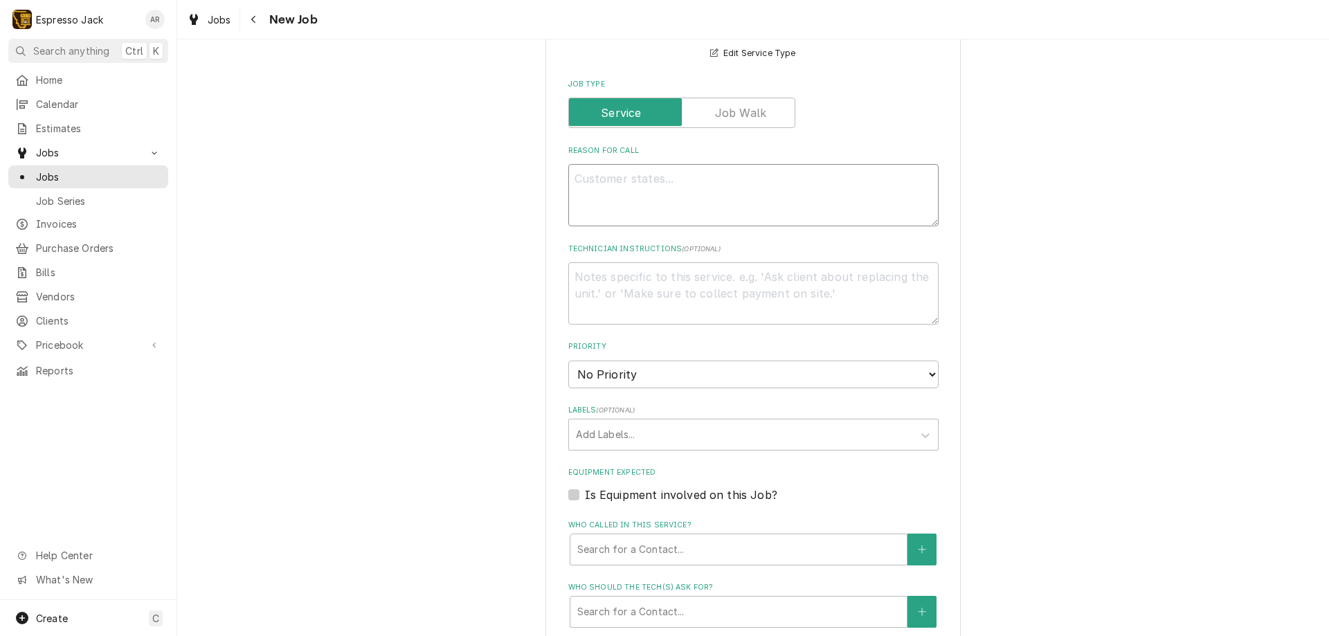
click at [632, 193] on textarea "Reason For Call" at bounding box center [753, 195] width 370 height 62
type textarea "x"
type textarea """
type textarea "x"
type textarea ""t"
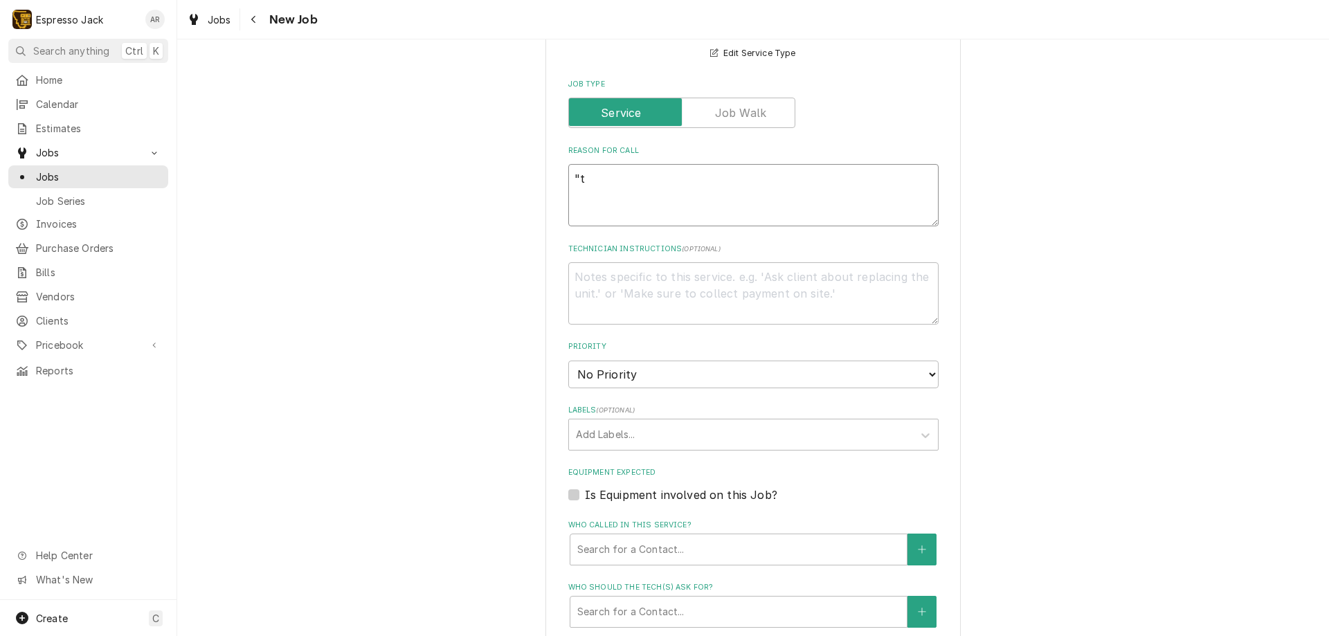
type textarea "x"
type textarea ""tu"
type textarea "x"
type textarea ""tun"
type textarea "x"
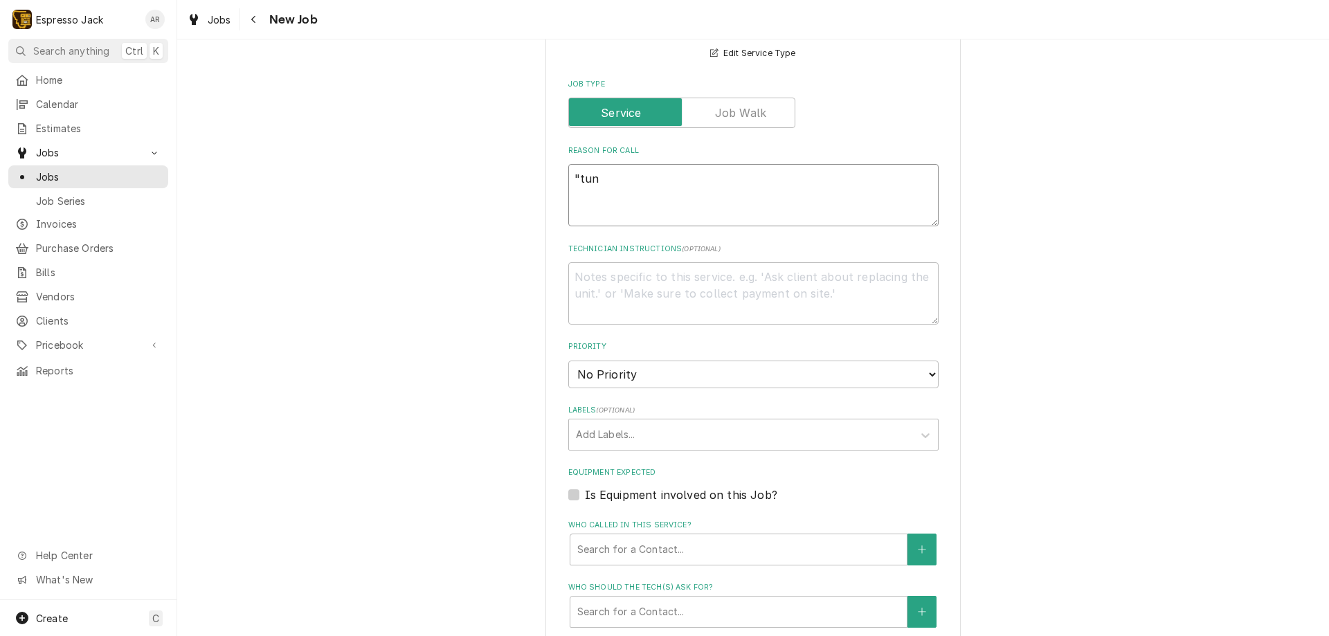
type textarea ""tune"
type textarea "x"
type textarea ""tune"
type textarea "x"
type textarea ""tune u"
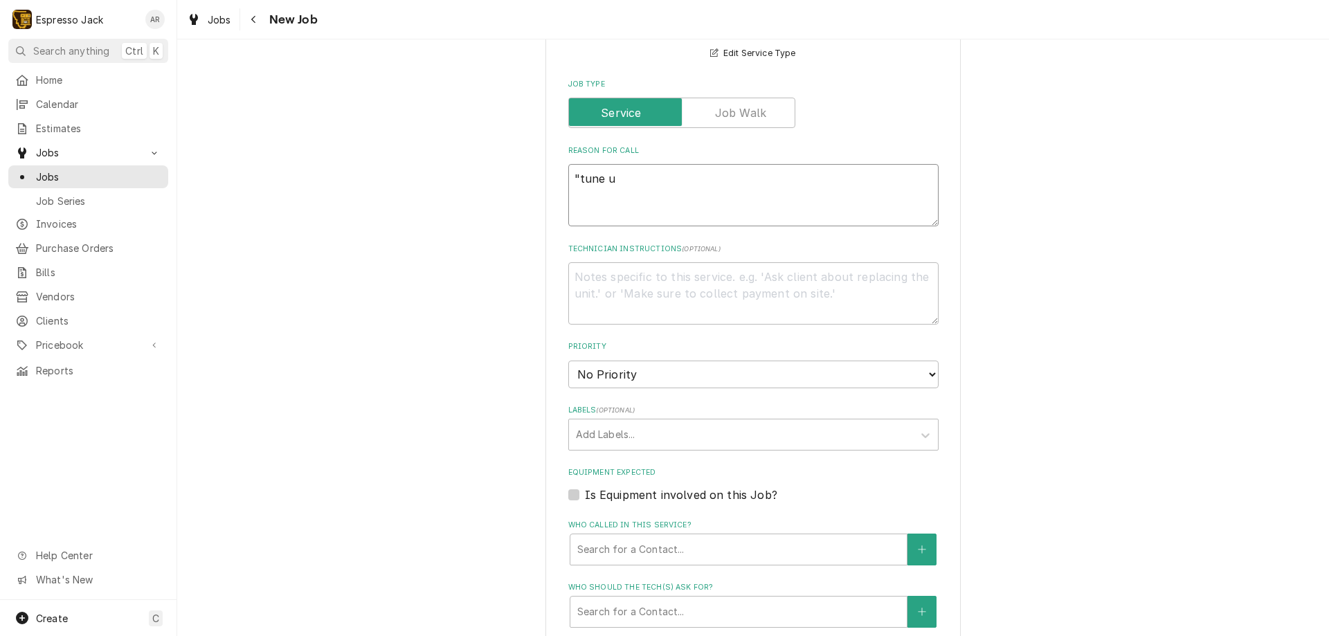
type textarea "x"
type textarea ""tune up"
type textarea "x"
type textarea ""tune up""
type textarea "x"
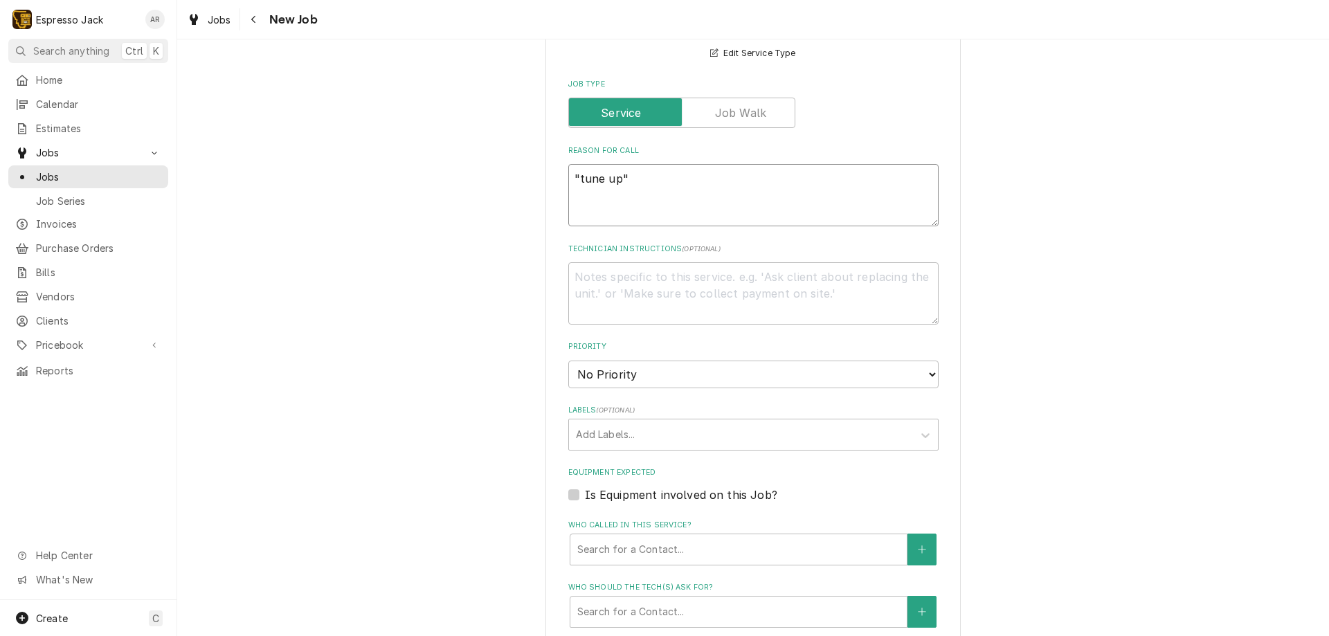
type textarea ""tune up""
select select "3"
click at [568, 361] on select "No Priority Urgent High Medium Low" at bounding box center [753, 375] width 370 height 28
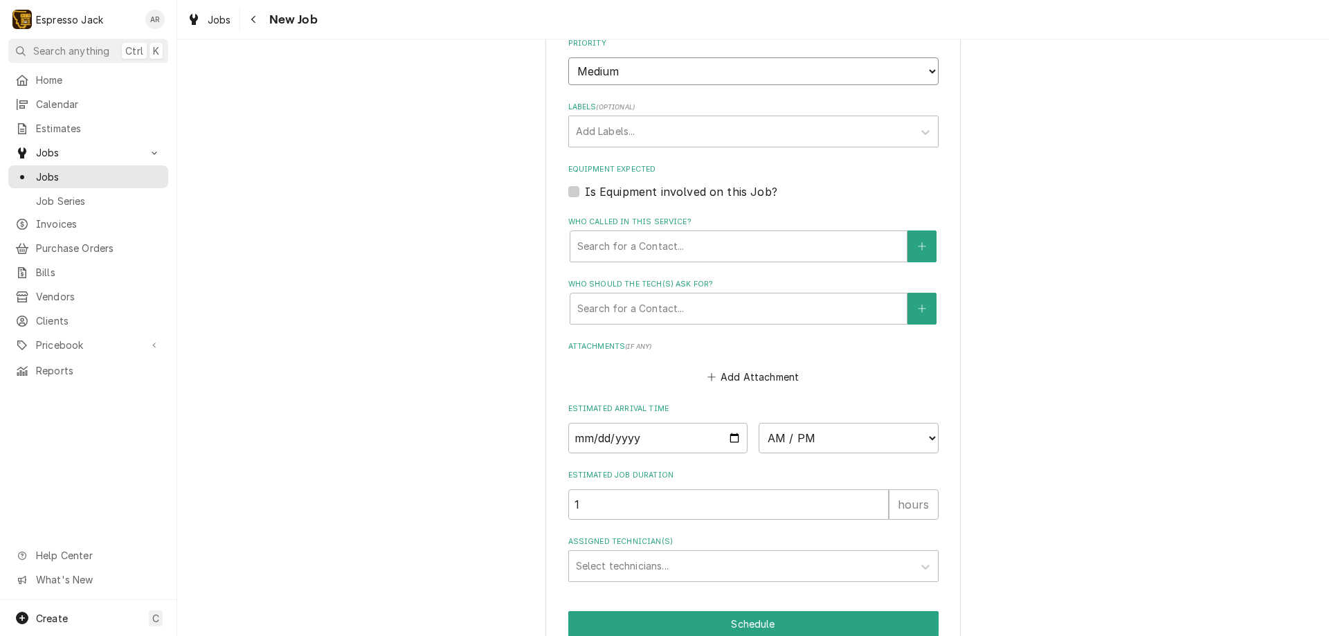
scroll to position [830, 0]
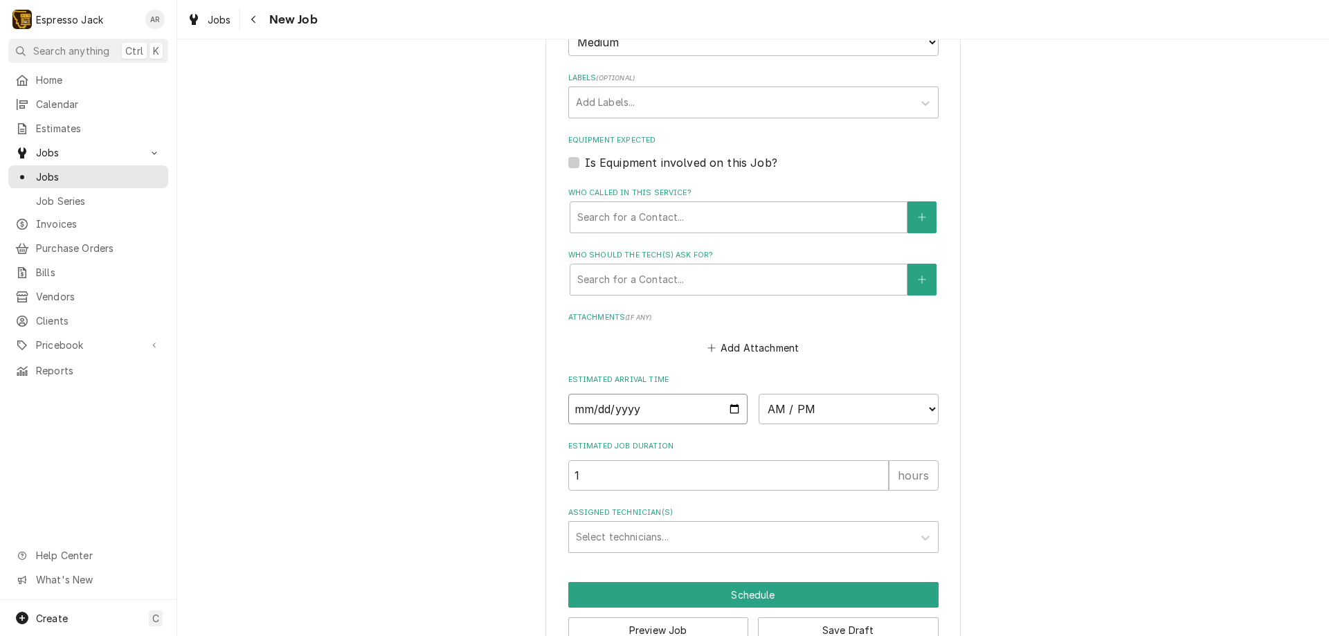
click at [725, 403] on input "Date" at bounding box center [658, 409] width 180 height 30
type textarea "x"
type input "2025-09-27"
type textarea "x"
type input "2025-09-03"
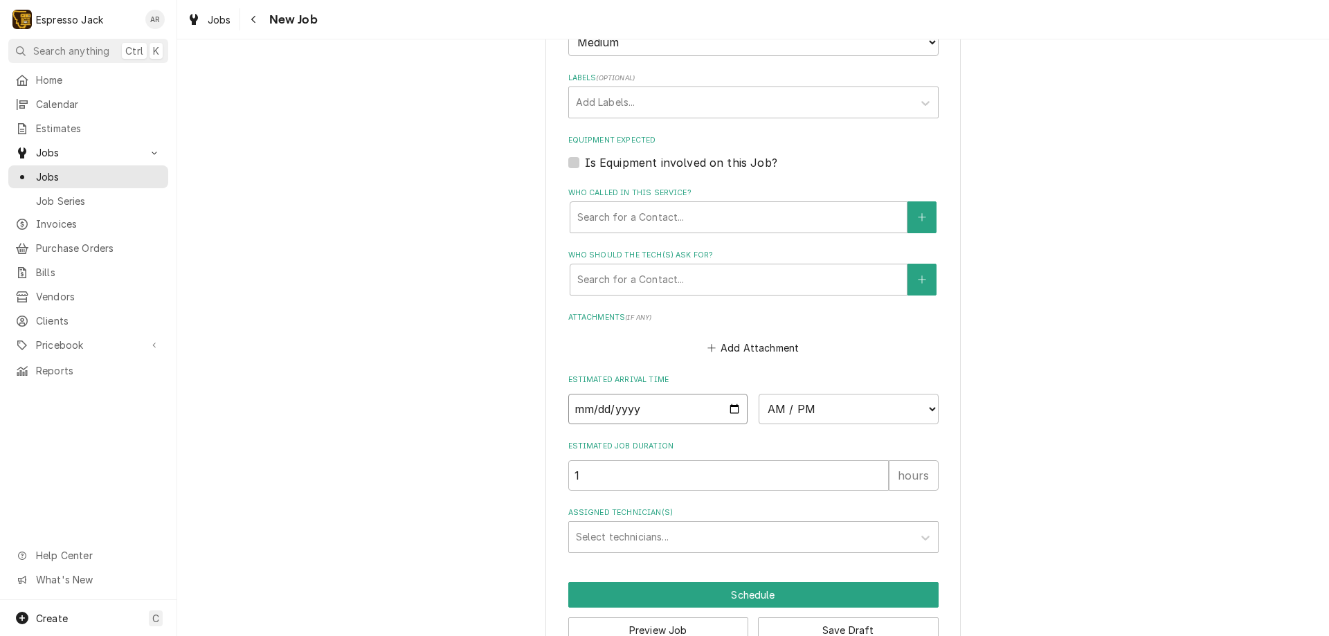
type textarea "x"
select select "15:30:00"
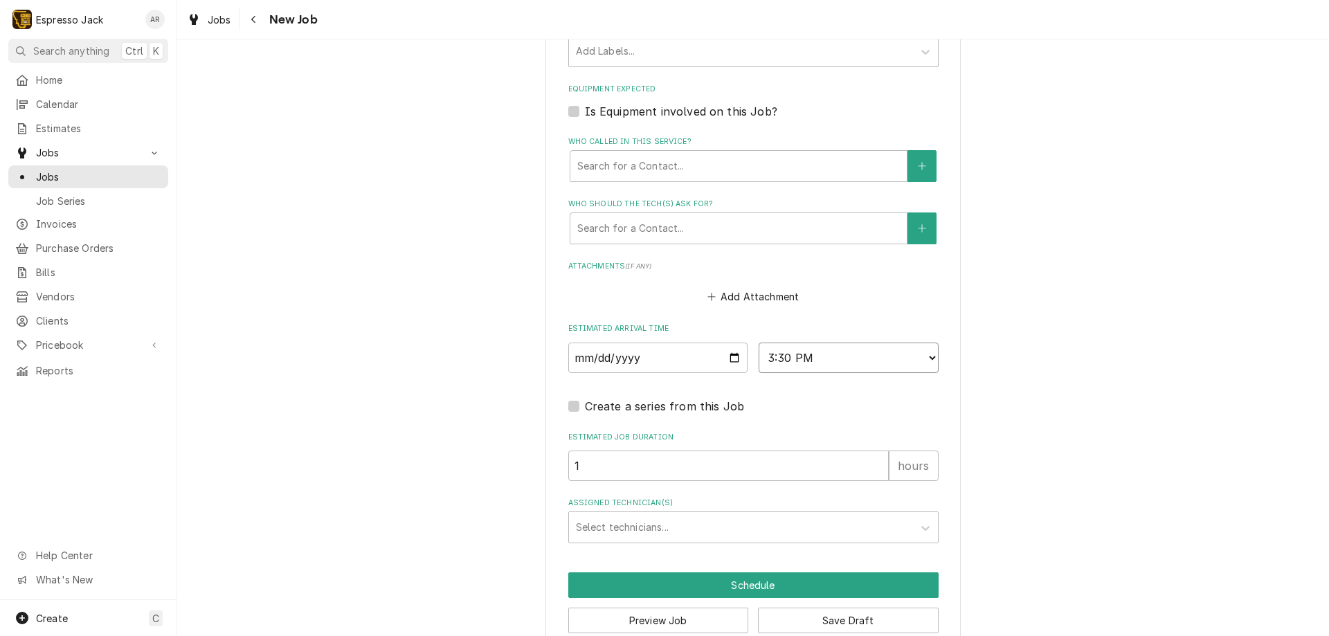
scroll to position [909, 0]
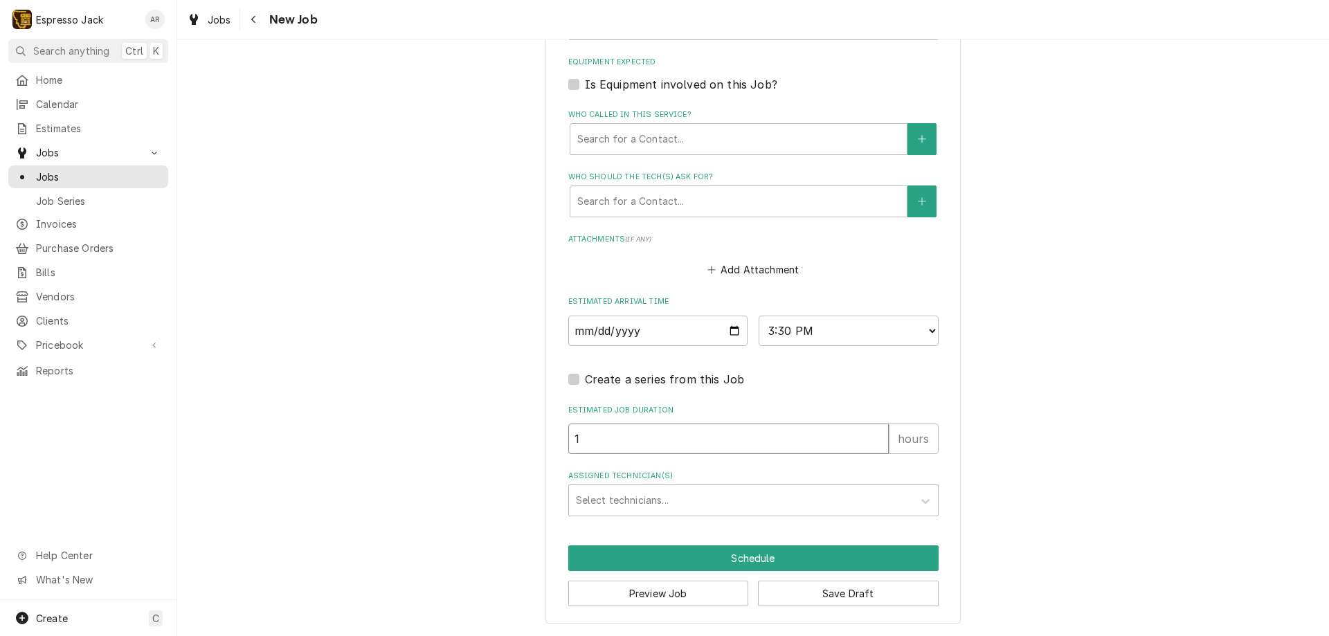
type textarea "x"
type input "2"
click at [871, 435] on input "2" at bounding box center [728, 438] width 320 height 30
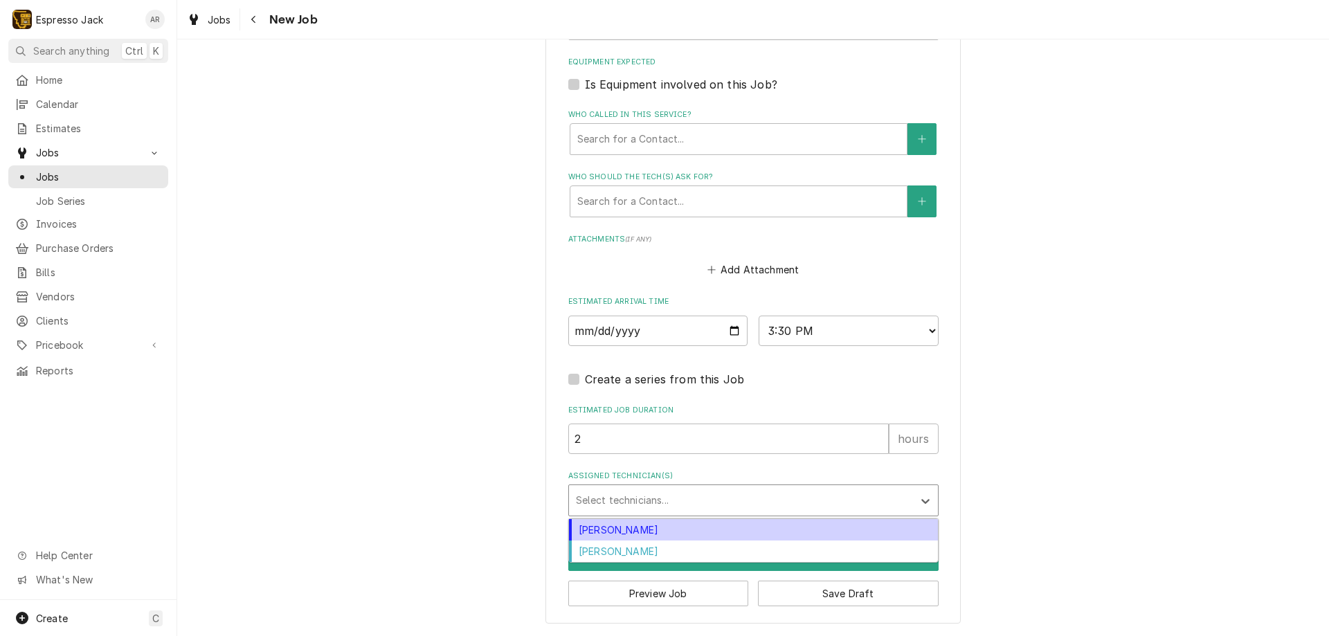
click at [670, 503] on div "Assigned Technician(s)" at bounding box center [741, 500] width 330 height 25
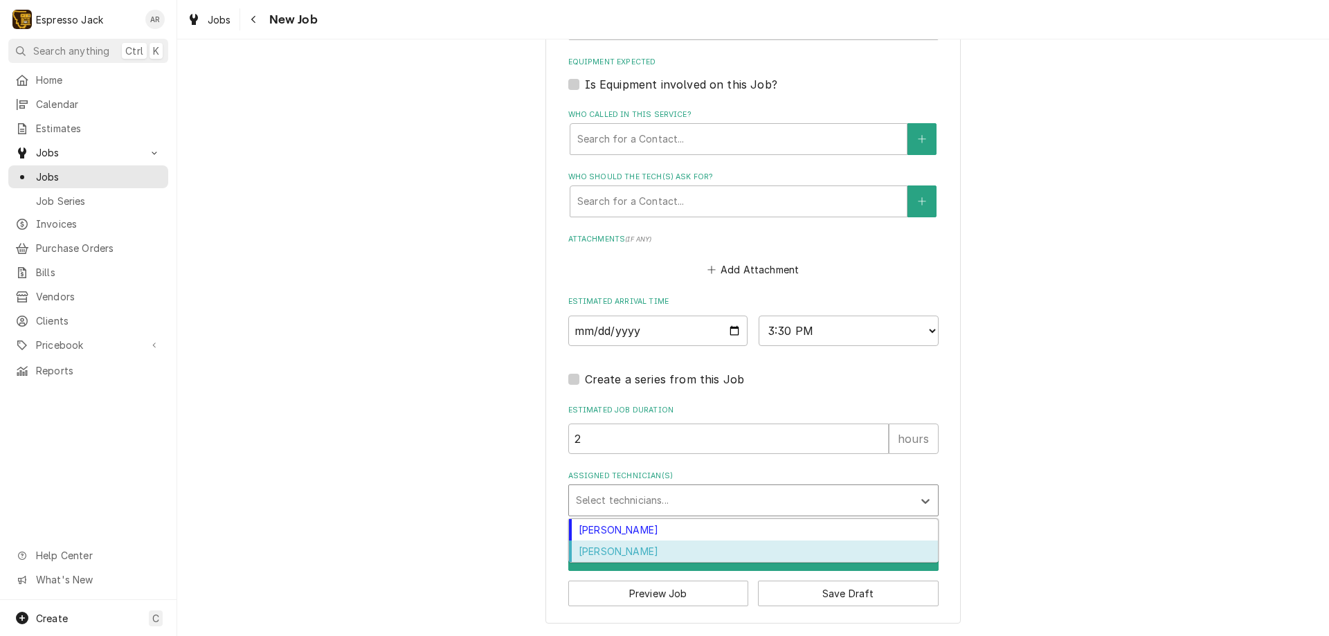
click at [662, 550] on div "Samantha Janssen" at bounding box center [753, 550] width 369 height 21
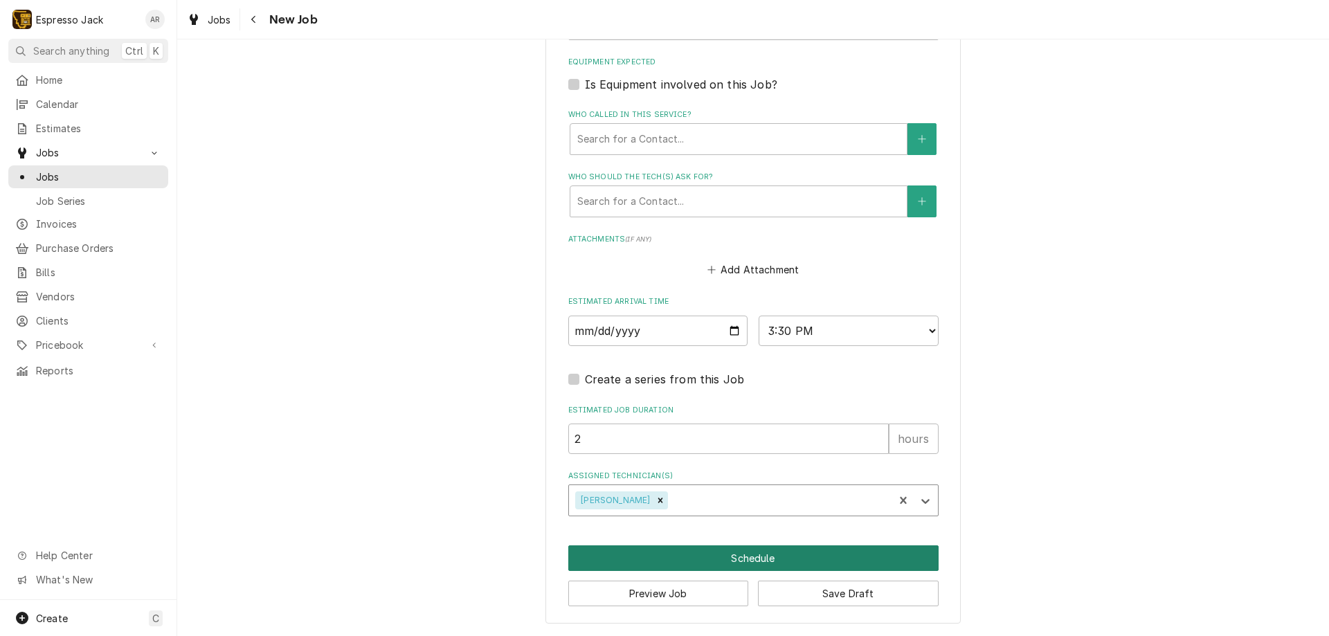
click at [736, 561] on button "Schedule" at bounding box center [753, 558] width 370 height 26
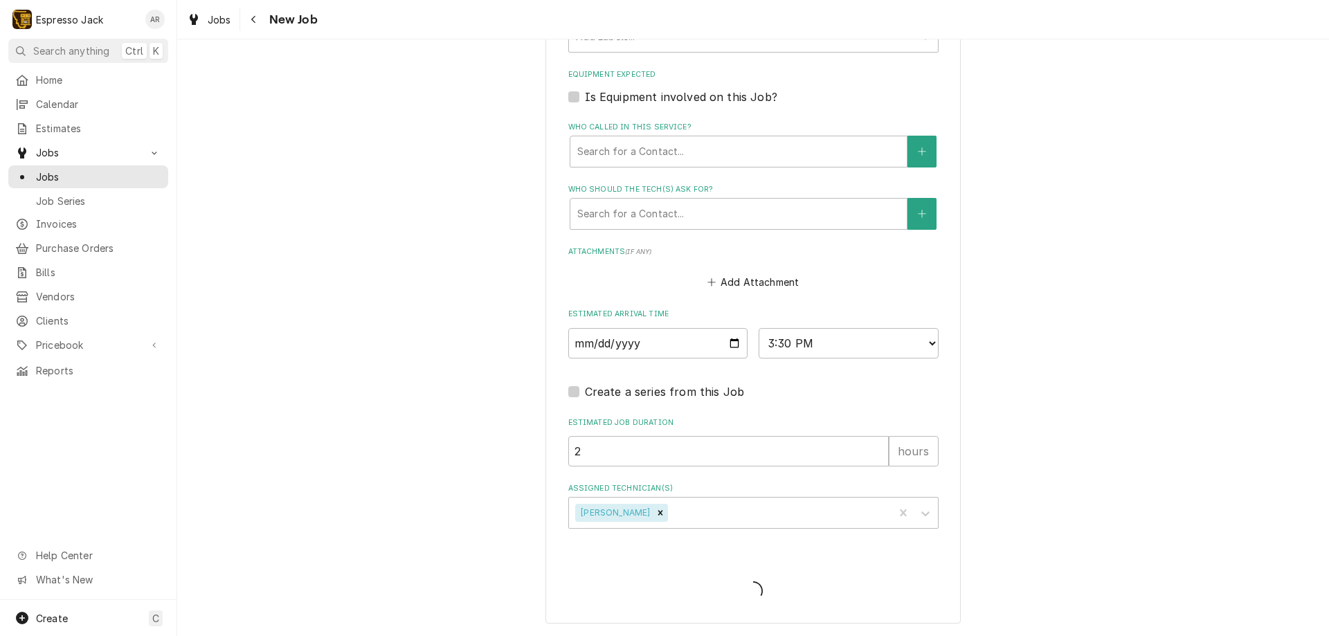
scroll to position [896, 0]
type textarea "x"
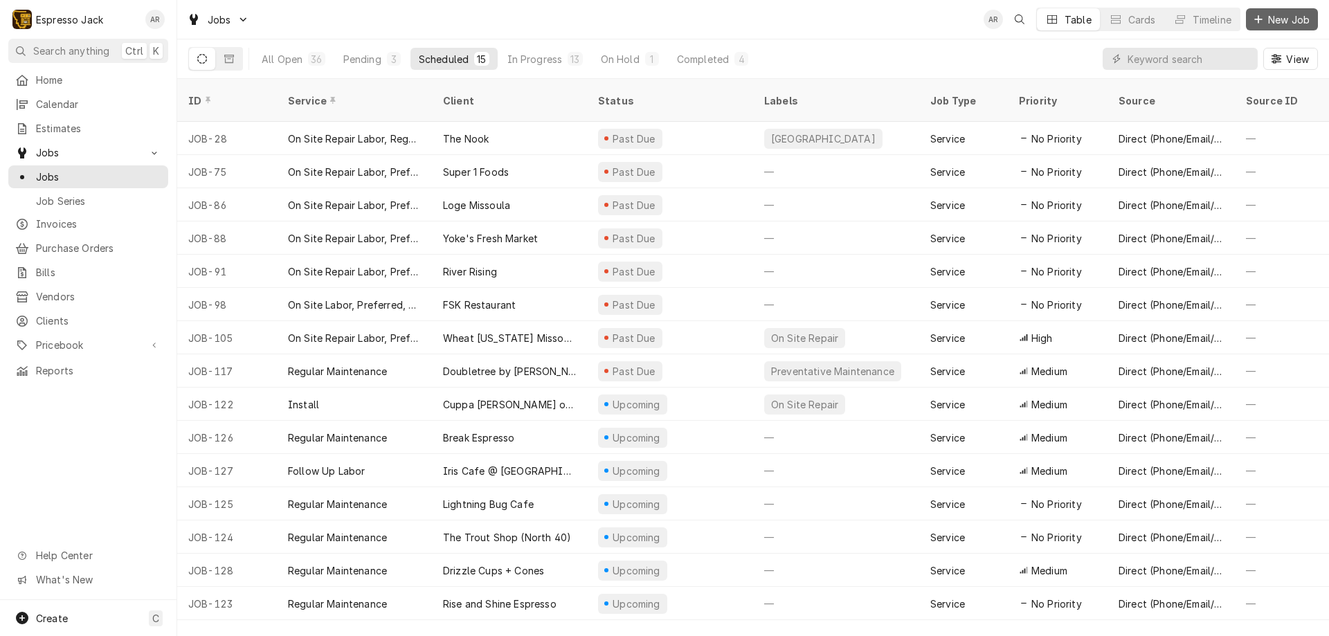
click at [1284, 16] on span "New Job" at bounding box center [1288, 19] width 47 height 15
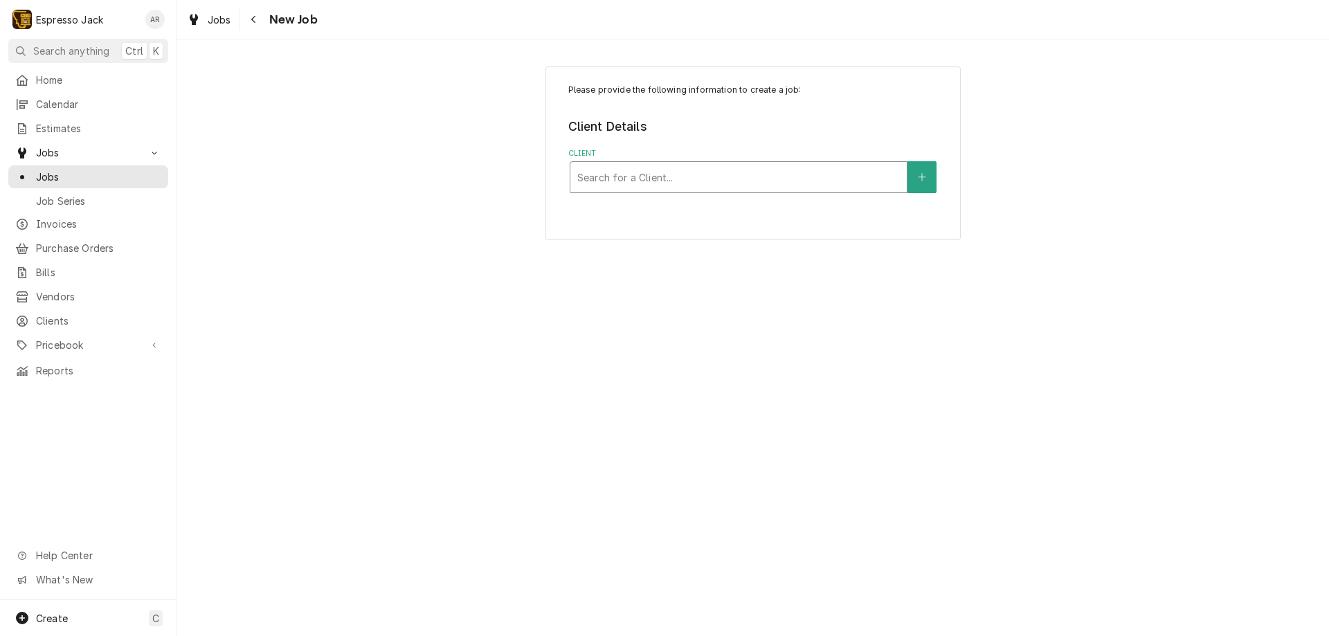
click at [653, 173] on div "Client" at bounding box center [738, 177] width 322 height 25
type input "humm"
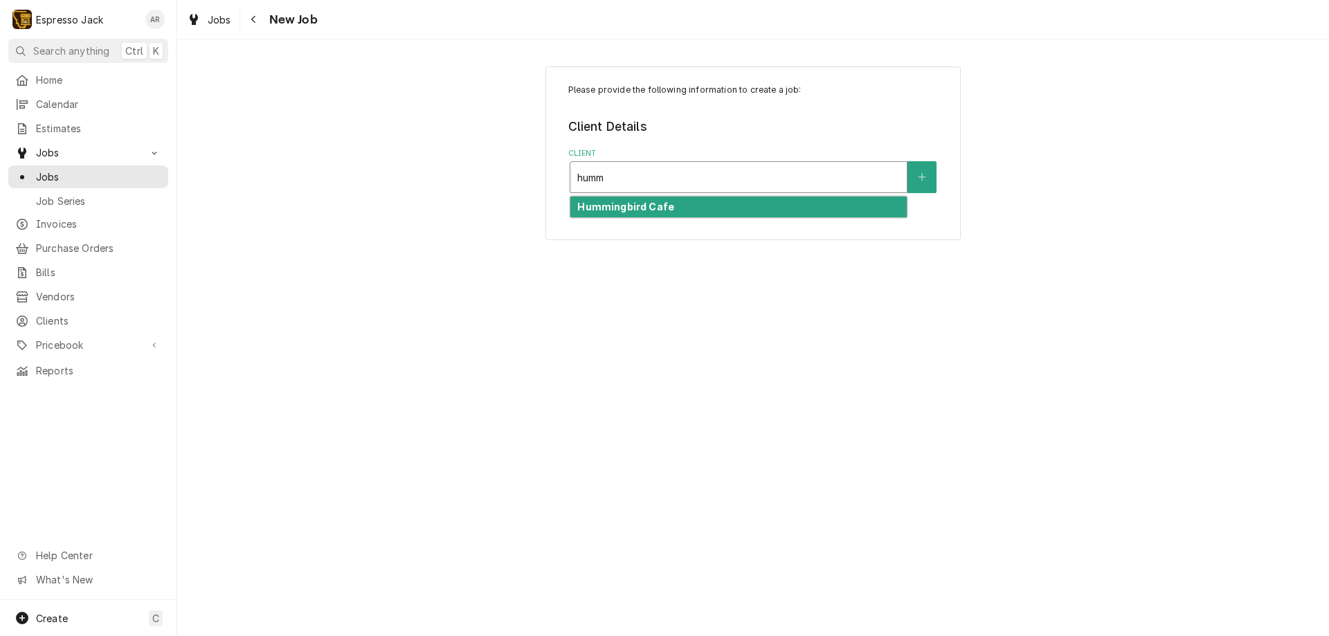
click at [657, 203] on strong "Hummingbird Cafe" at bounding box center [625, 207] width 97 height 12
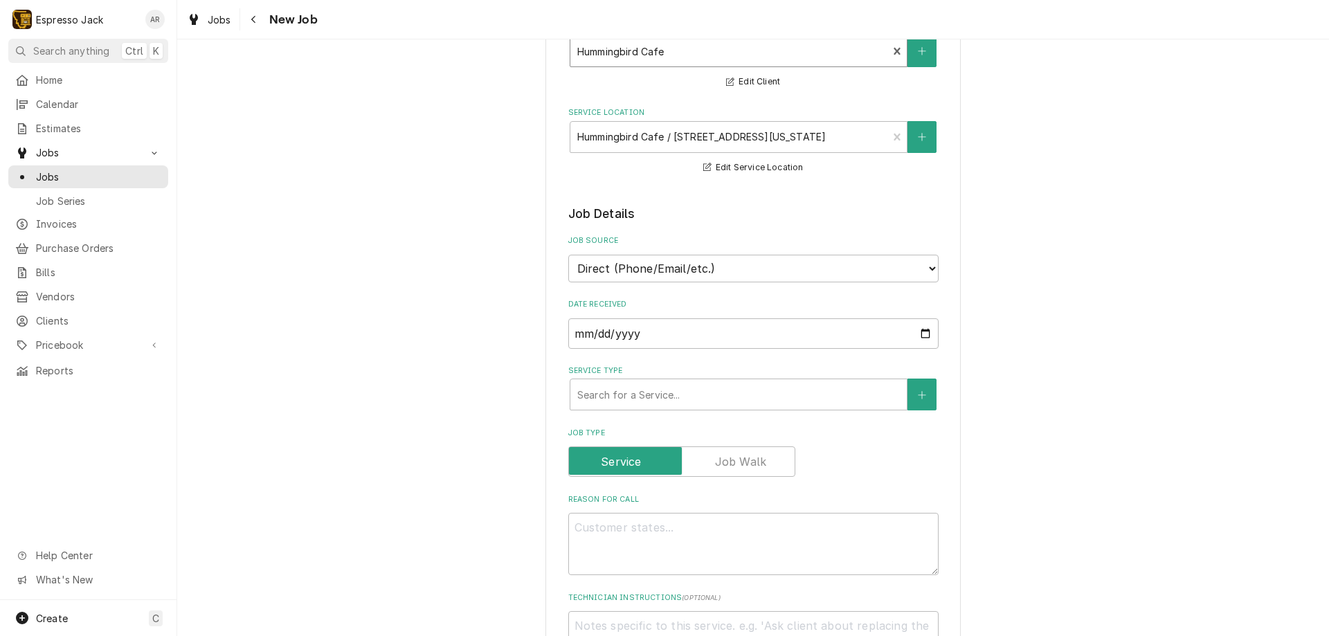
scroll to position [166, 0]
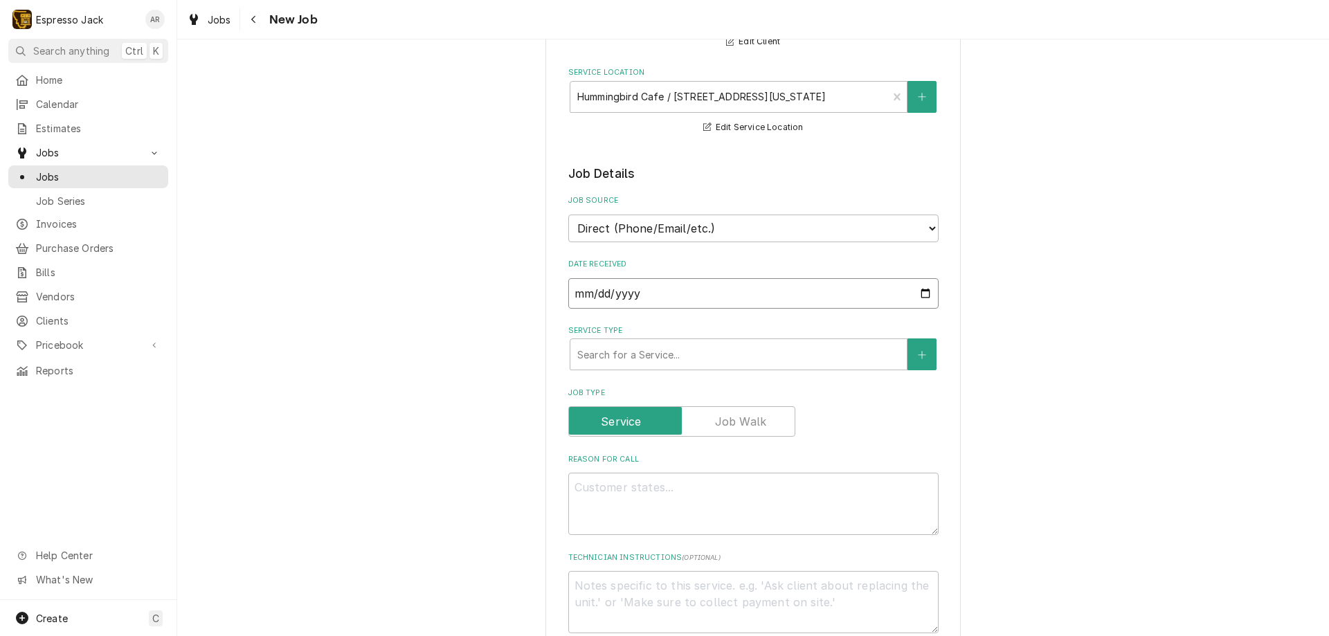
click at [920, 291] on input "[DATE]" at bounding box center [753, 293] width 370 height 30
type textarea "x"
type input "[DATE]"
type textarea "x"
type input "[DATE]"
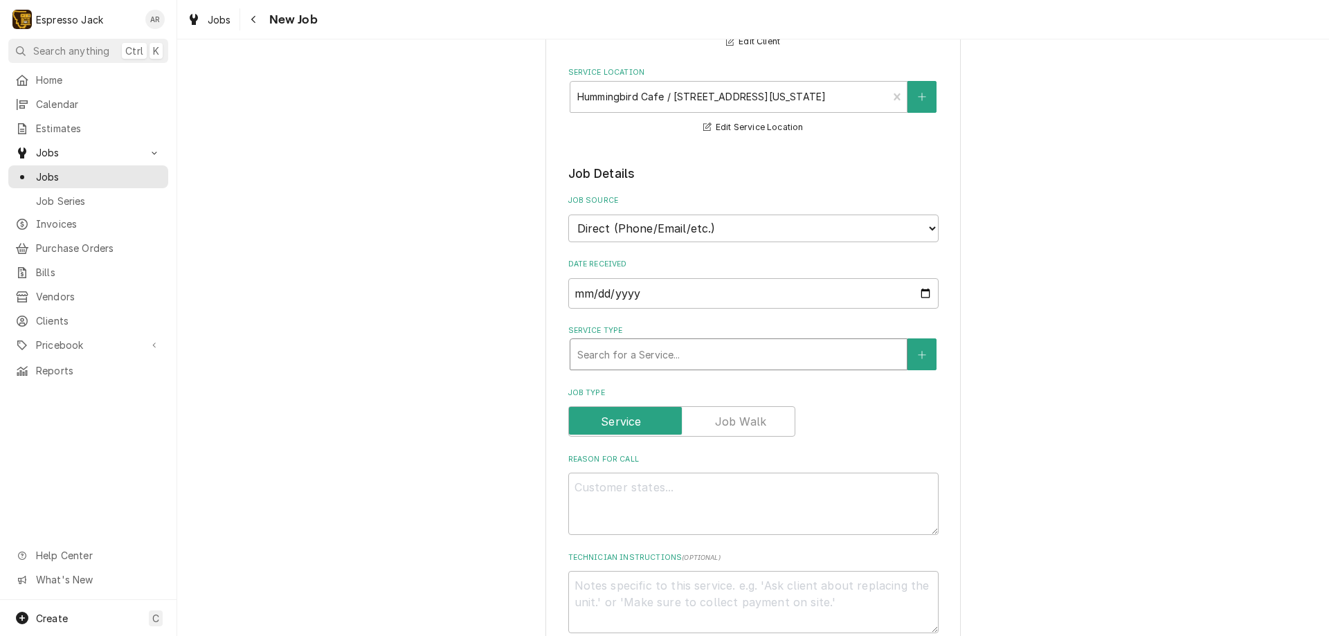
click at [621, 352] on div "Service Type" at bounding box center [738, 354] width 322 height 25
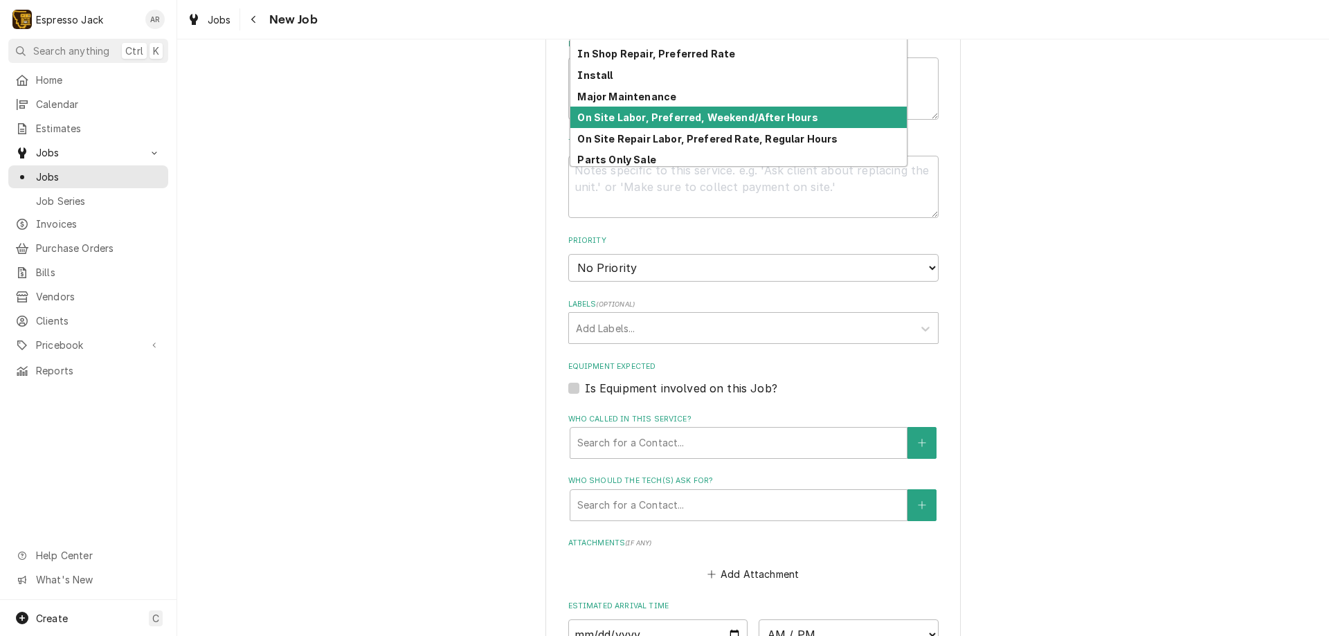
scroll to position [68, 0]
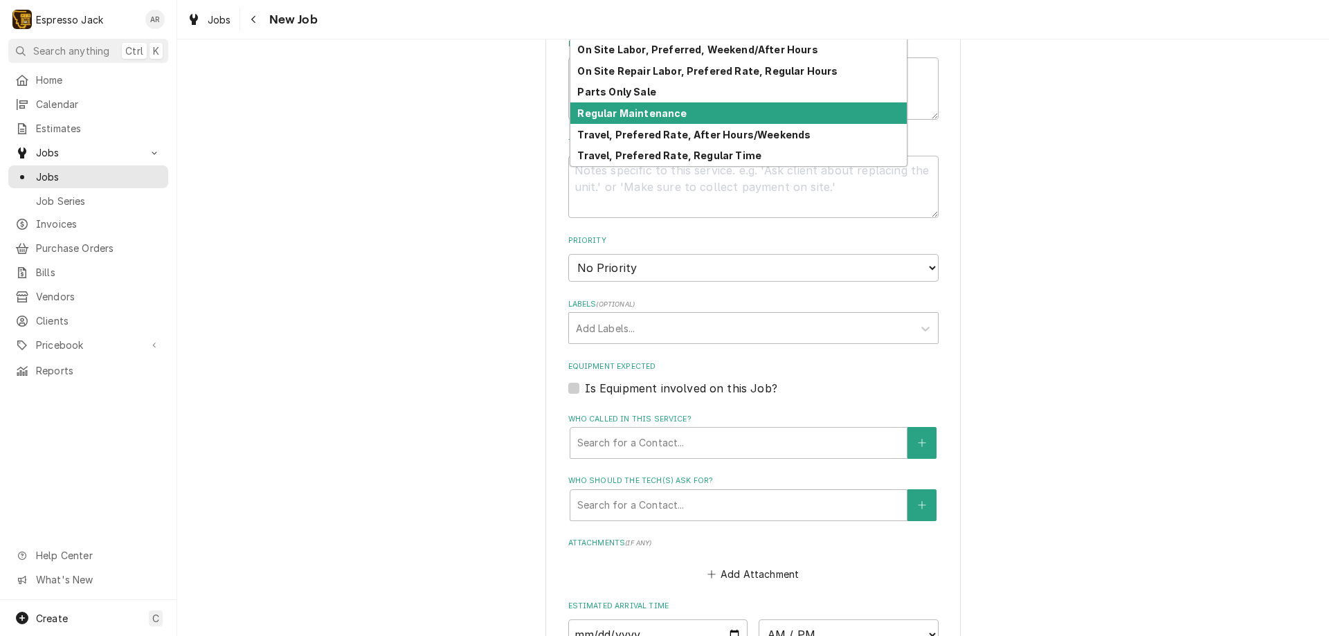
click at [646, 114] on strong "Regular Maintenance" at bounding box center [631, 113] width 109 height 12
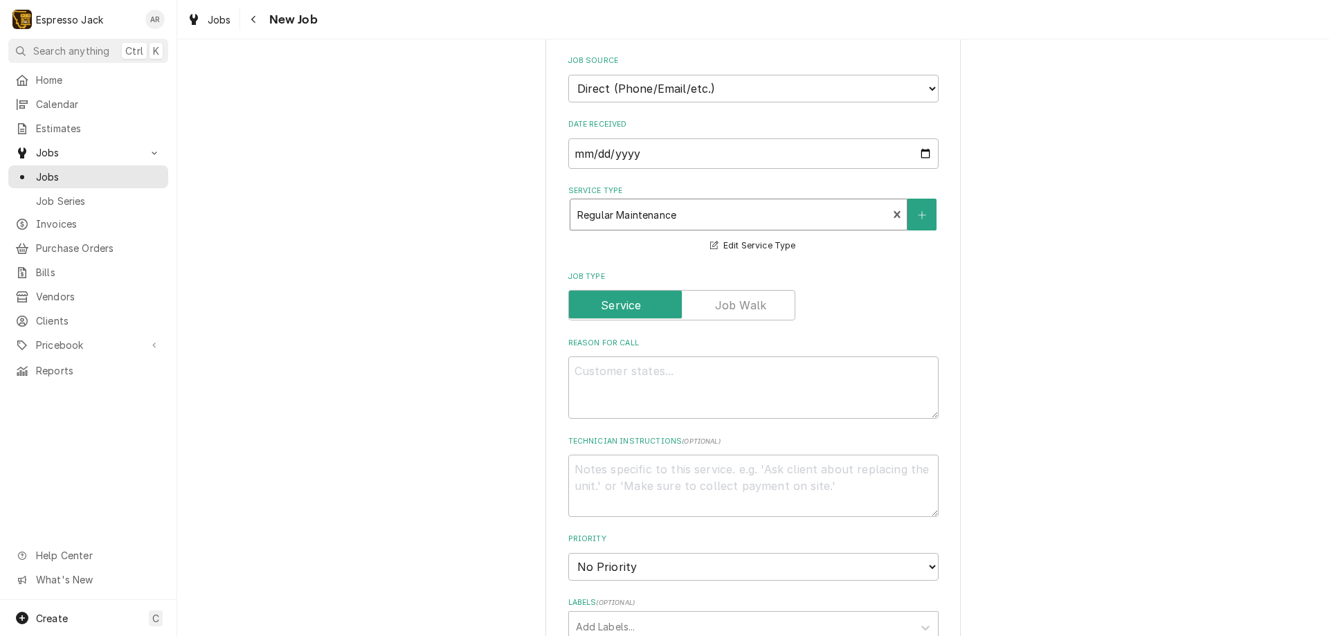
scroll to position [332, 0]
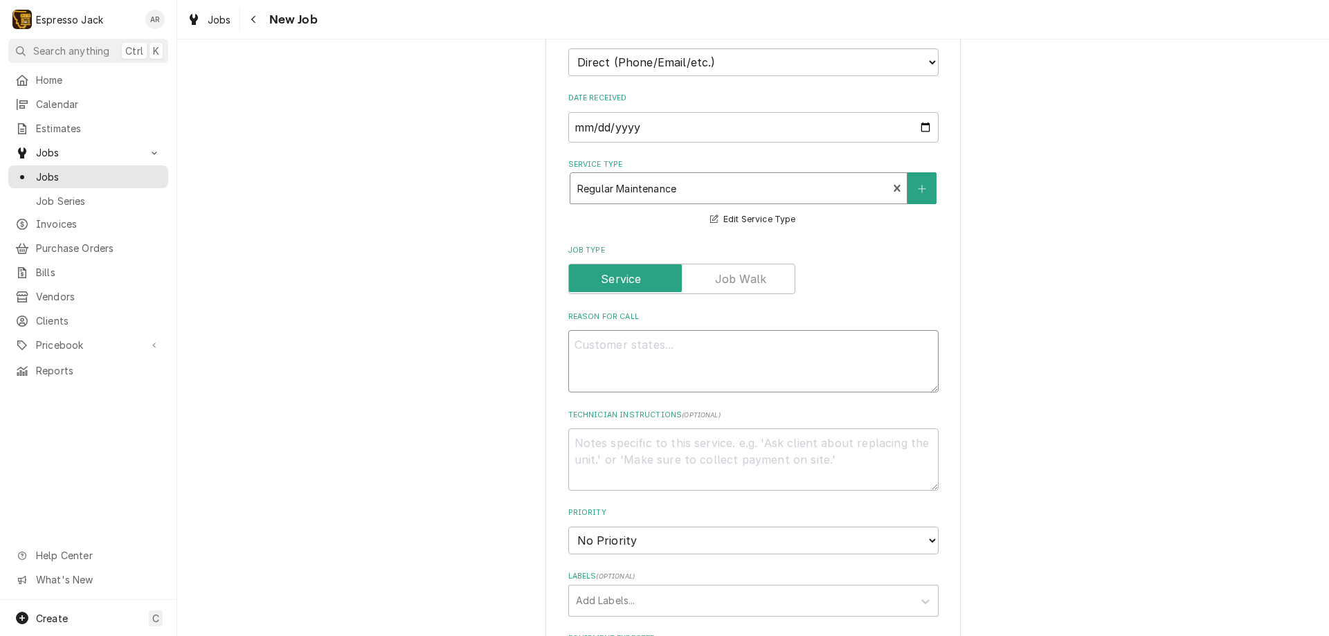
click at [592, 347] on textarea "Reason For Call" at bounding box center [753, 361] width 370 height 62
type textarea "x"
type textarea "R"
type textarea "x"
type textarea "Re"
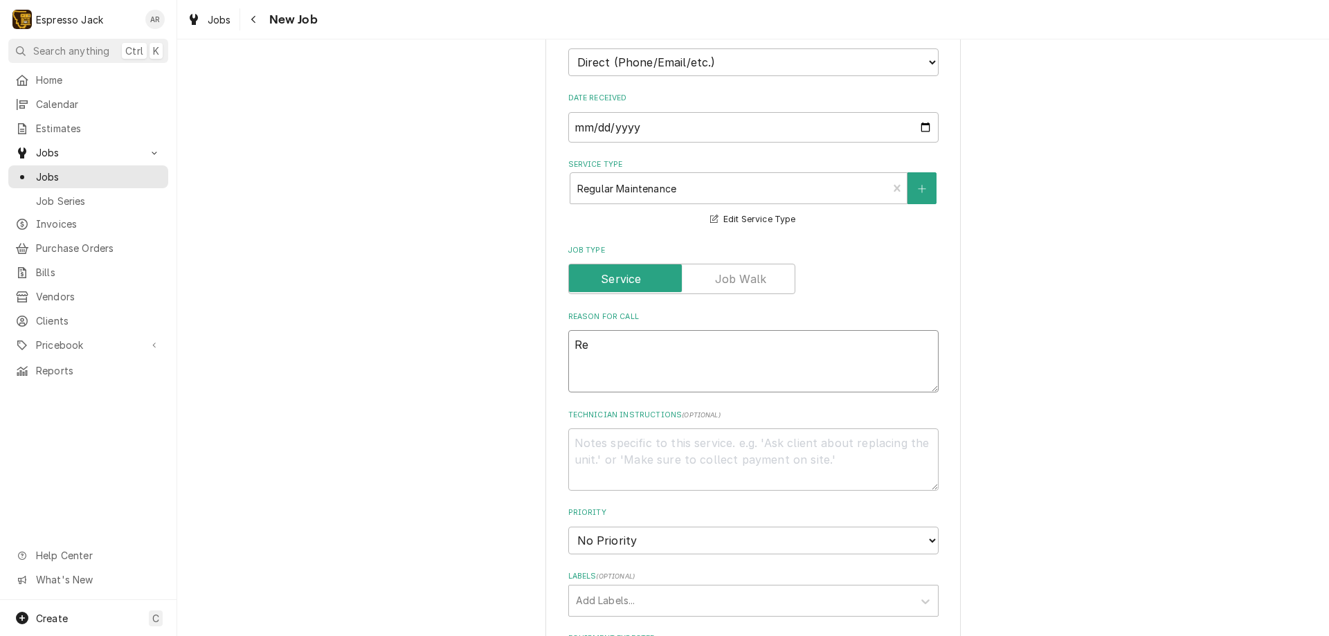
type textarea "x"
type textarea "Reg"
type textarea "x"
type textarea "Regu"
type textarea "x"
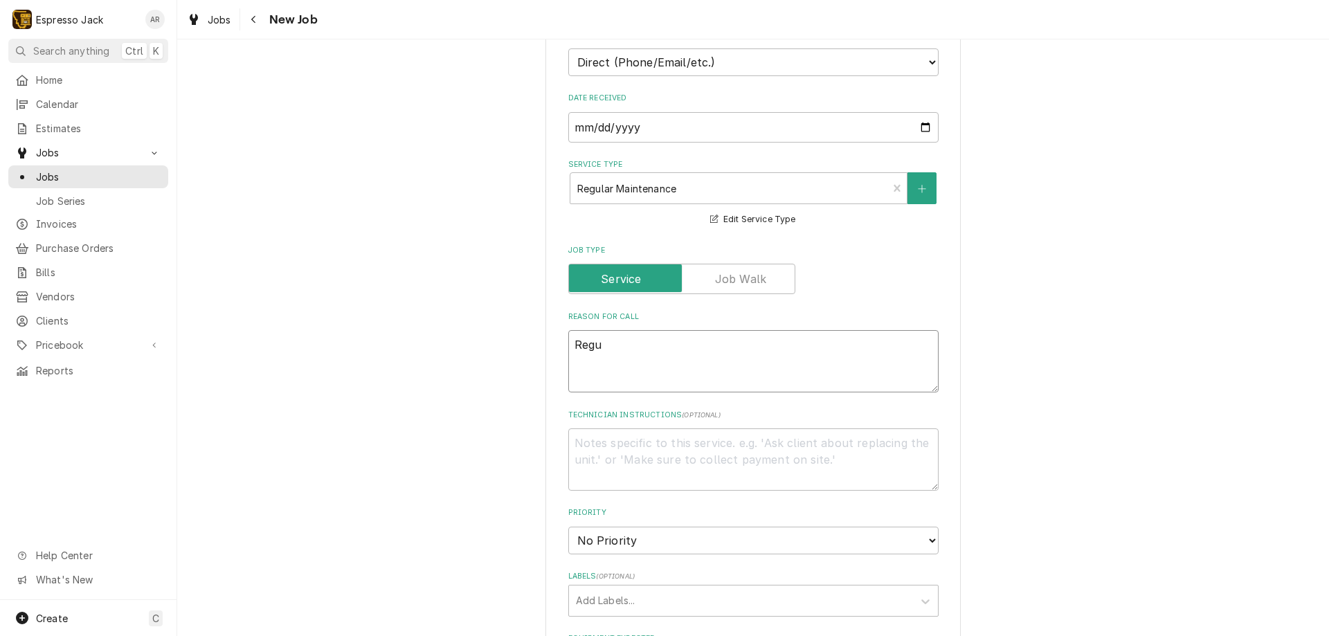
type textarea "Regul"
type textarea "x"
type textarea "Regula"
type textarea "x"
type textarea "Regular"
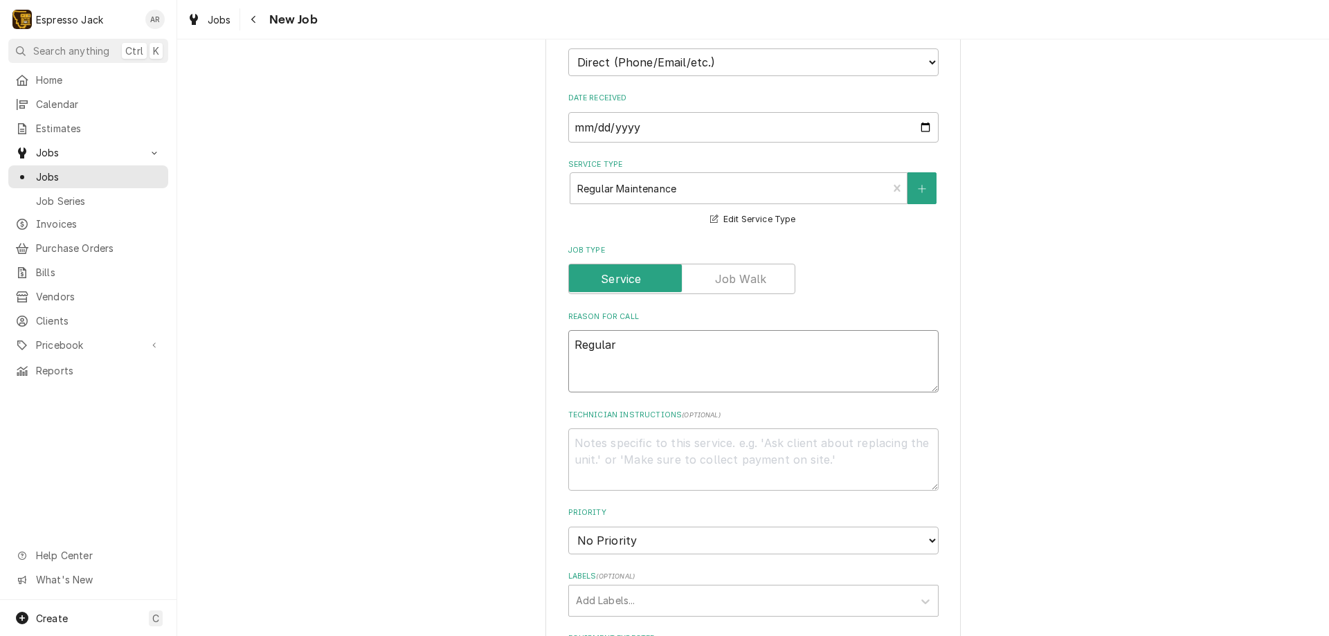
type textarea "x"
type textarea "Regular"
type textarea "x"
type textarea "Regular m"
type textarea "x"
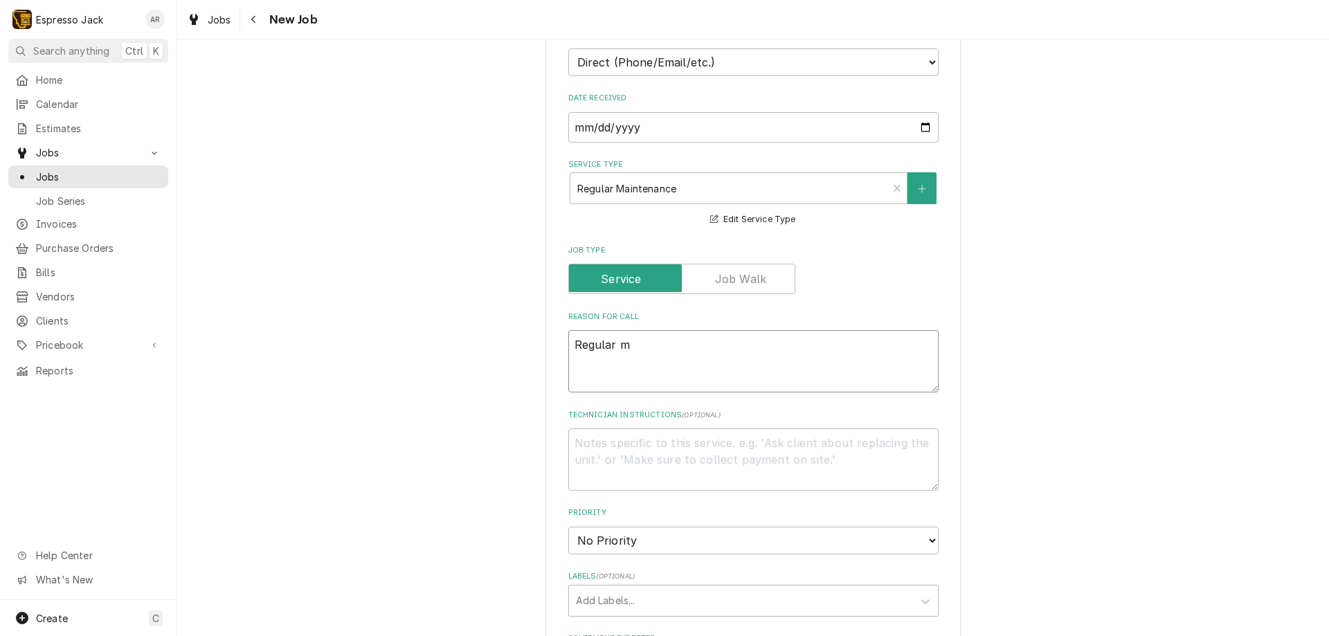
type textarea "Regular ma"
type textarea "x"
type textarea "Regular mai"
type textarea "x"
type textarea "Regular main"
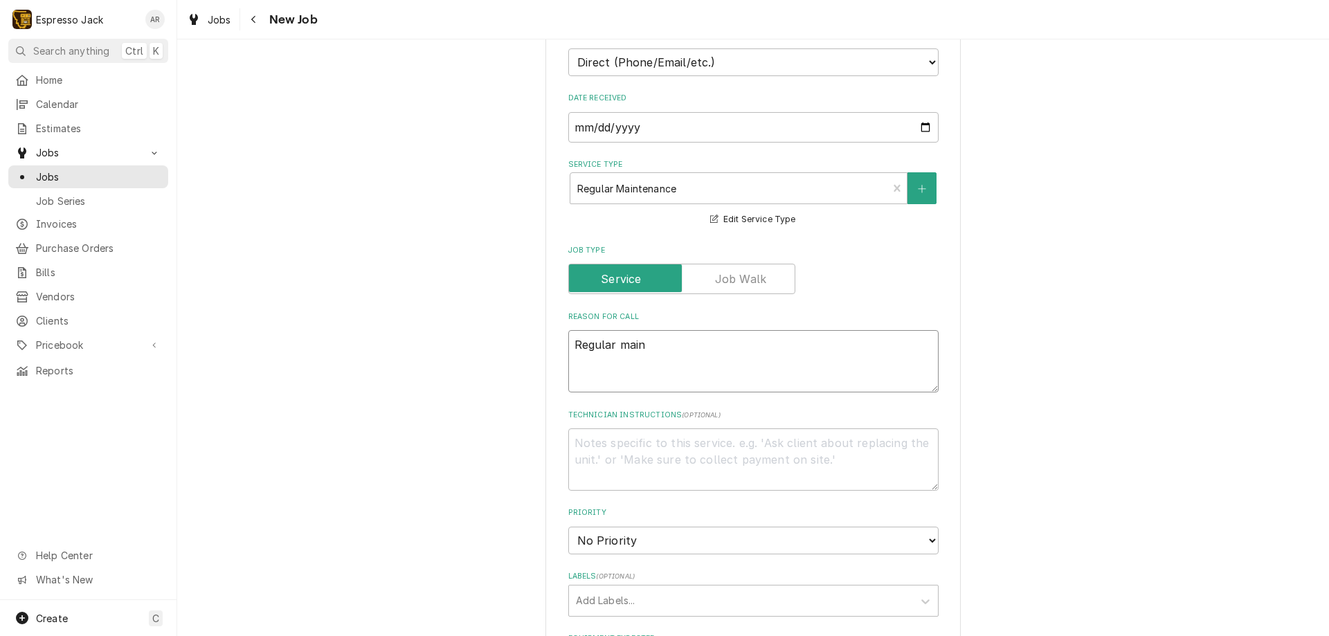
type textarea "x"
type textarea "Regular maint"
type textarea "x"
type textarea "Regular mainta"
type textarea "x"
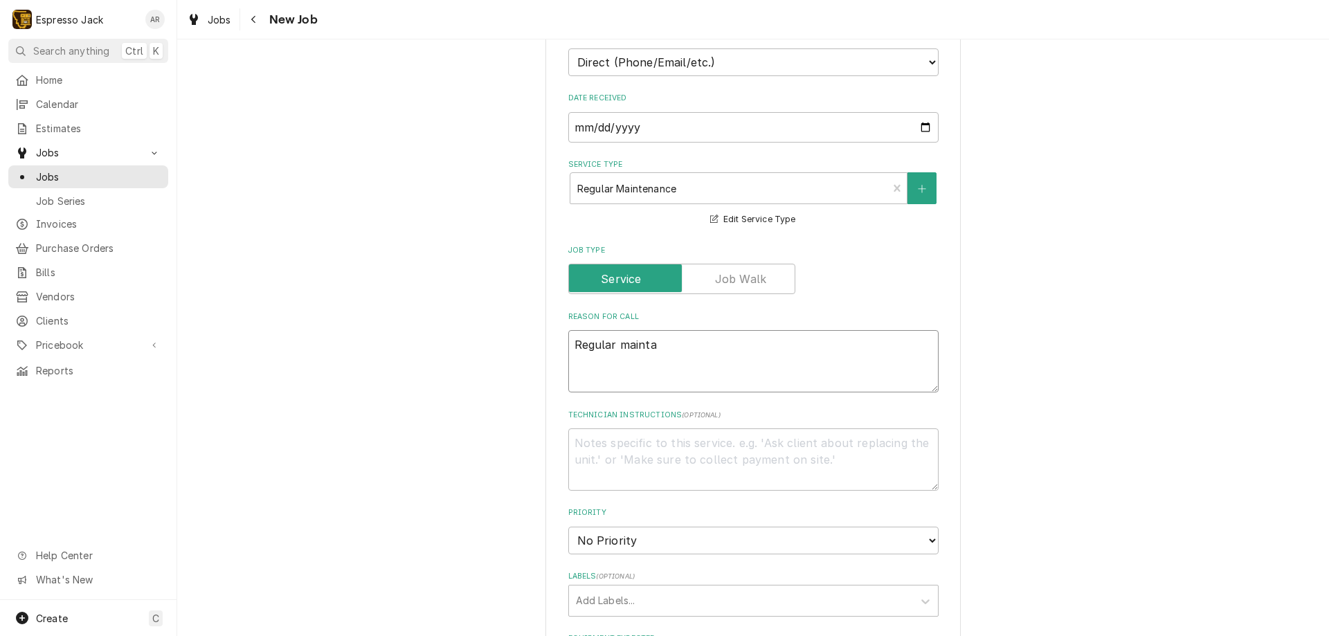
type textarea "Regular maintai"
type textarea "x"
type textarea "Regular maintain"
type textarea "x"
type textarea "Regular maintaina"
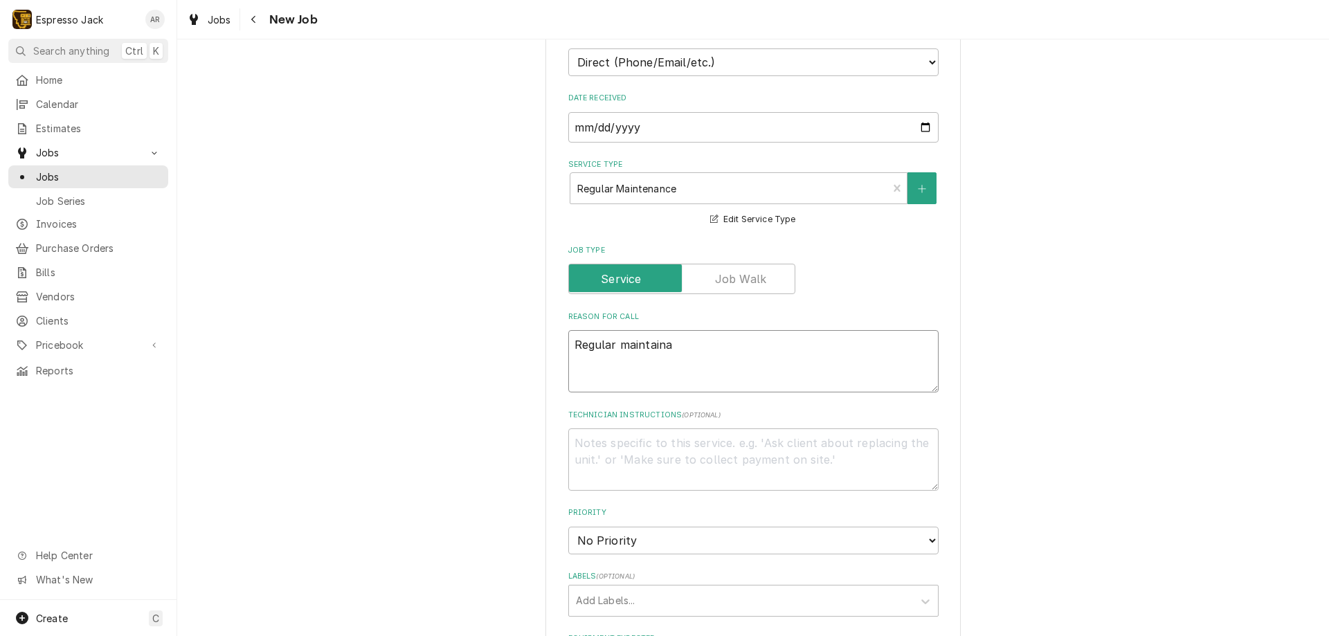
type textarea "x"
type textarea "Regular maintainan"
type textarea "x"
type textarea "Regular maintainanc"
type textarea "x"
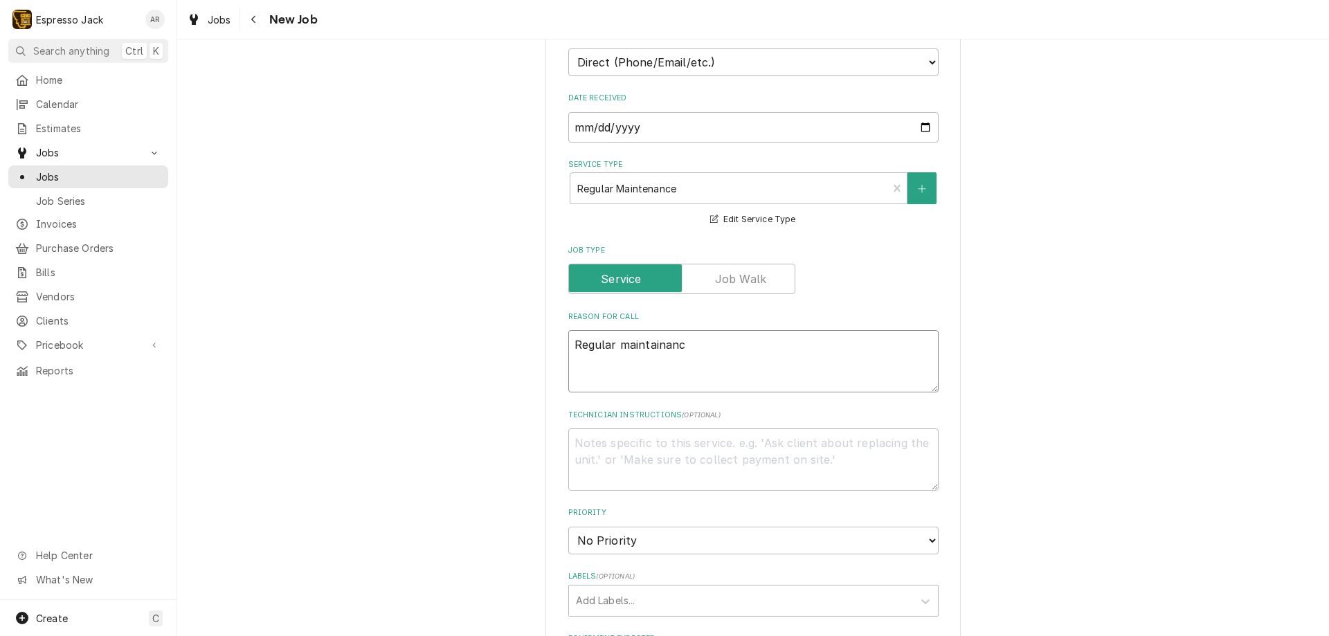
type textarea "Regular maintainance"
type textarea "x"
type textarea "Regular maintainance"
type textarea "x"
type textarea "Regular maintenance"
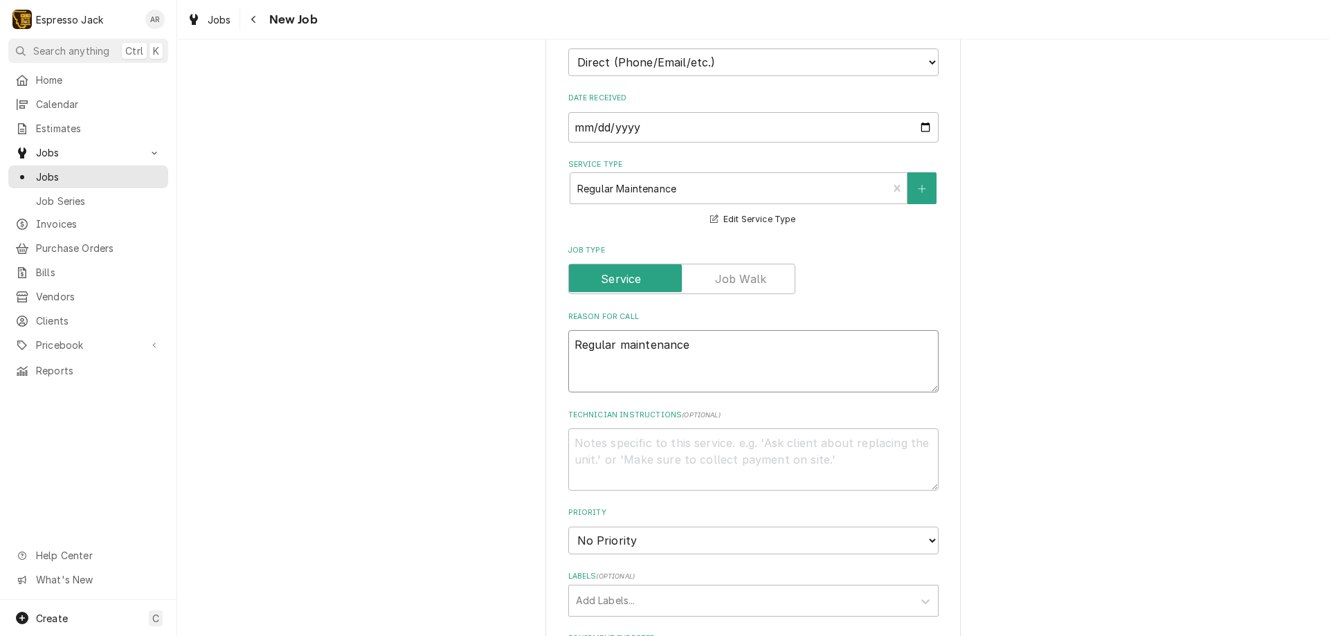
type textarea "x"
type textarea "Regular maintenance"
type textarea "x"
type textarea "Regular maintenance p"
type textarea "x"
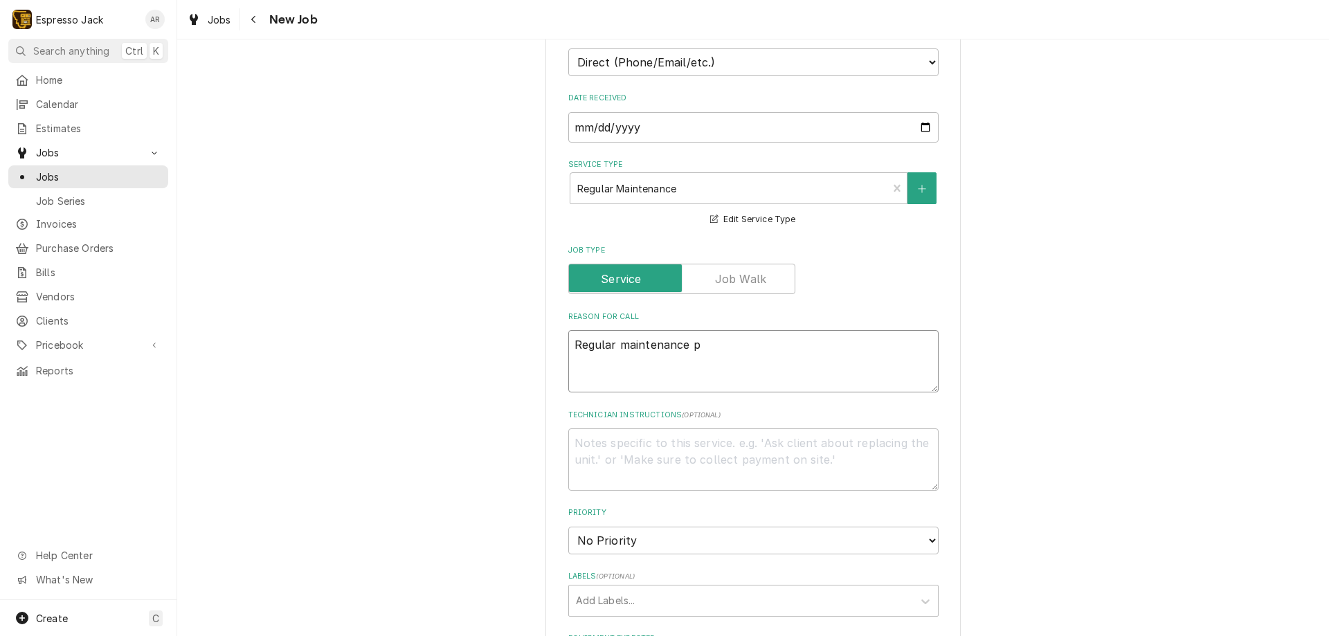
type textarea "Regular maintenance pl"
type textarea "x"
type textarea "Regular maintenance plu"
type textarea "x"
type textarea "Regular maintenance plus"
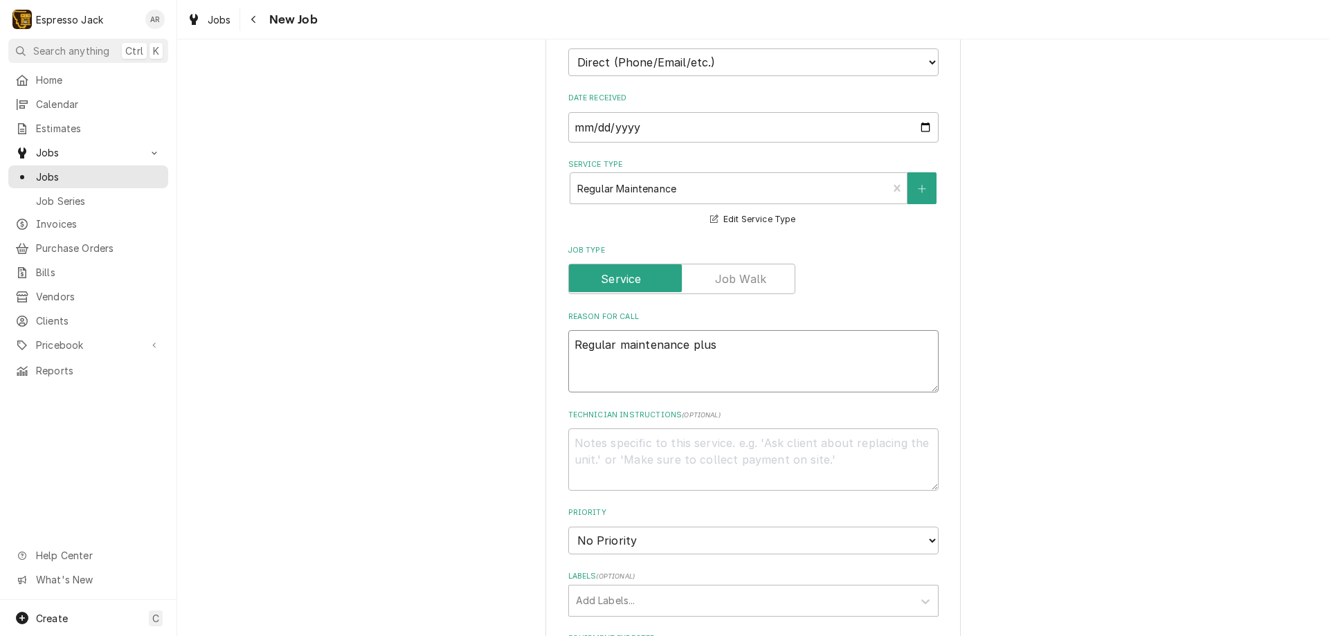
type textarea "x"
type textarea "Regular maintenance plus l"
type textarea "x"
type textarea "Regular maintenance plus lo"
type textarea "x"
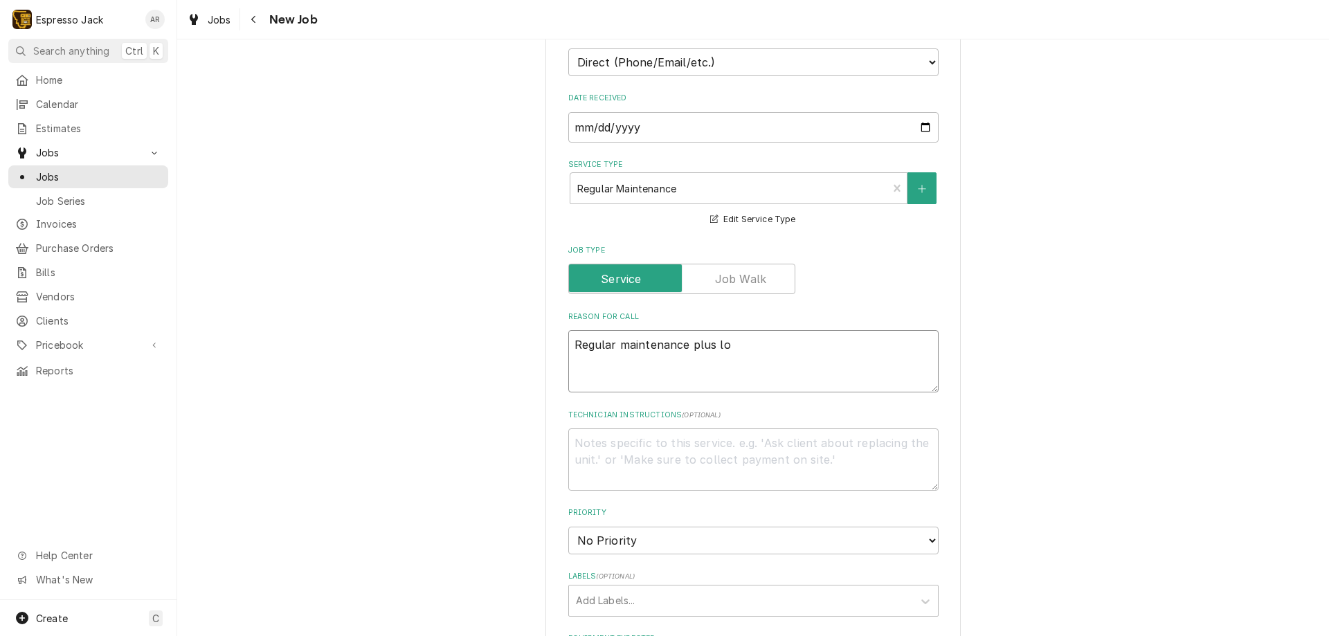
type textarea "Regular maintenance plus loo"
type textarea "x"
type textarea "Regular maintenance plus look"
type textarea "x"
type textarea "Regular maintenance plus look"
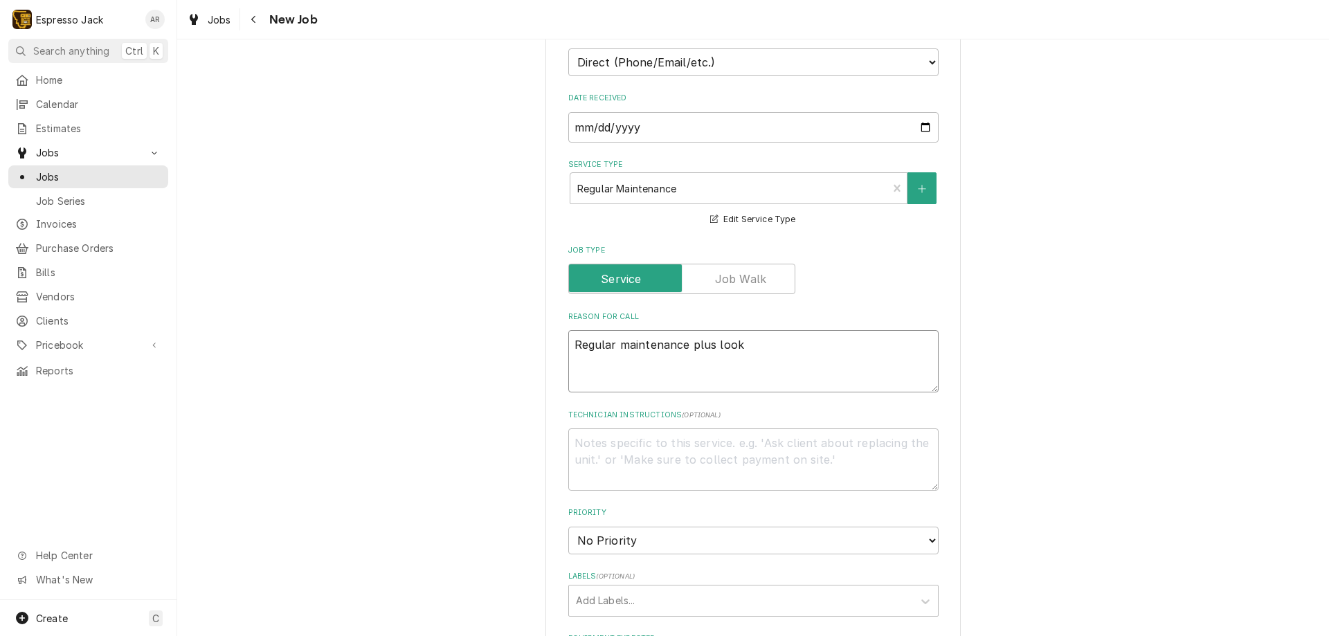
type textarea "x"
type textarea "Regular maintenance plus look a"
type textarea "x"
type textarea "Regular maintenance plus look at"
type textarea "x"
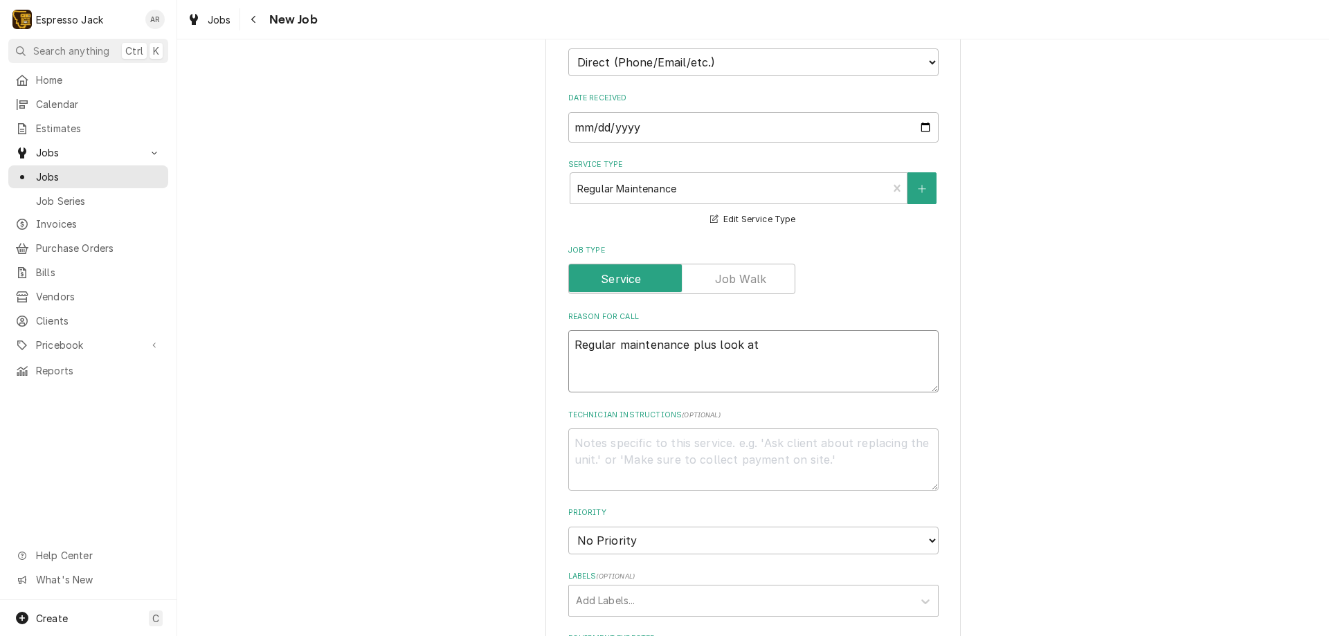
type textarea "Regular maintenance plus look at"
type textarea "x"
type textarea "Regular maintenance plus look at n"
type textarea "x"
type textarea "Regular maintenance plus look at ne"
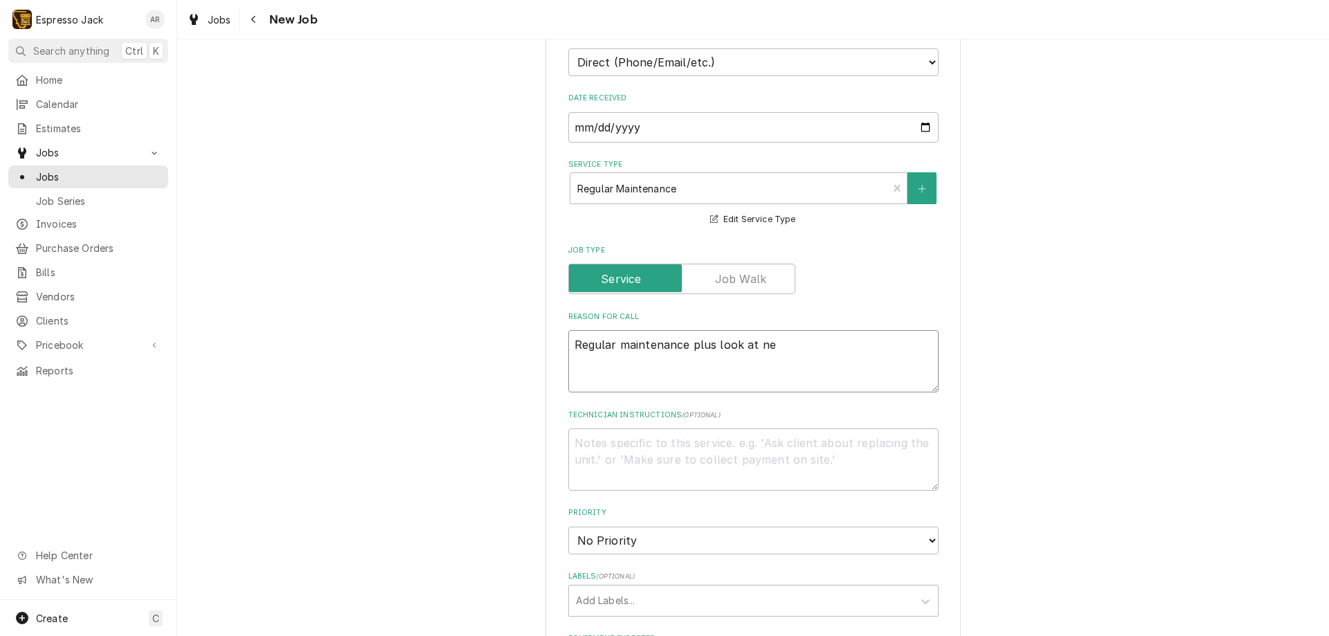
type textarea "x"
type textarea "Regular maintenance plus look at new"
type textarea "x"
type textarea "Regular maintenance plus look at new g"
type textarea "x"
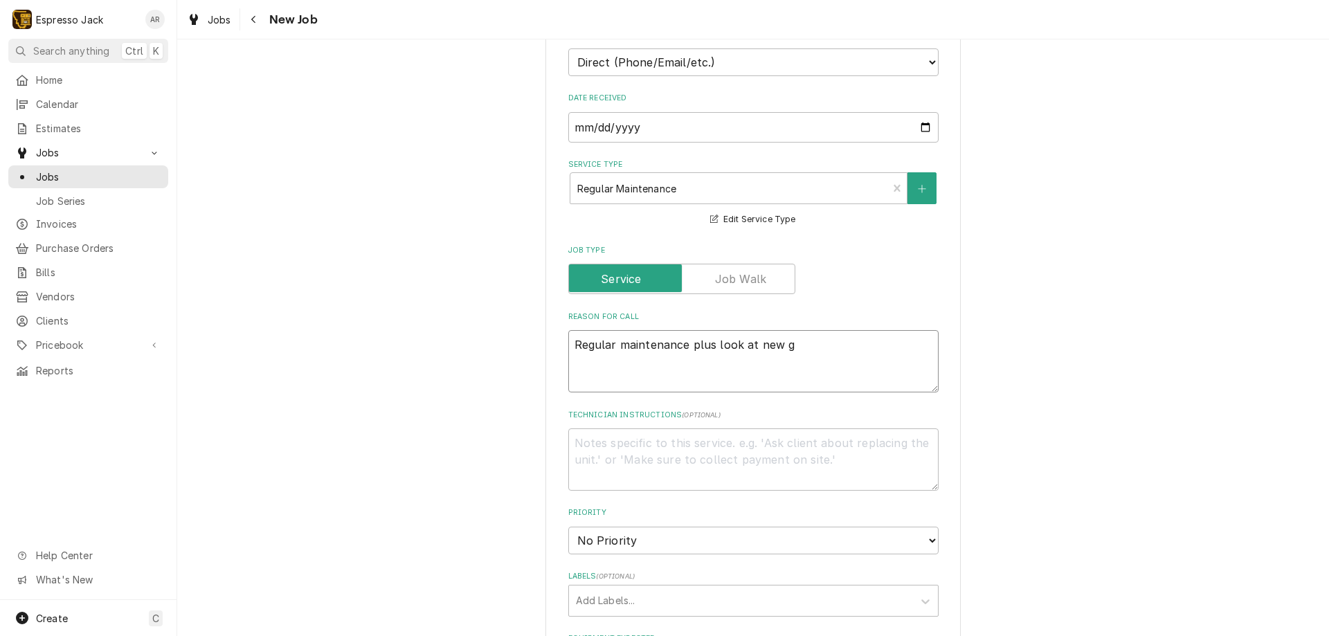
type textarea "Regular maintenance plus look at new gr"
type textarea "x"
type textarea "Regular maintenance plus look at new gri"
type textarea "x"
type textarea "Regular maintenance plus look at new grin"
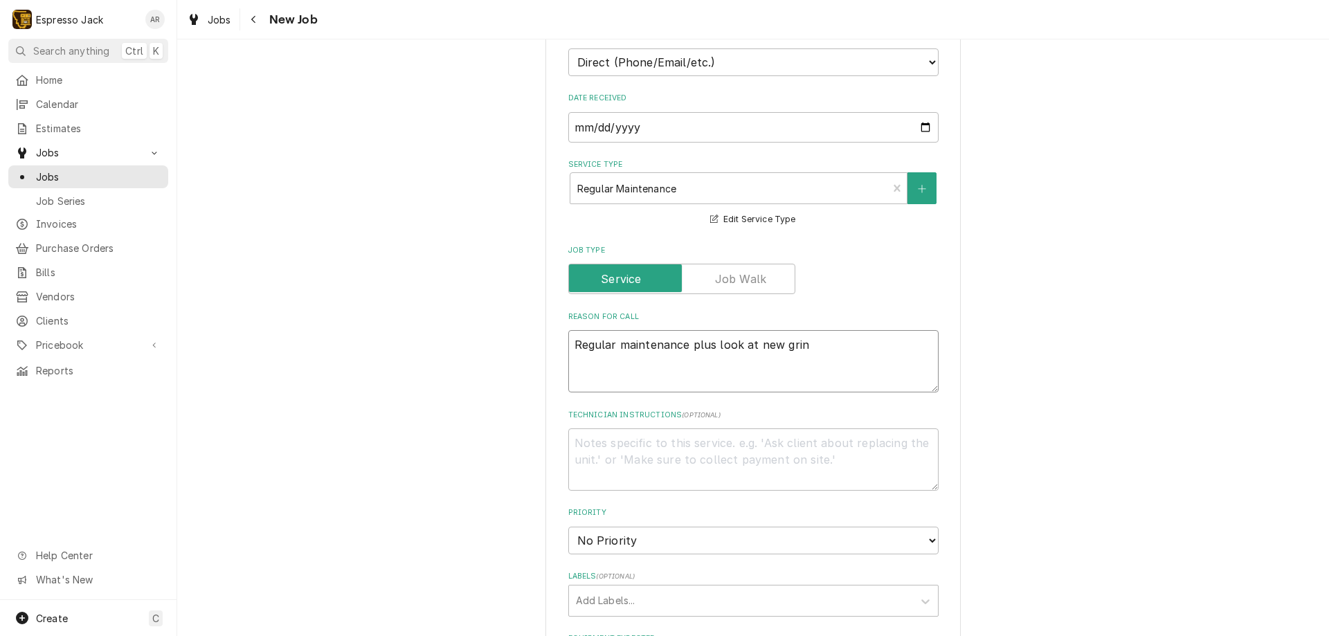
type textarea "x"
type textarea "Regular maintenance plus look at new grind"
type textarea "x"
type textarea "Regular maintenance plus look at new grinde"
type textarea "x"
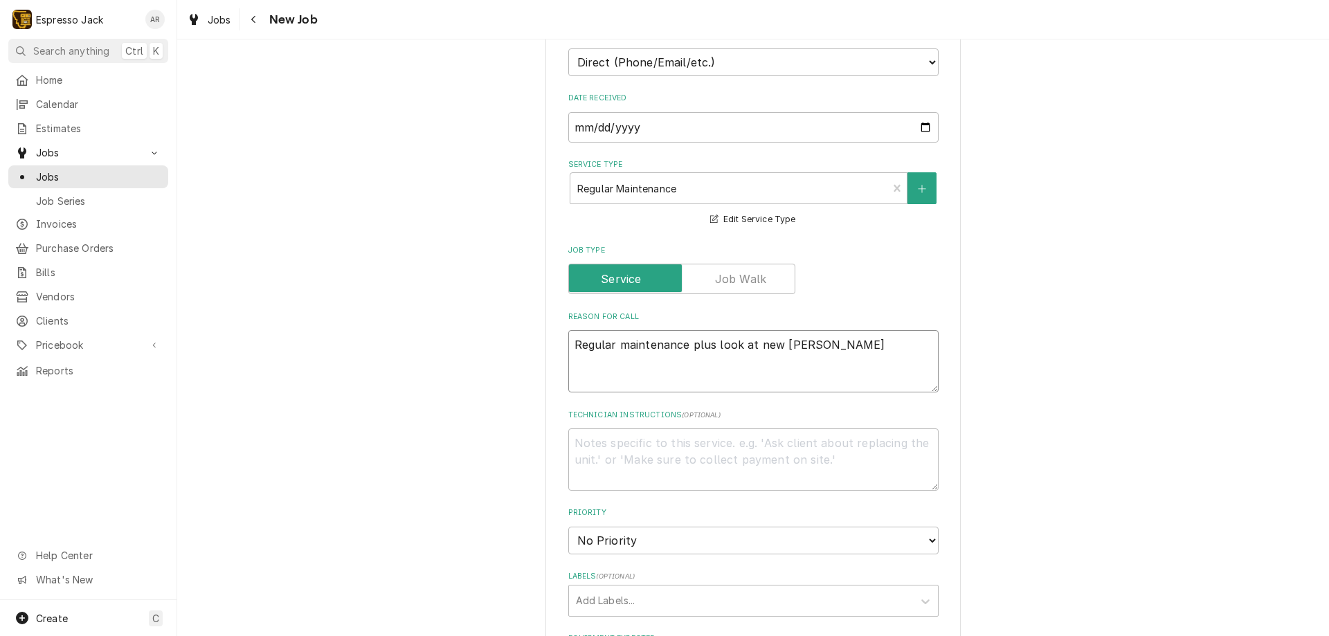
type textarea "Regular maintenance plus look at new grinder"
type textarea "x"
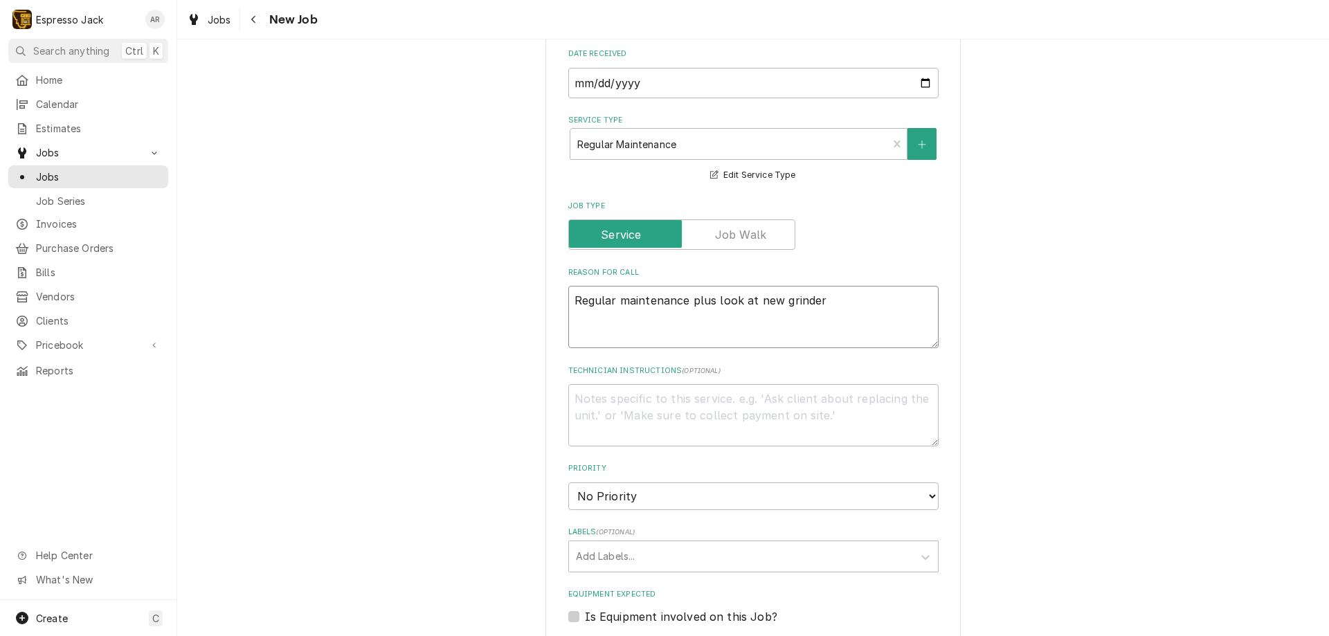
scroll to position [498, 0]
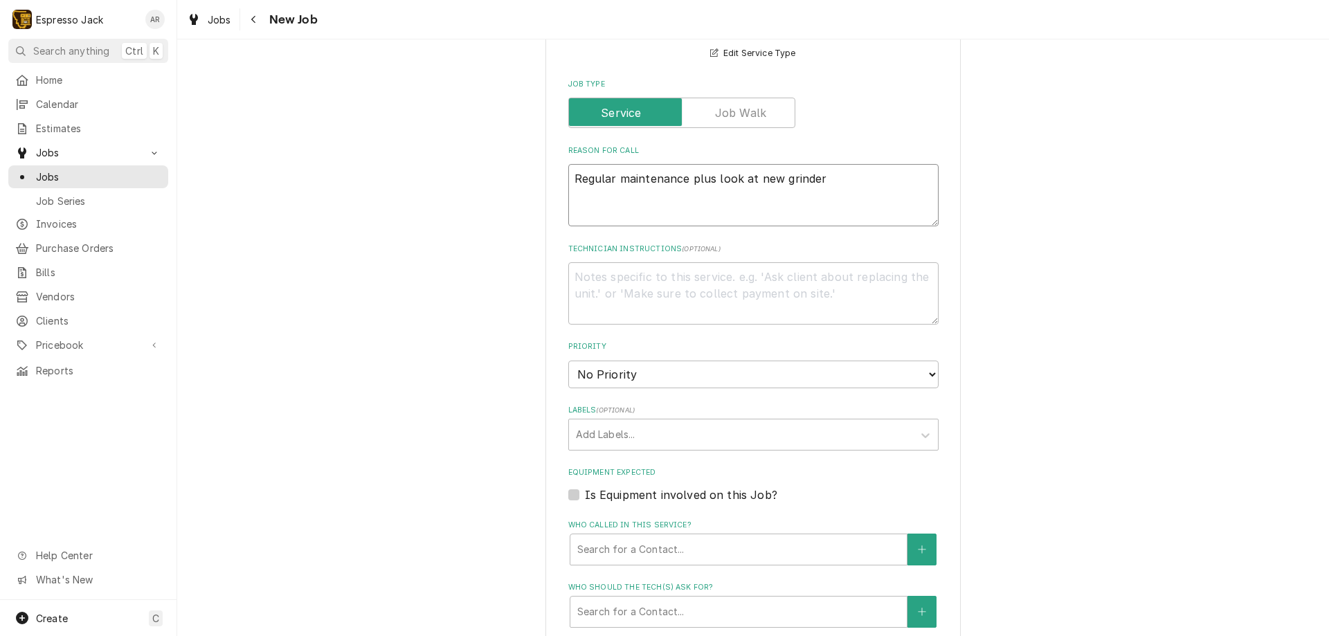
type textarea "Regular maintenance plus look at new grinder"
select select "3"
click at [568, 361] on select "No Priority Urgent High Medium Low" at bounding box center [753, 375] width 370 height 28
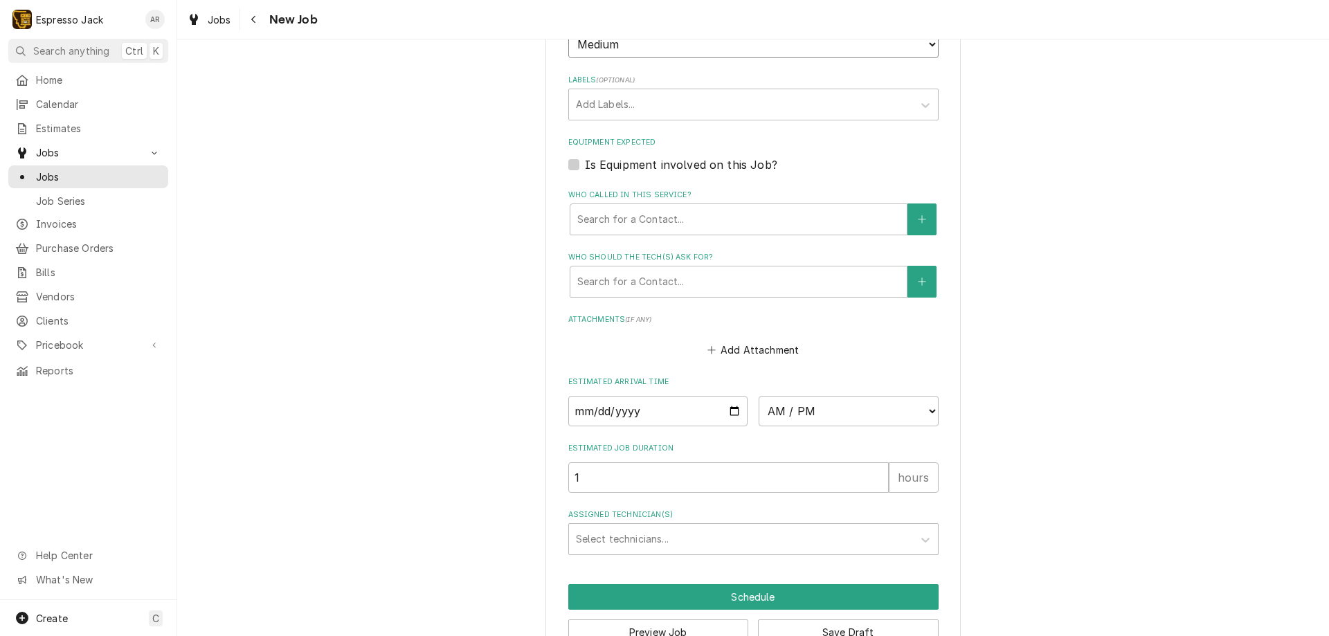
scroll to position [830, 0]
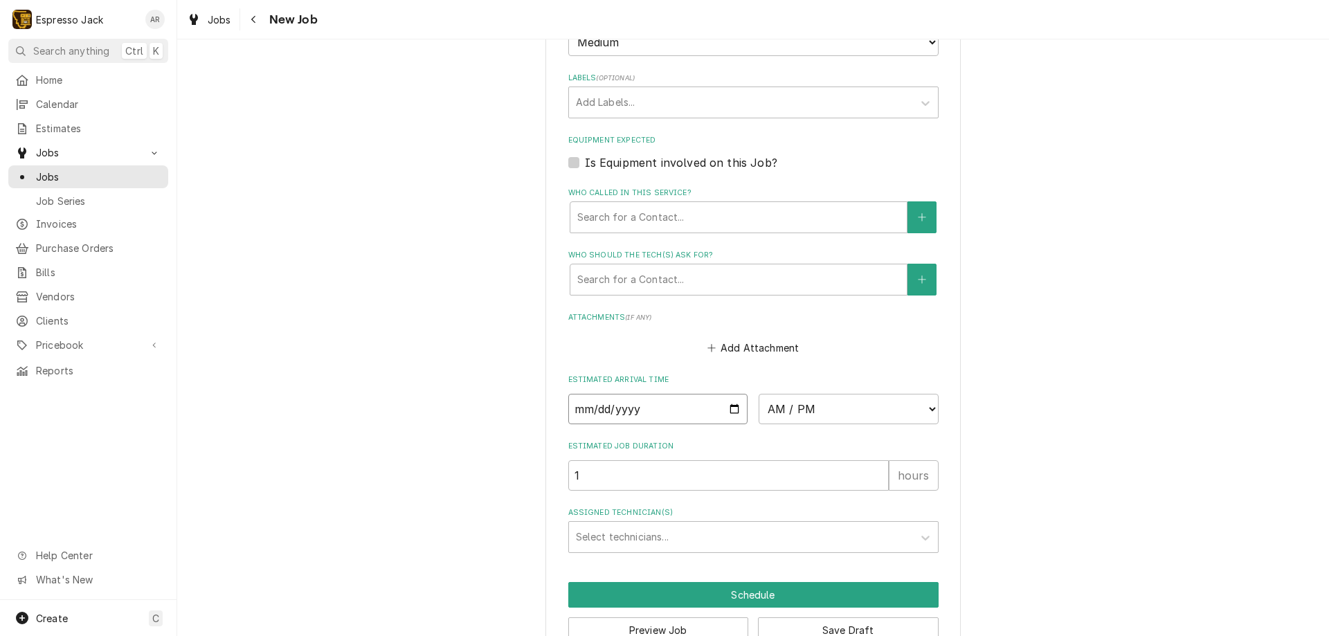
click at [727, 407] on input "Date" at bounding box center [658, 409] width 180 height 30
type textarea "x"
type input "2025-09-27"
type textarea "x"
type input "2025-09-03"
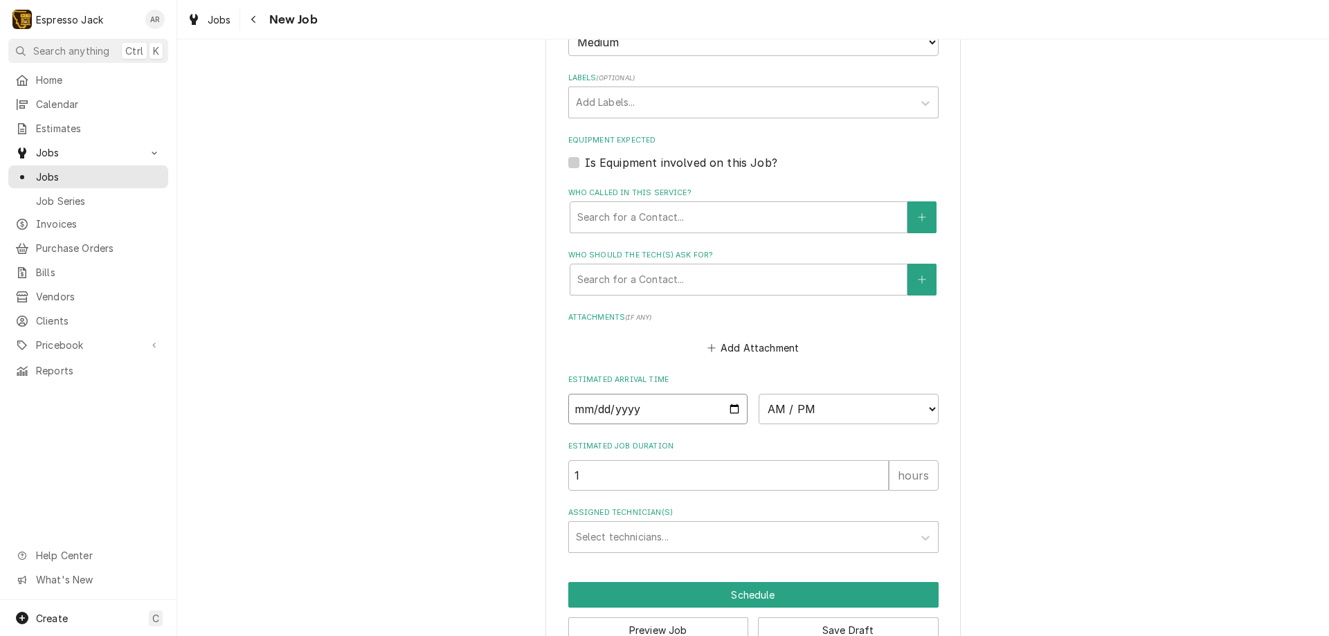
type textarea "x"
select select "13:30:00"
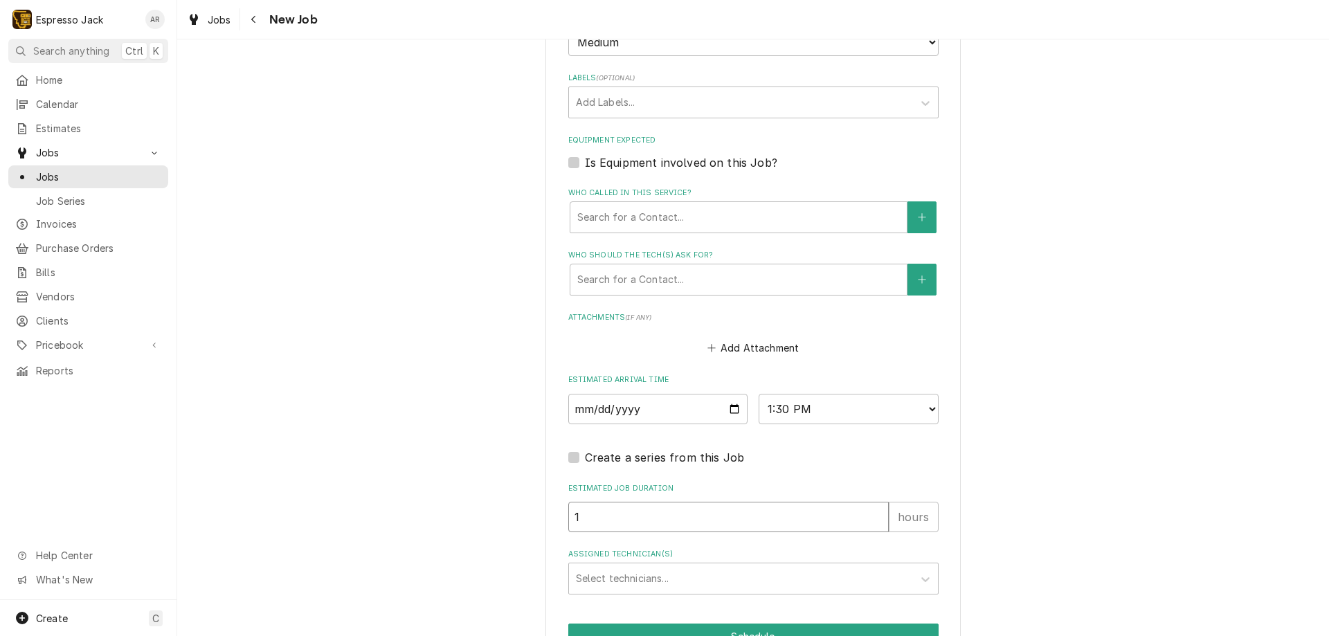
type textarea "x"
type input "2"
click at [871, 512] on input "2" at bounding box center [728, 517] width 320 height 30
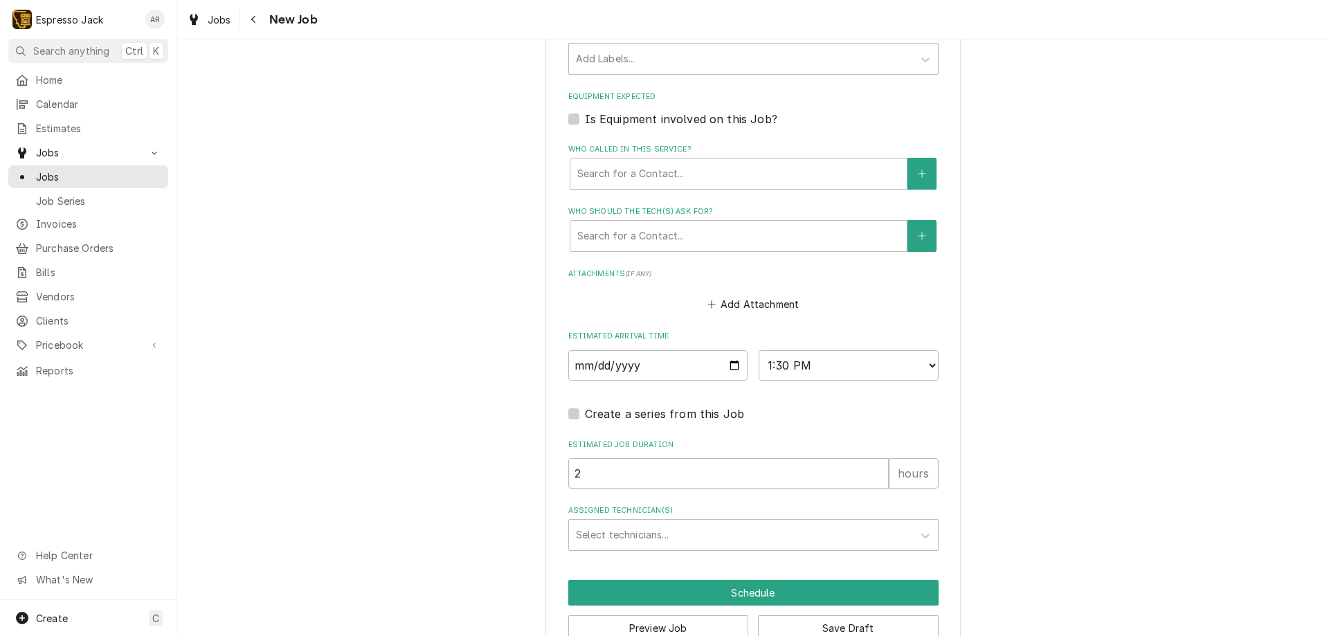
scroll to position [909, 0]
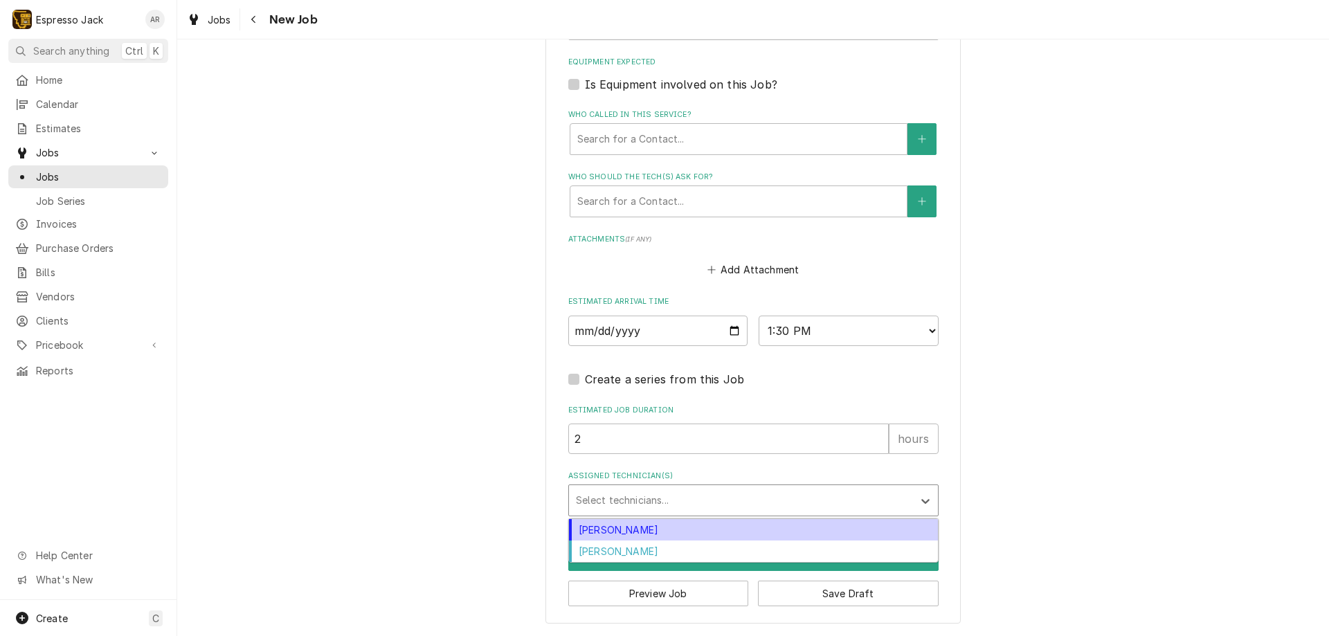
click at [661, 504] on div "Assigned Technician(s)" at bounding box center [741, 500] width 330 height 25
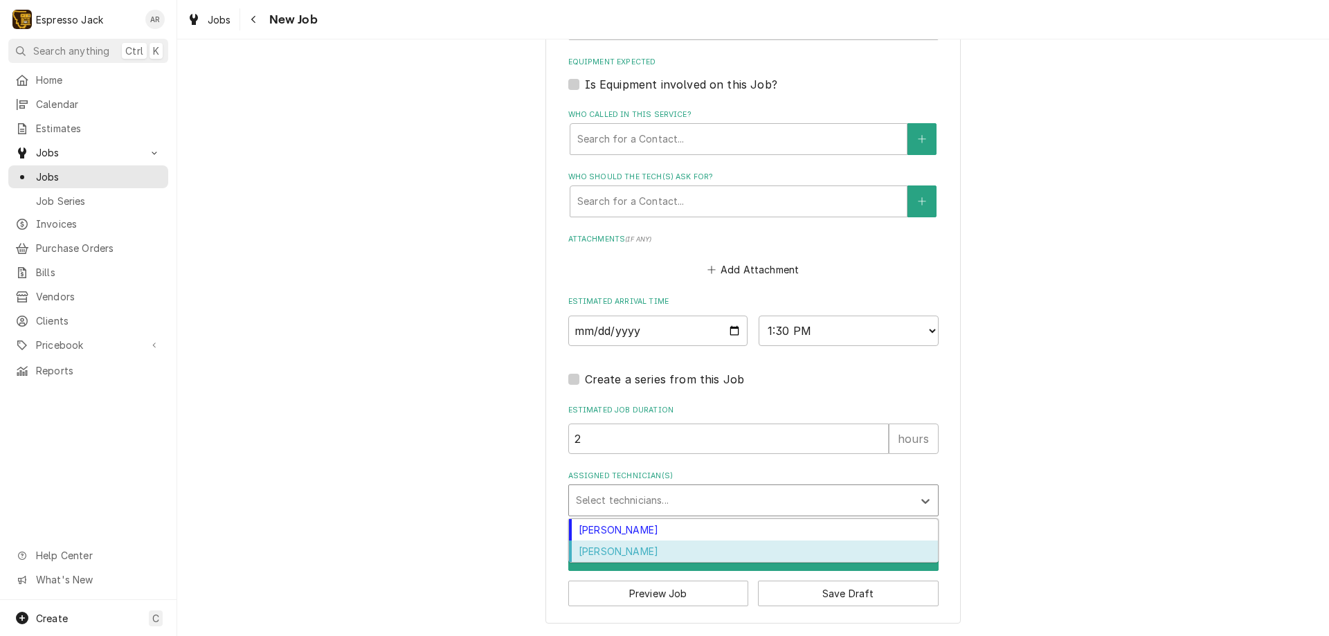
click at [649, 545] on div "[PERSON_NAME]" at bounding box center [753, 550] width 369 height 21
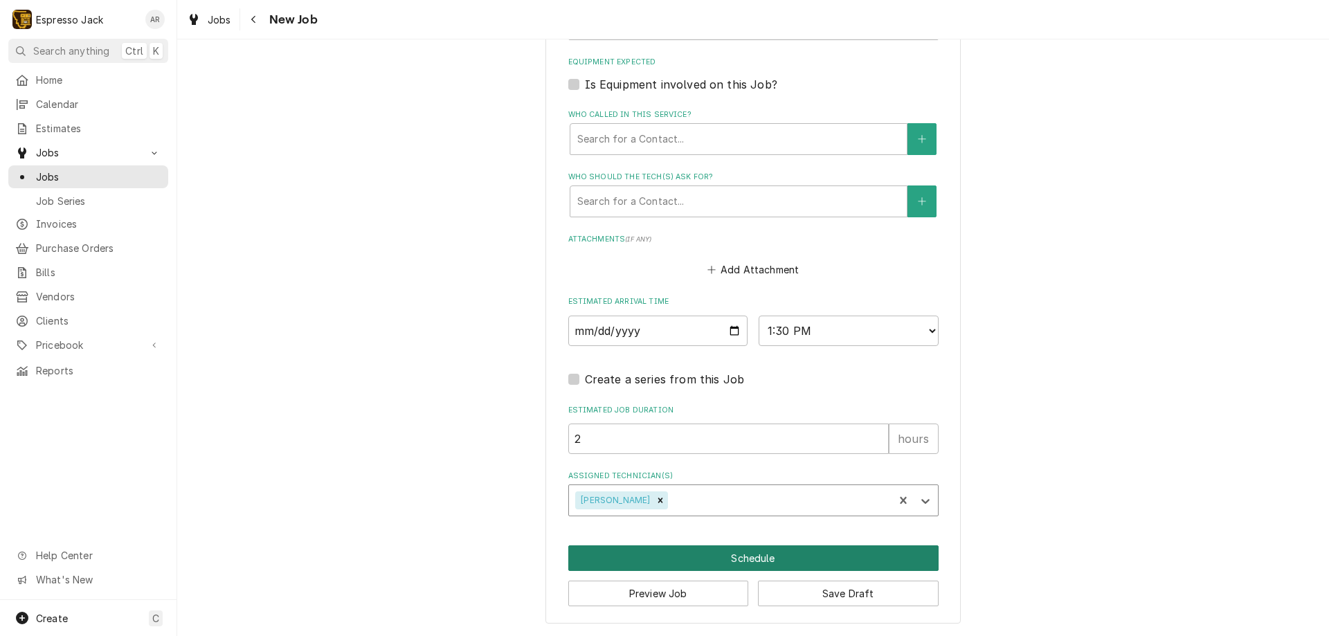
click at [713, 554] on button "Schedule" at bounding box center [753, 558] width 370 height 26
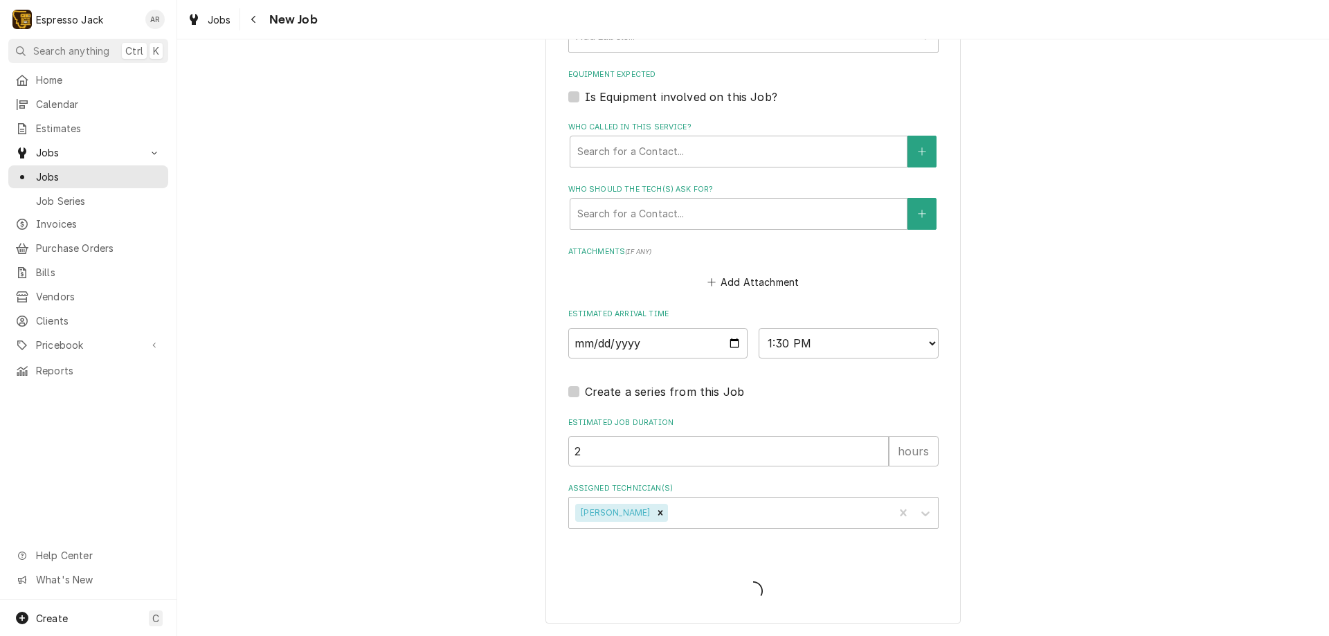
scroll to position [896, 0]
type textarea "x"
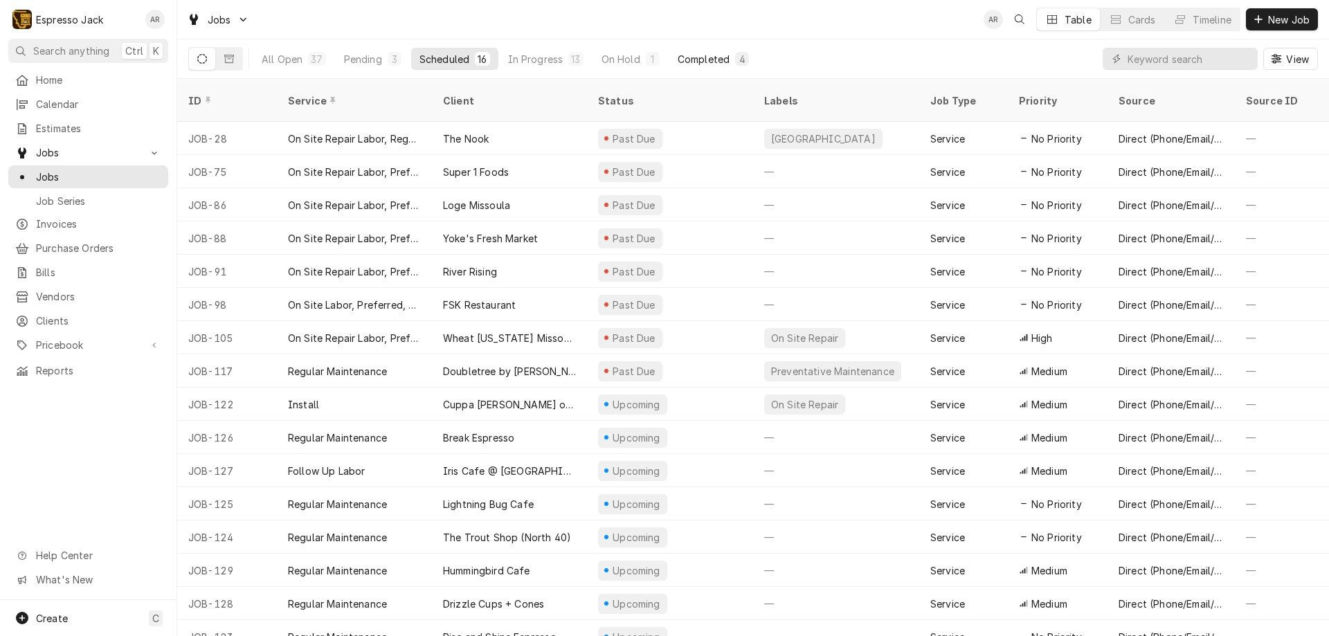
click at [711, 60] on div "Completed" at bounding box center [703, 59] width 52 height 15
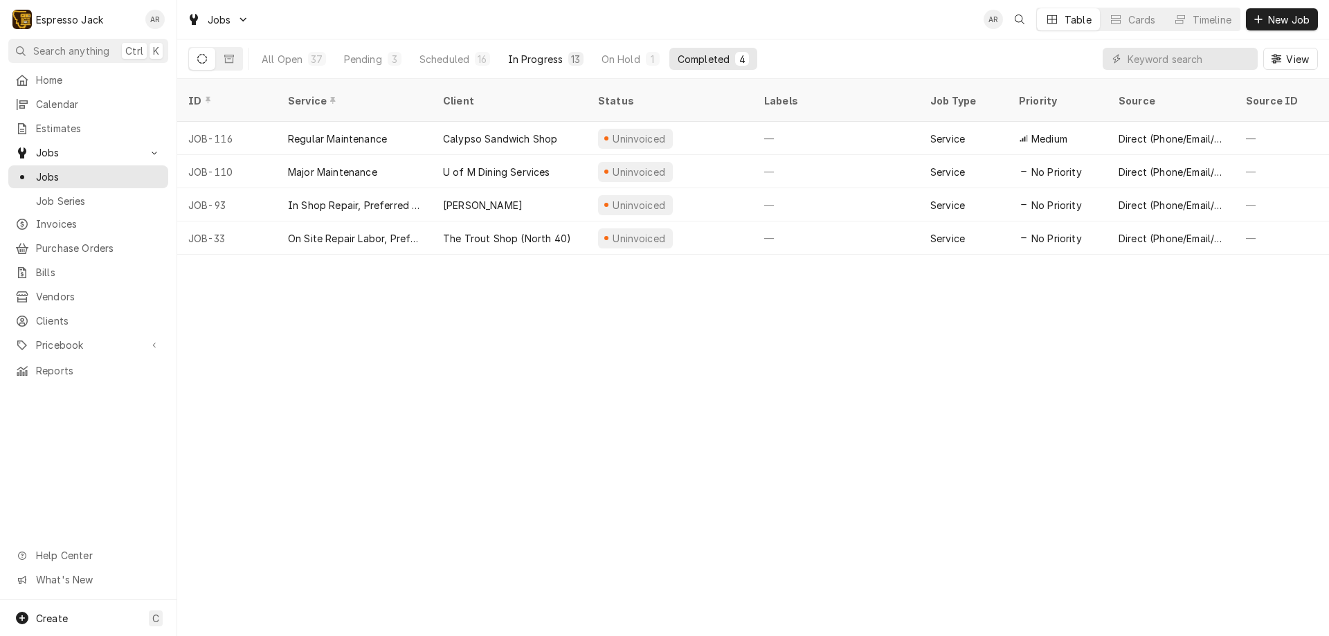
click at [526, 61] on div "In Progress" at bounding box center [535, 59] width 55 height 15
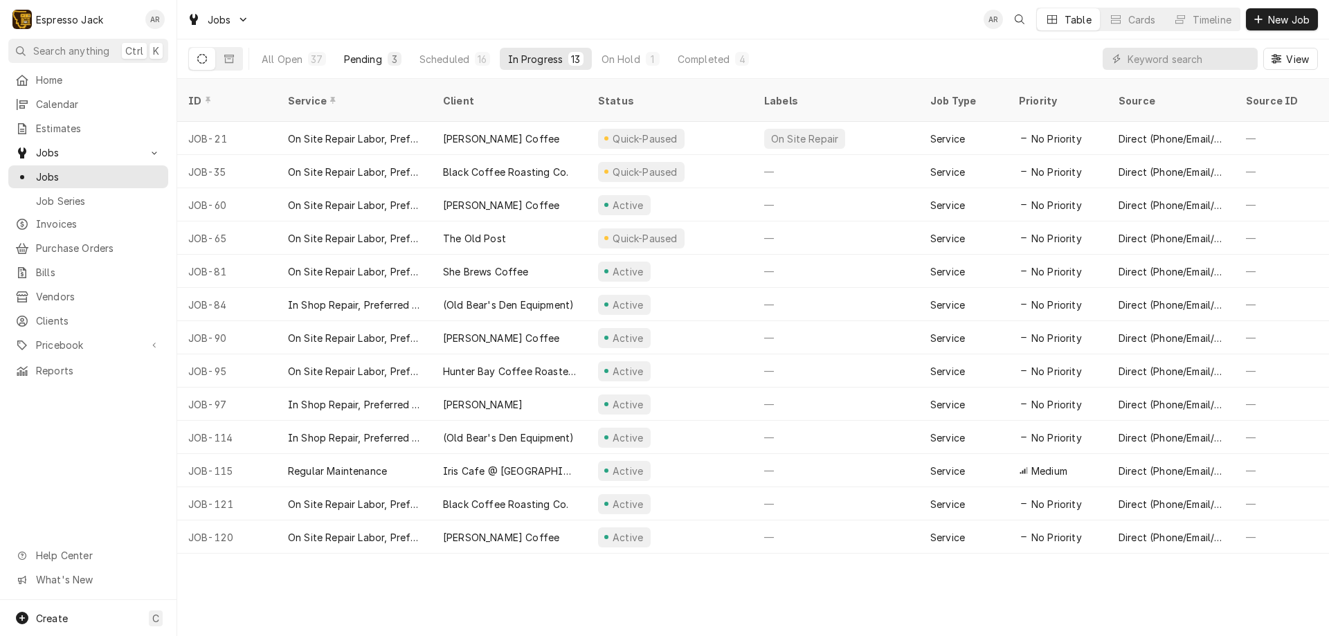
click at [365, 53] on div "Pending" at bounding box center [363, 59] width 38 height 15
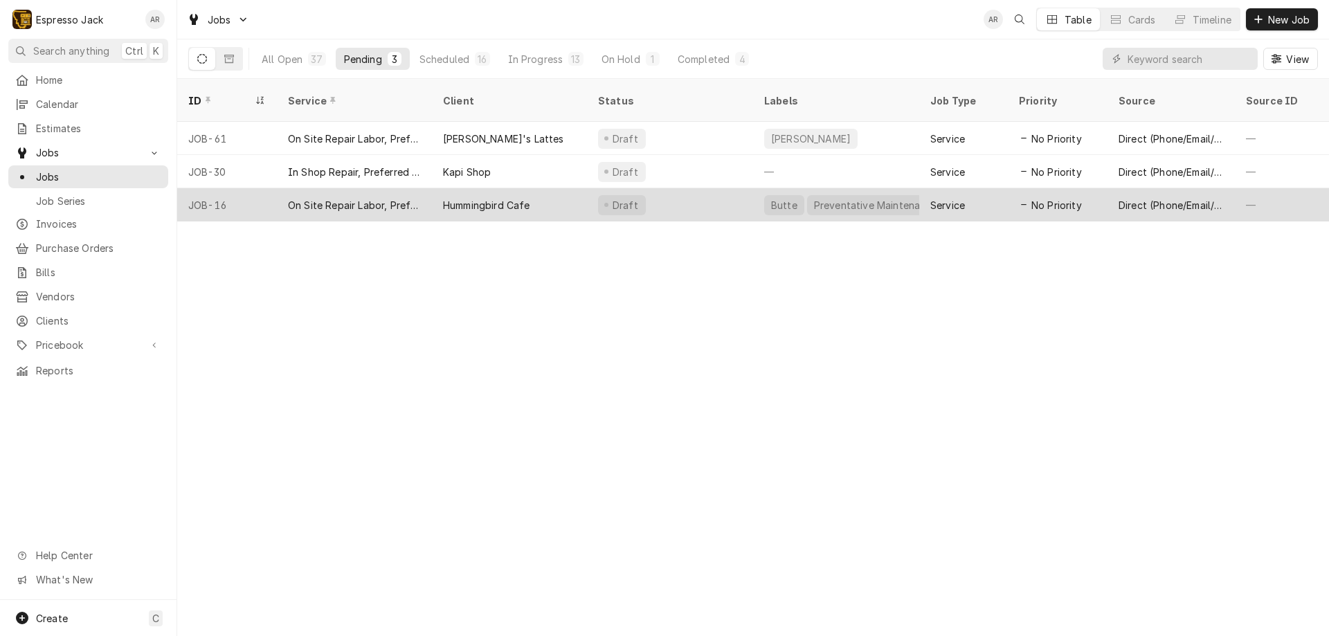
click at [525, 198] on div "Hummingbird Cafe" at bounding box center [486, 205] width 87 height 15
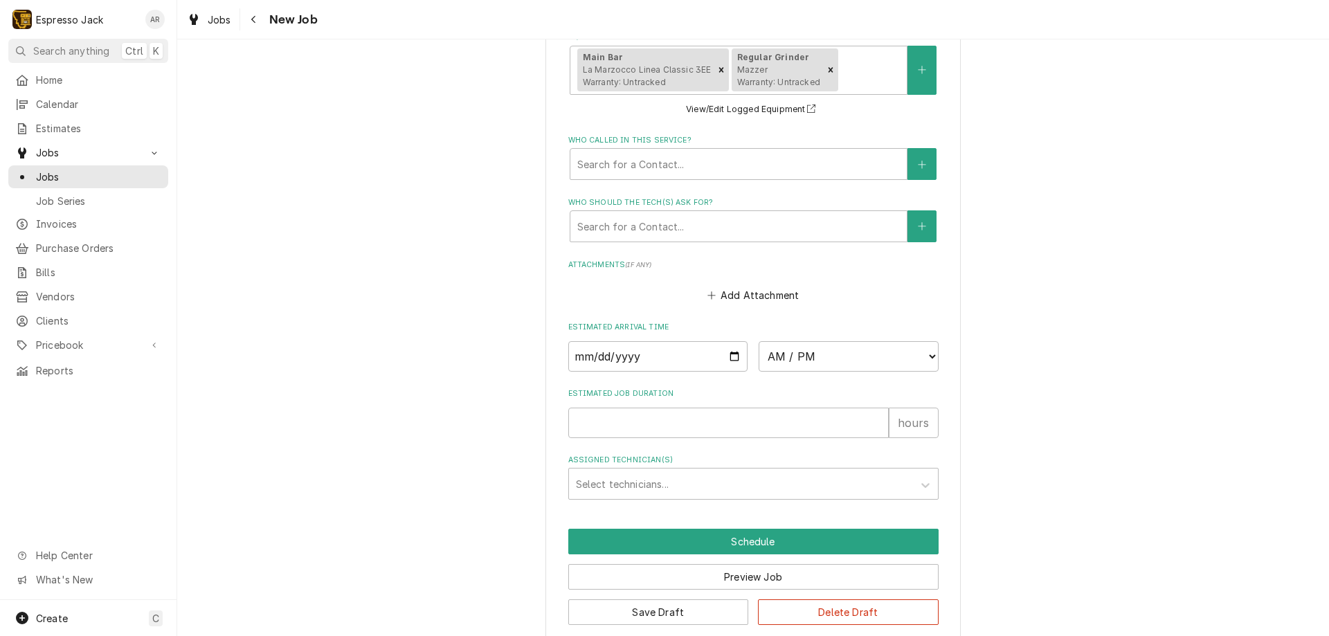
scroll to position [1005, 0]
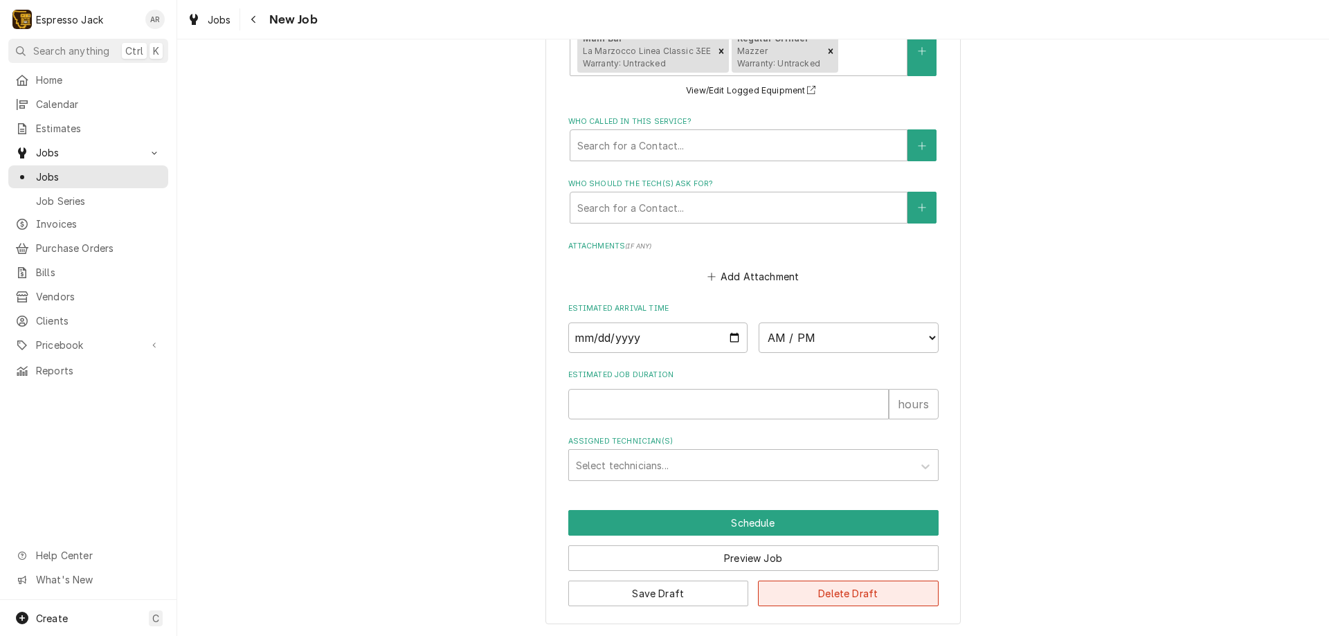
click at [861, 592] on button "Delete Draft" at bounding box center [848, 594] width 181 height 26
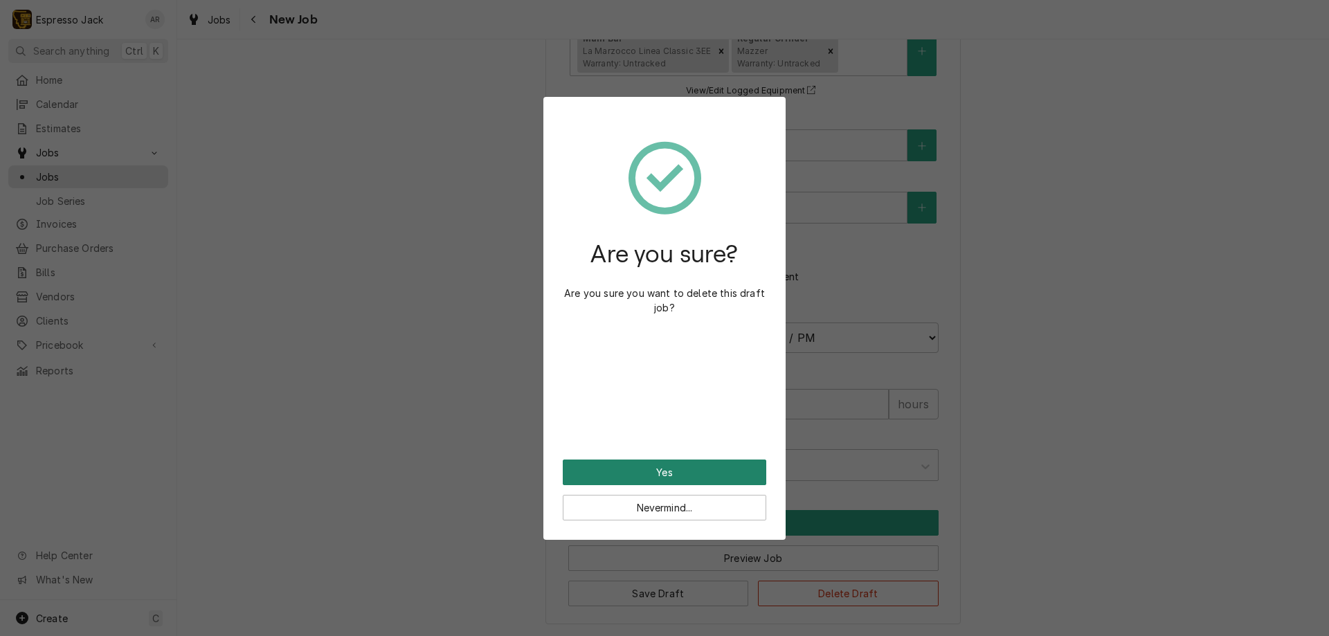
click at [704, 476] on button "Yes" at bounding box center [664, 472] width 203 height 26
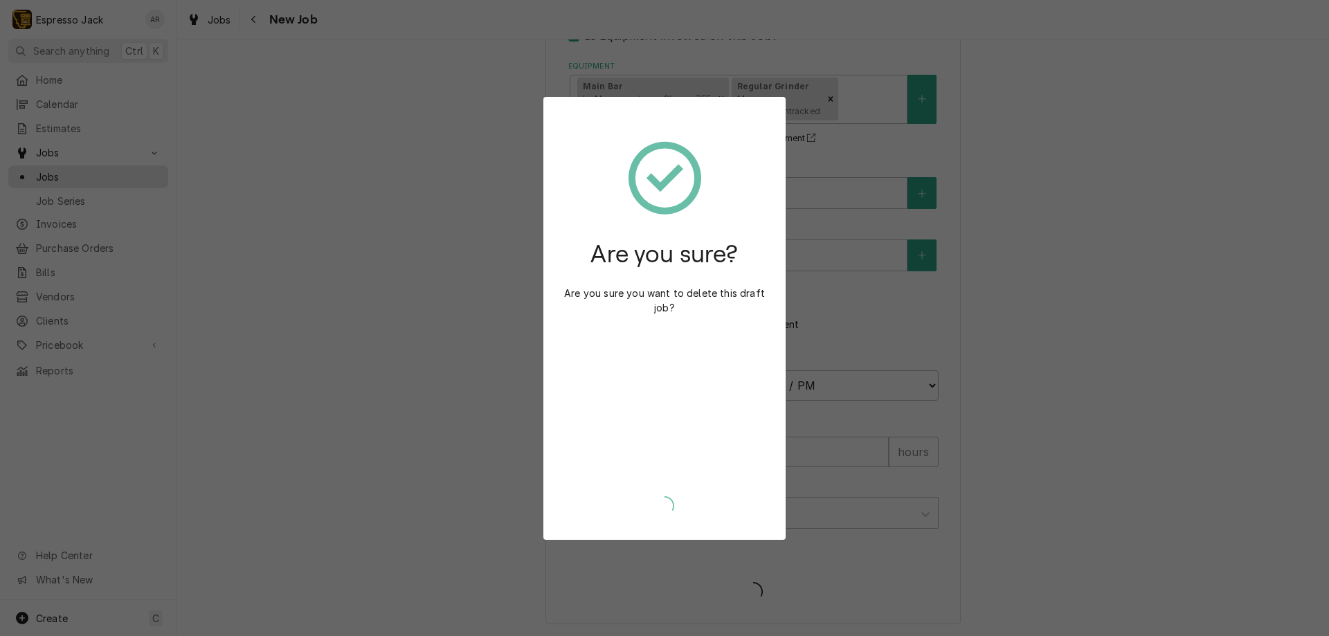
scroll to position [957, 0]
type textarea "x"
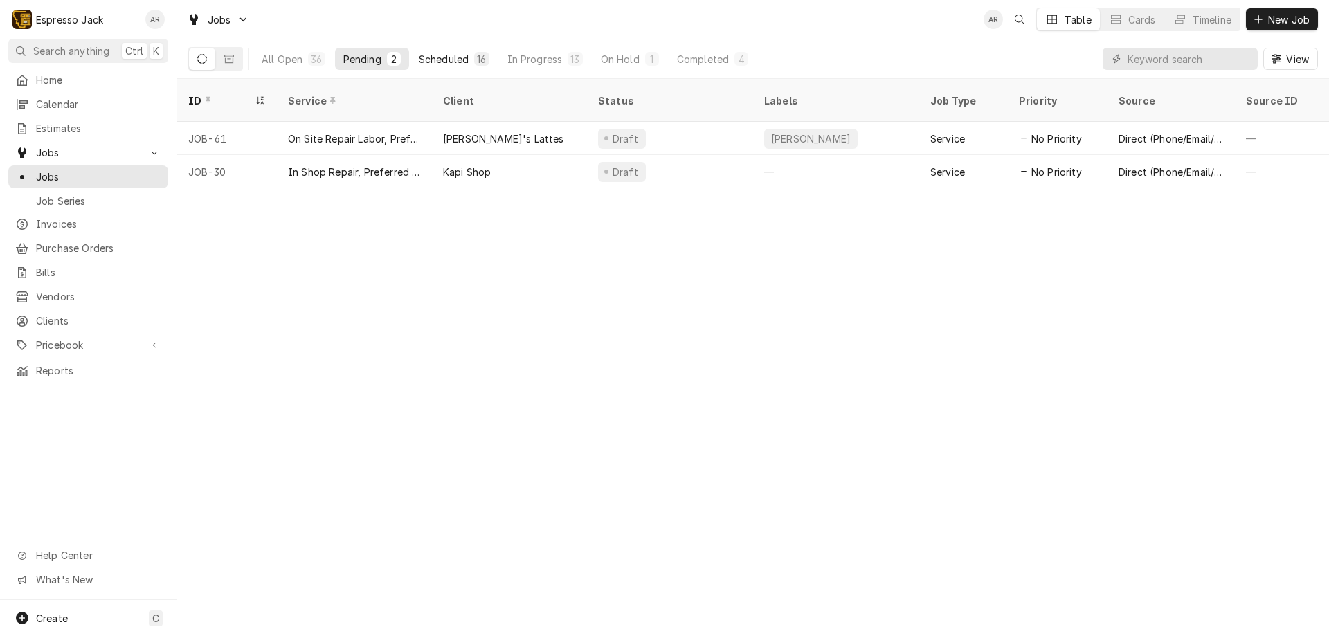
click at [432, 56] on div "Scheduled" at bounding box center [444, 59] width 50 height 15
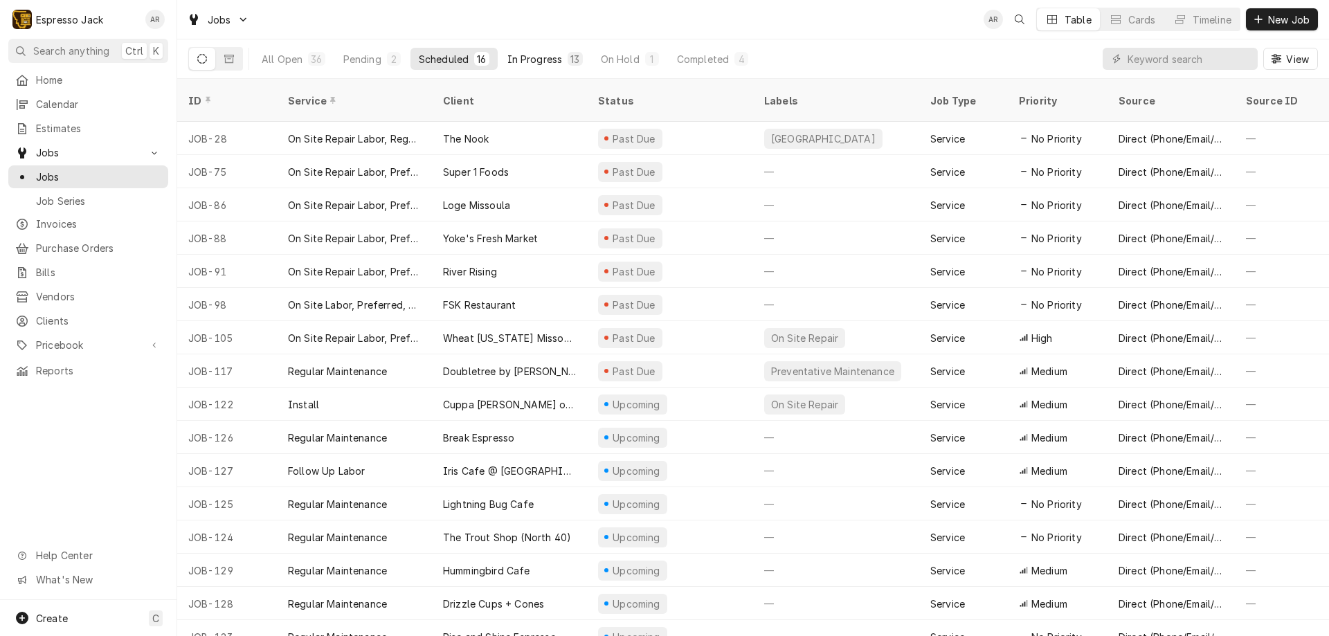
click at [551, 55] on div "In Progress" at bounding box center [534, 59] width 55 height 15
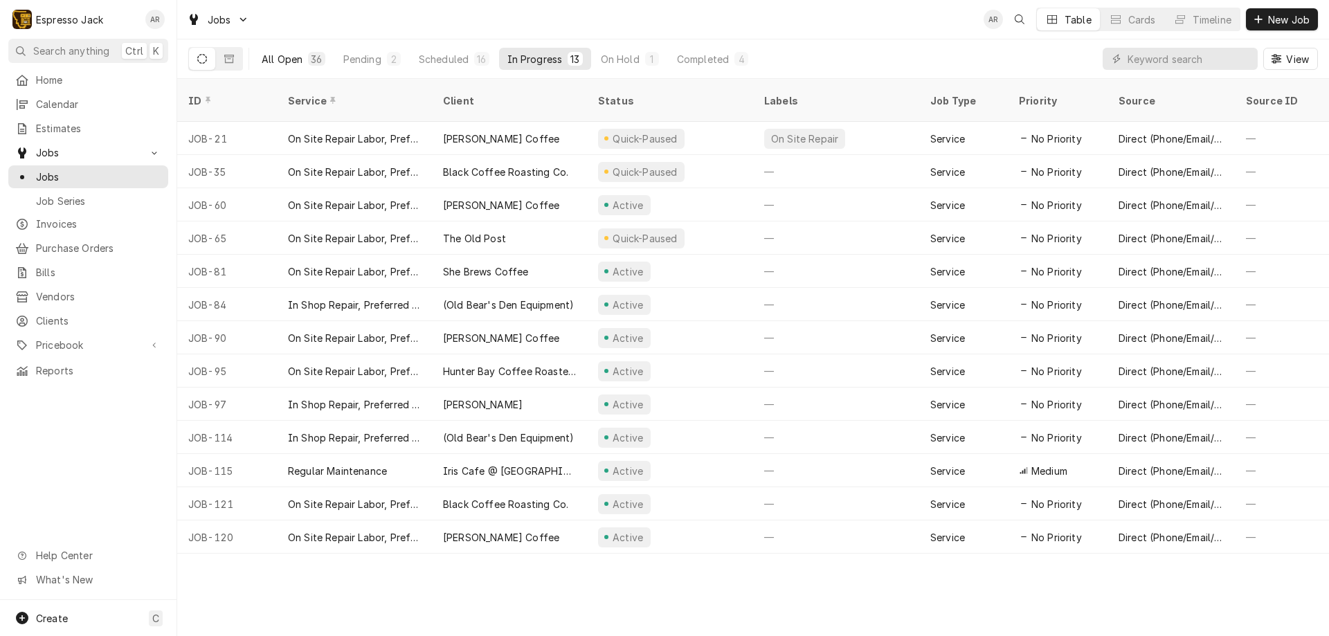
click at [294, 57] on div "All Open" at bounding box center [282, 59] width 41 height 15
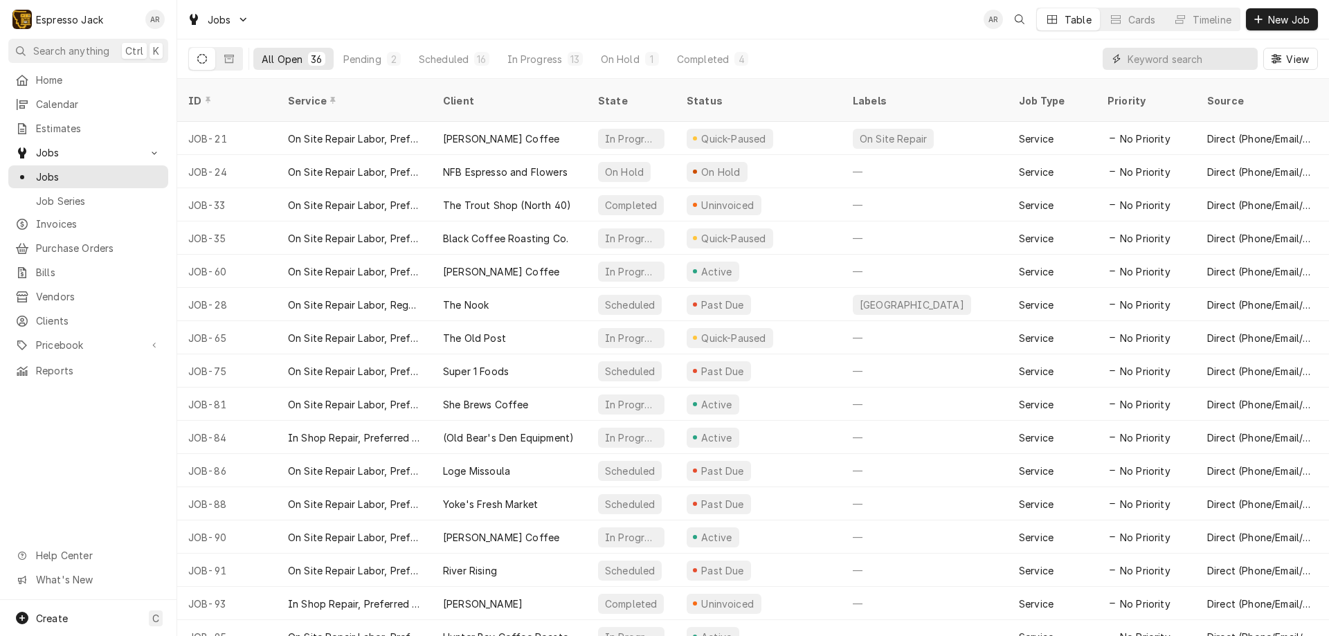
click at [1198, 57] on input "Dynamic Content Wrapper" at bounding box center [1188, 59] width 123 height 22
click at [1208, 39] on div "jo View" at bounding box center [1209, 58] width 215 height 39
click at [1145, 64] on input "jo" at bounding box center [1179, 59] width 104 height 22
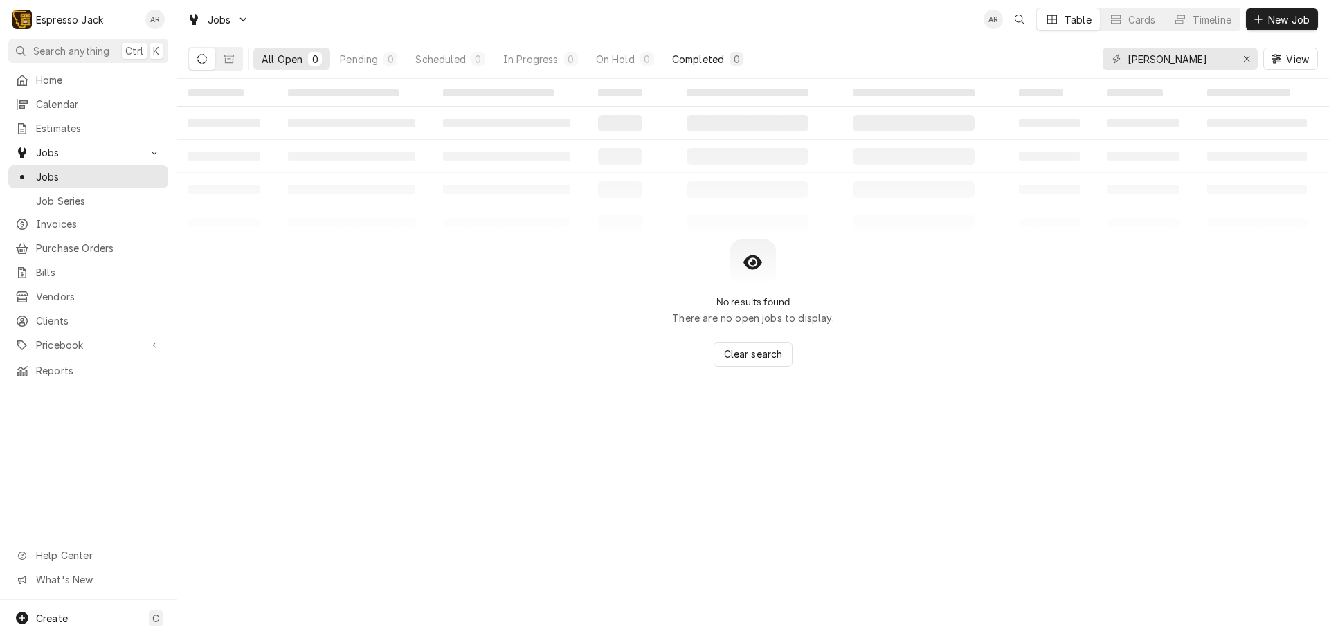
click at [695, 57] on div "Completed" at bounding box center [698, 59] width 52 height 15
click at [623, 54] on div "On Hold" at bounding box center [615, 59] width 39 height 15
click at [526, 62] on div "In Progress" at bounding box center [530, 59] width 55 height 15
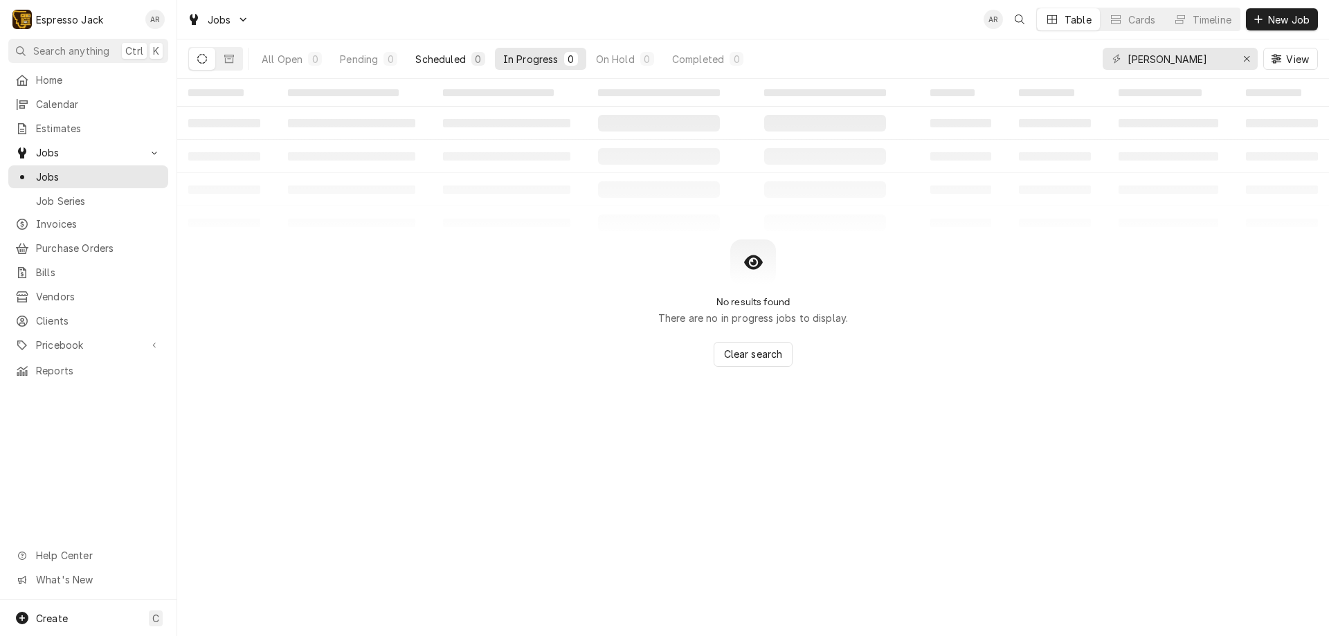
click at [433, 56] on div "Scheduled" at bounding box center [440, 59] width 50 height 15
click at [282, 61] on div "All Open" at bounding box center [282, 59] width 41 height 15
drag, startPoint x: 1169, startPoint y: 59, endPoint x: 1053, endPoint y: 55, distance: 116.3
click at [1053, 55] on div "All Open 0 Pending 0 Scheduled 0 In Progress 0 On Hold 0 Completed 0 josh View" at bounding box center [752, 58] width 1129 height 39
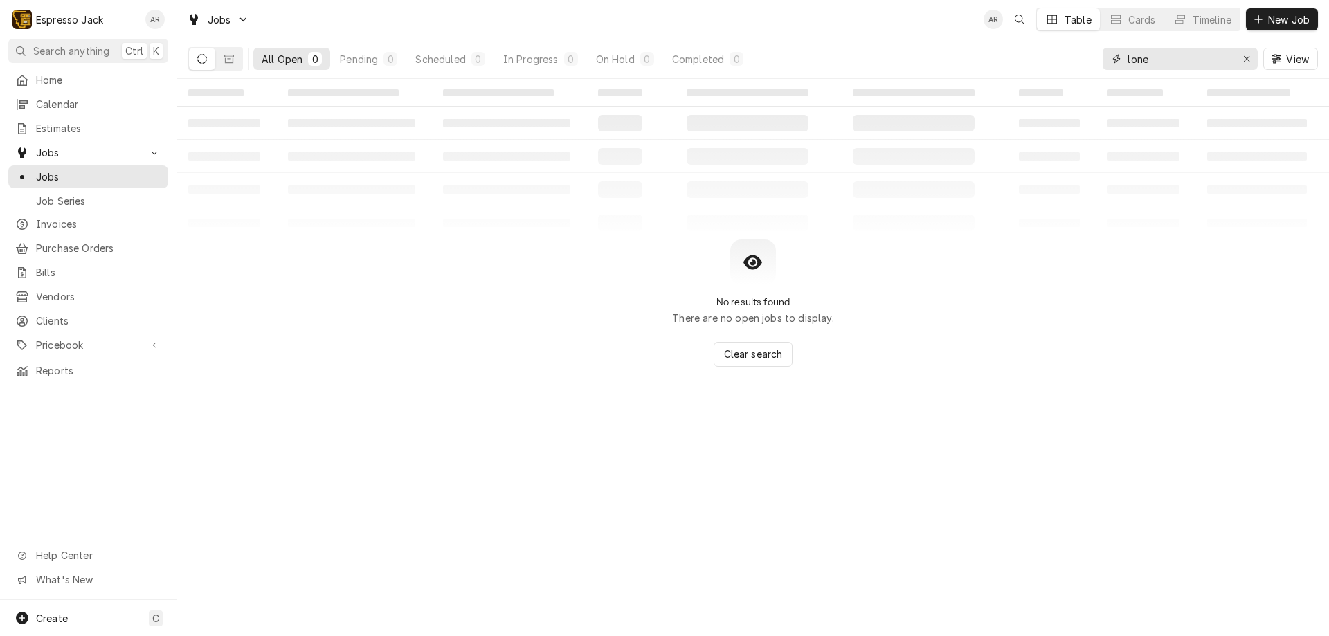
drag, startPoint x: 1156, startPoint y: 63, endPoint x: 1023, endPoint y: 55, distance: 132.4
click at [1023, 55] on div "All Open 0 Pending 0 Scheduled 0 In Progress 0 On Hold 0 Completed 0 lone View" at bounding box center [752, 58] width 1129 height 39
type input "church"
click at [69, 51] on span "Search anything" at bounding box center [71, 51] width 76 height 15
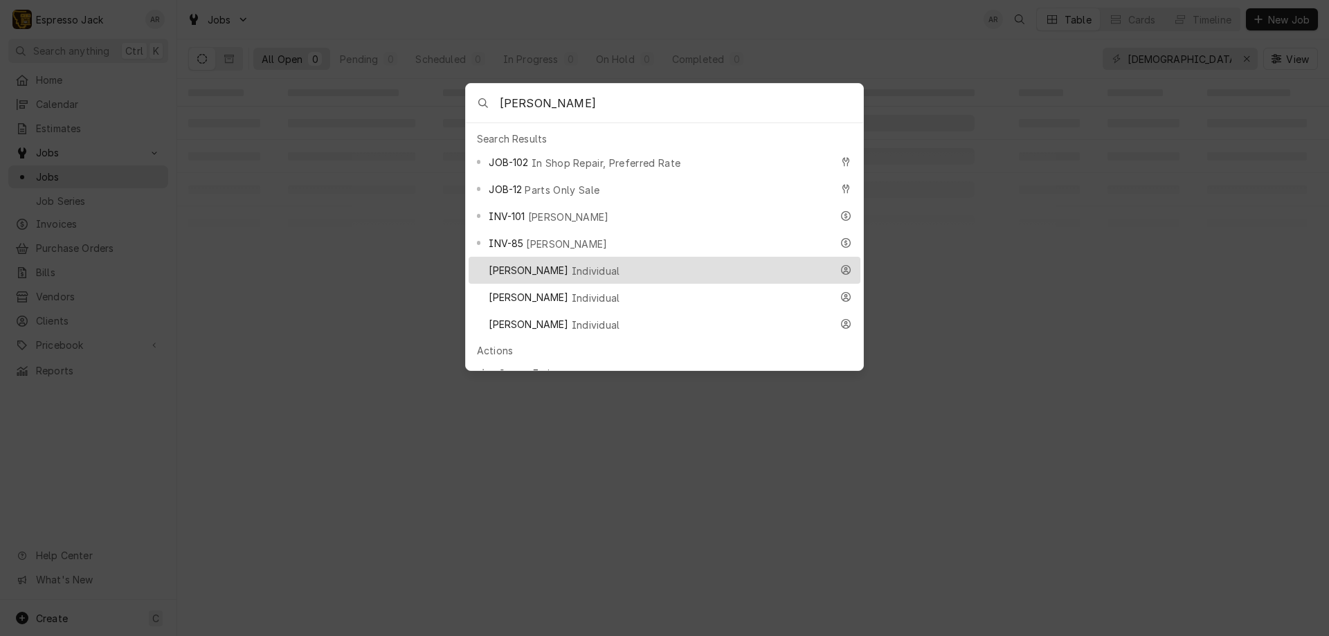
type input "josh"
click at [612, 264] on span "Individual" at bounding box center [596, 271] width 48 height 15
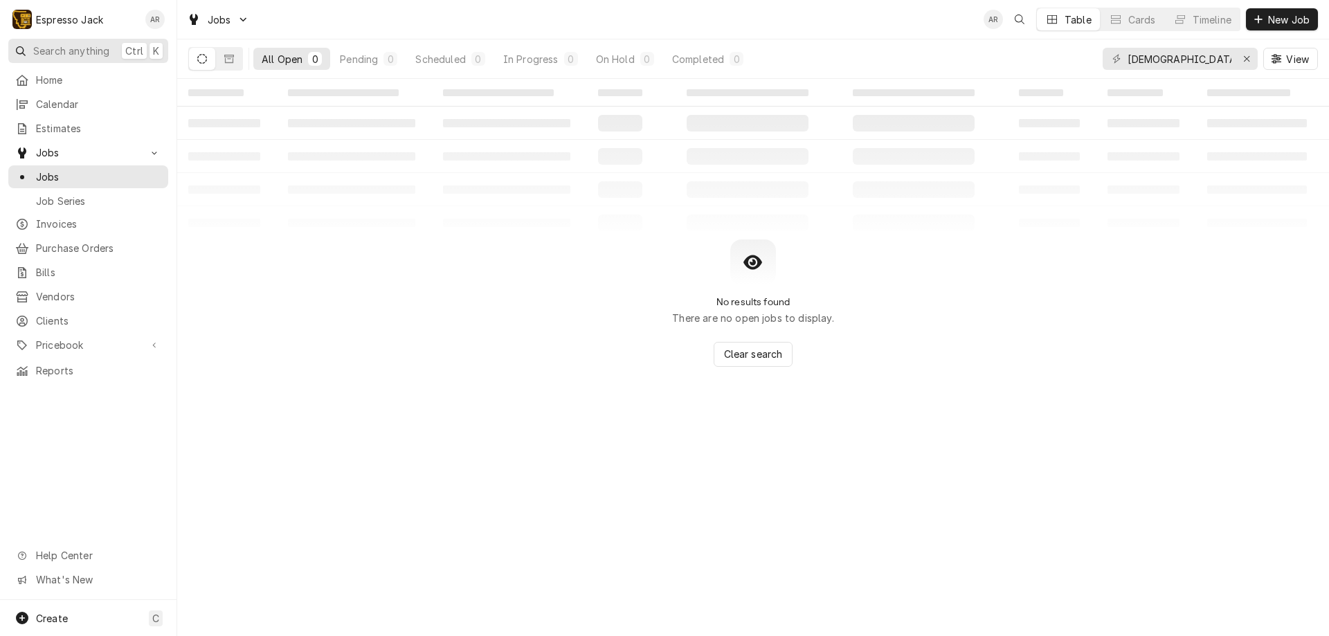
click at [87, 49] on span "Search anything" at bounding box center [71, 51] width 76 height 15
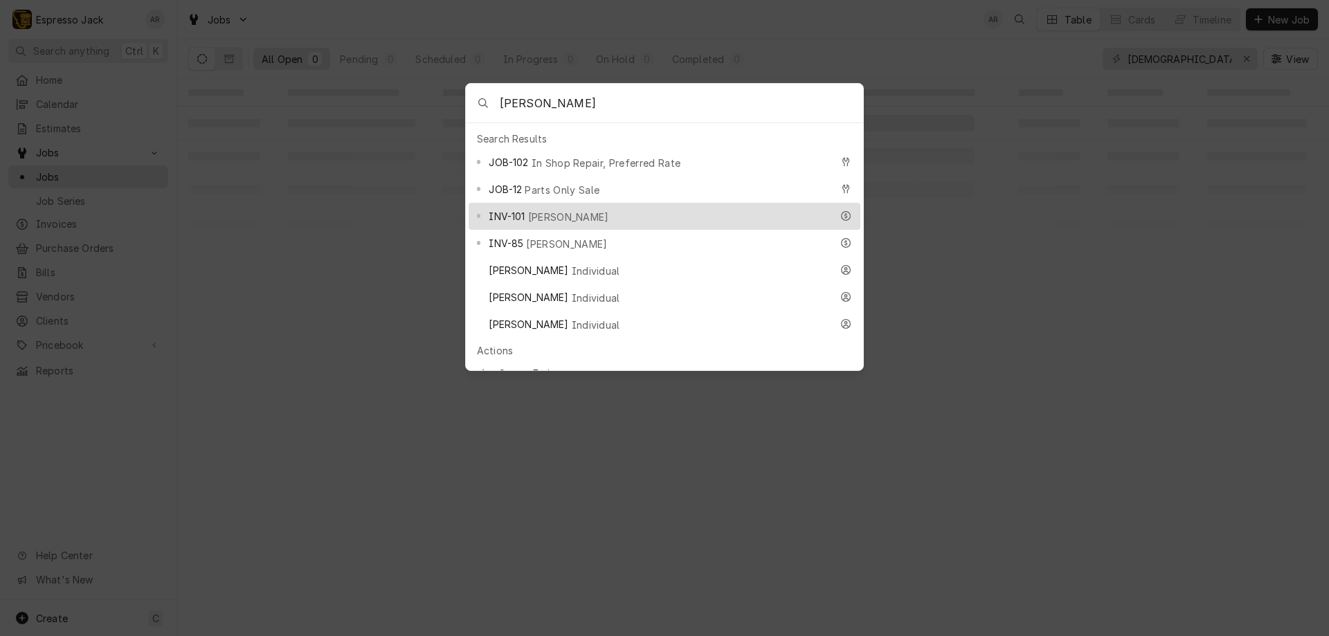
type input "josh"
click at [549, 210] on span "Josh Kornoff" at bounding box center [568, 217] width 81 height 15
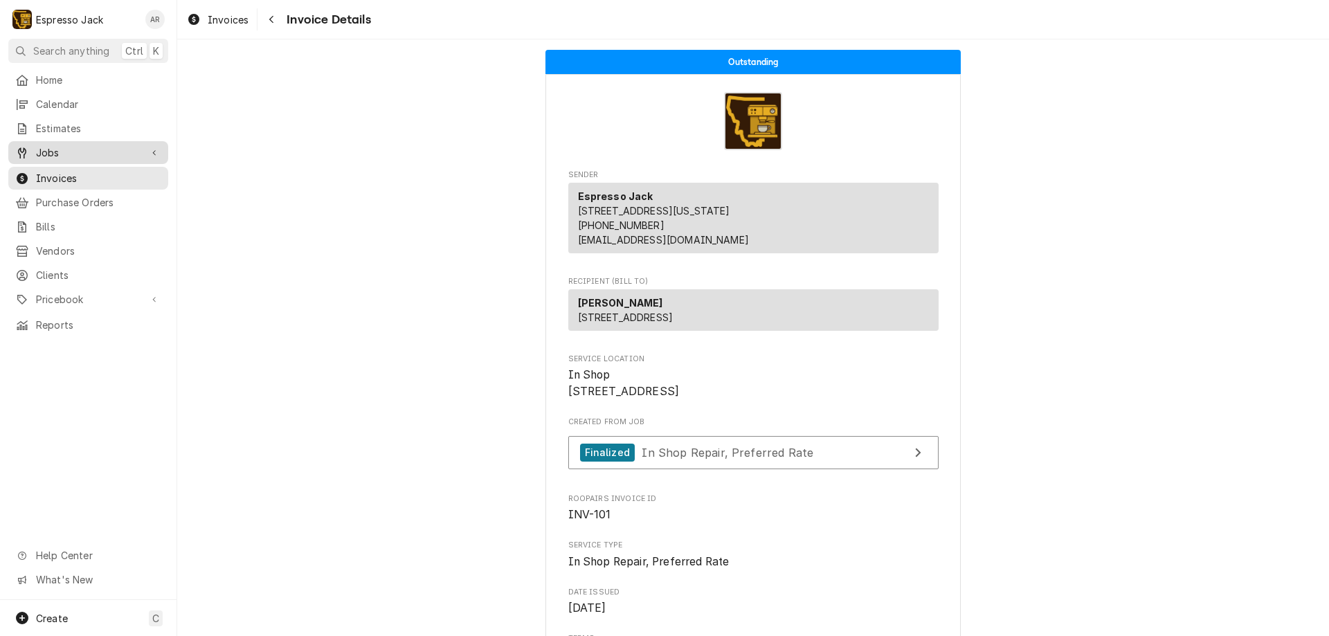
click at [70, 149] on span "Jobs" at bounding box center [88, 152] width 104 height 15
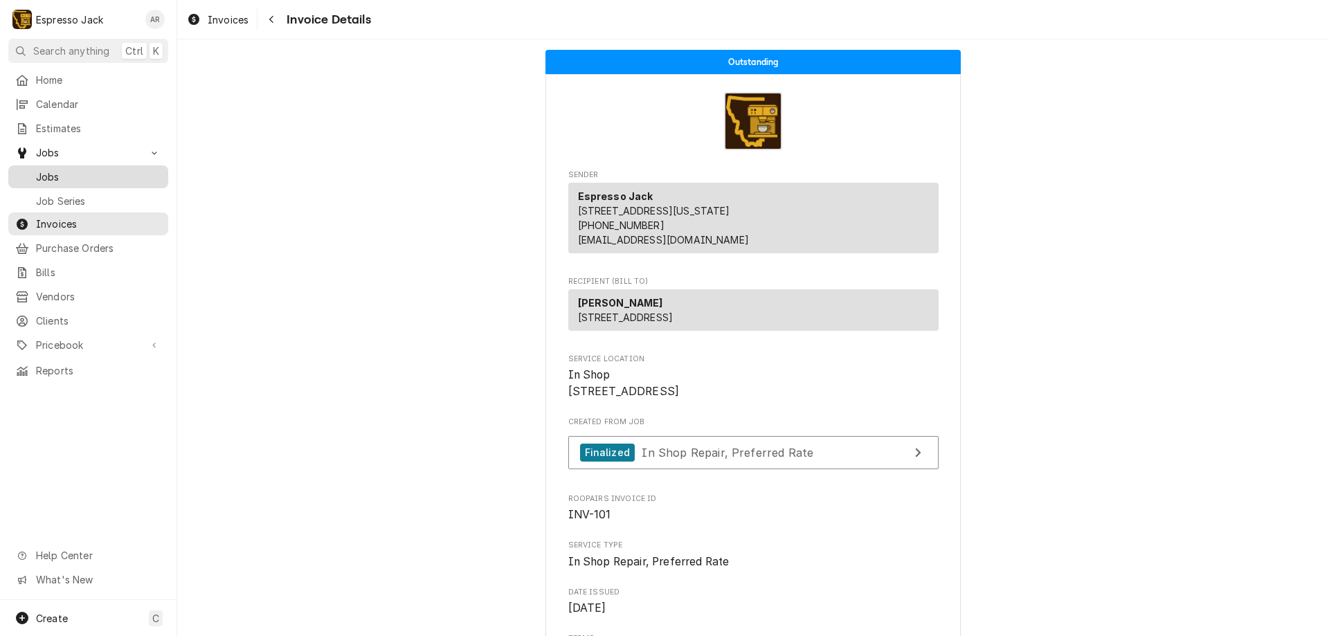
click at [58, 177] on span "Jobs" at bounding box center [98, 177] width 125 height 15
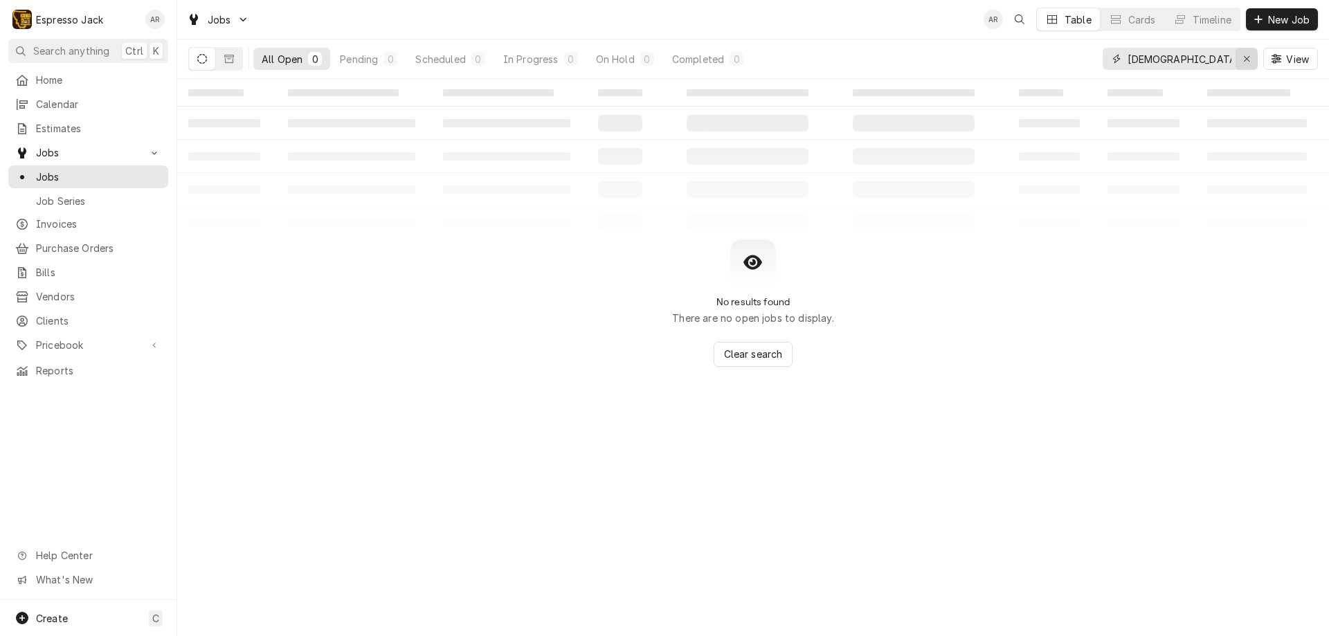
click at [1248, 57] on icon "Erase input" at bounding box center [1246, 59] width 6 height 6
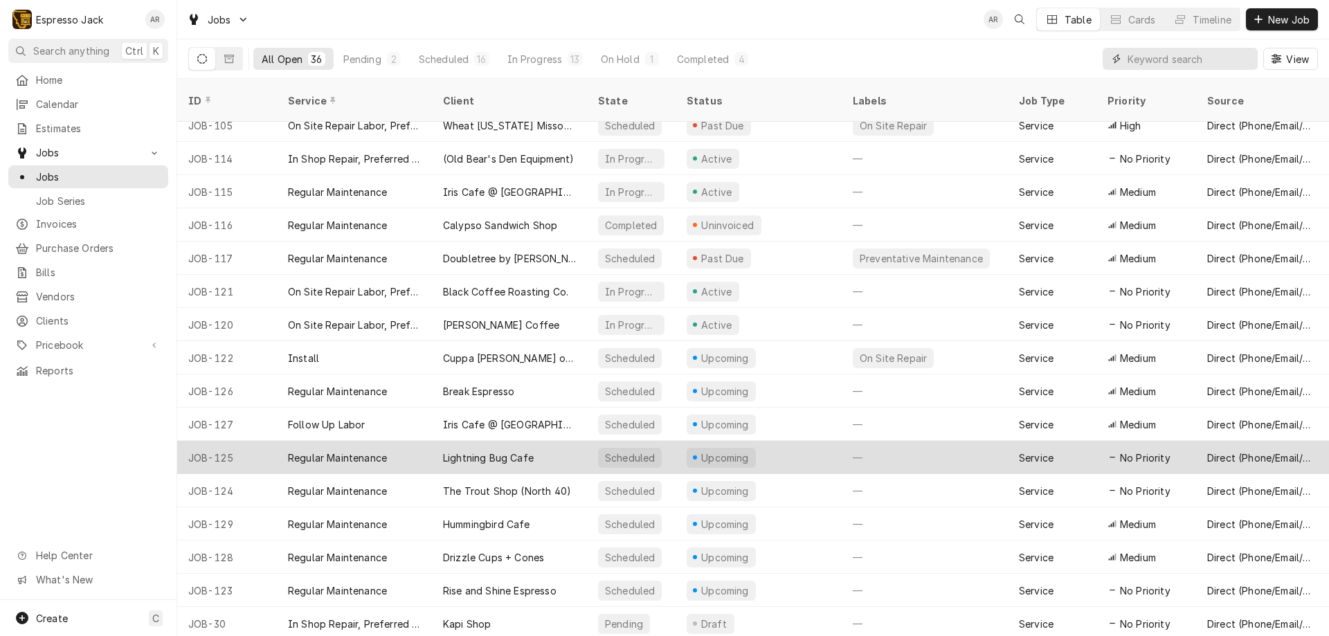
scroll to position [675, 0]
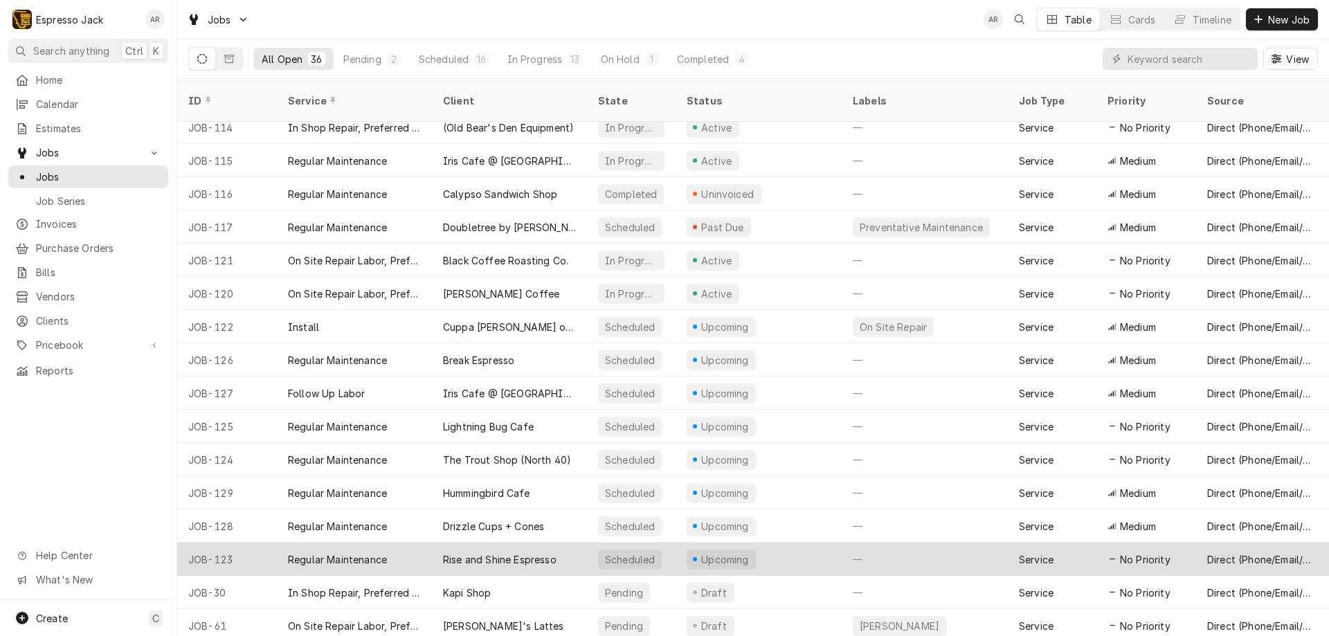
click at [530, 543] on div "Rise and Shine Espresso" at bounding box center [509, 559] width 155 height 33
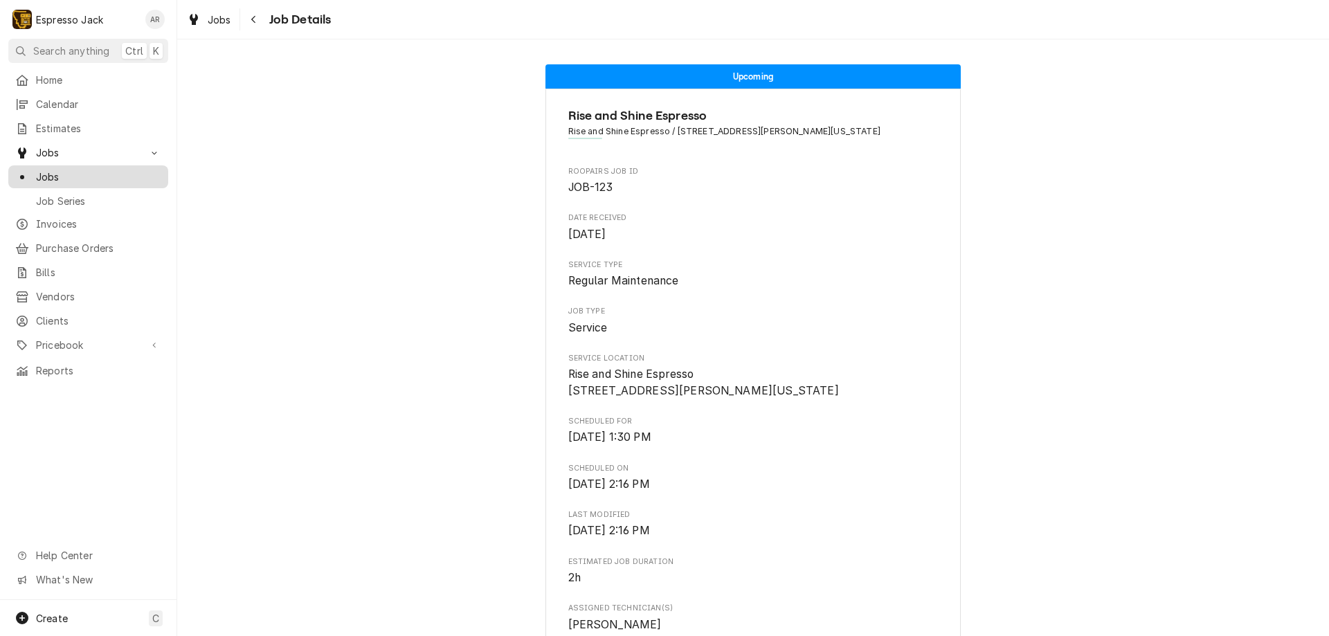
click at [77, 172] on span "Jobs" at bounding box center [98, 177] width 125 height 15
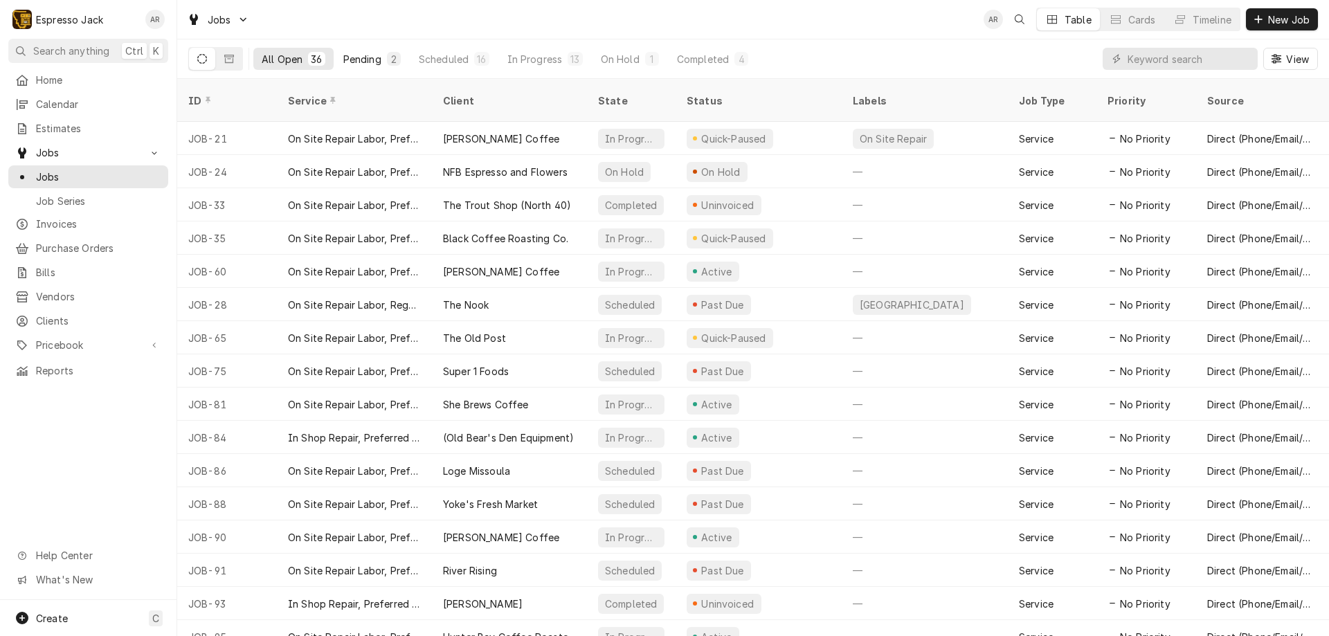
click at [370, 65] on div "Pending" at bounding box center [362, 59] width 38 height 15
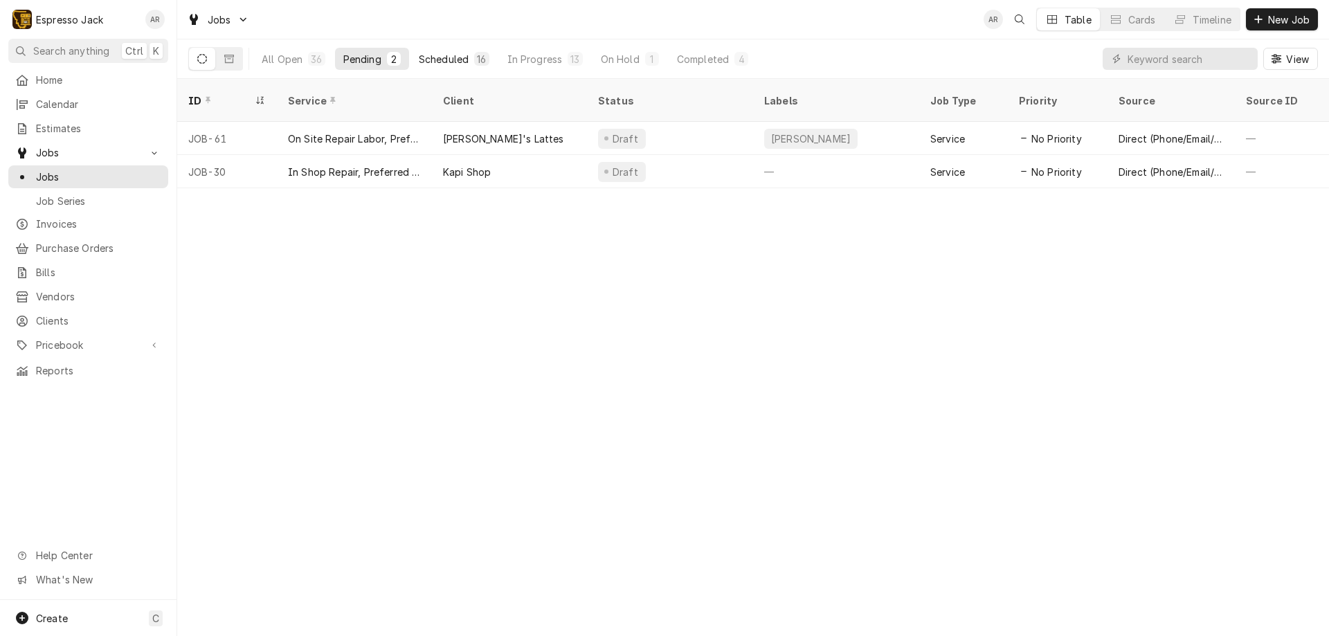
click at [431, 57] on div "Scheduled" at bounding box center [444, 59] width 50 height 15
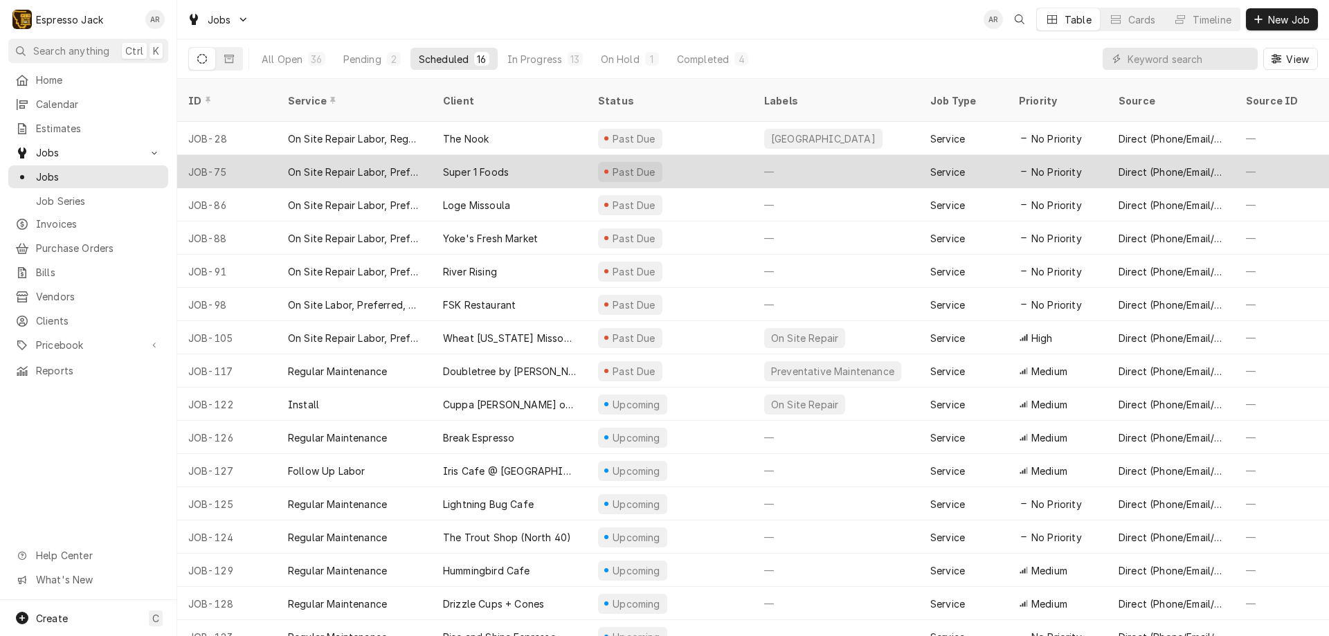
scroll to position [11, 0]
